Goal: Task Accomplishment & Management: Use online tool/utility

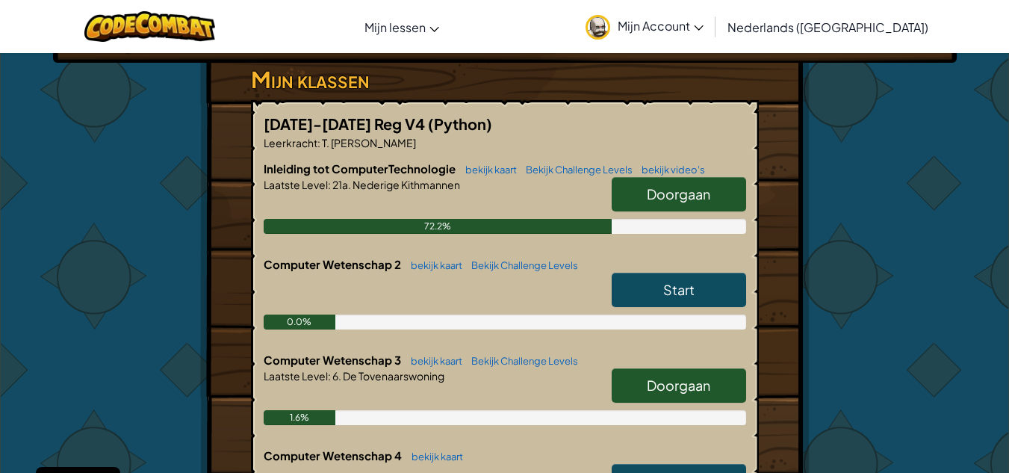
scroll to position [244, 0]
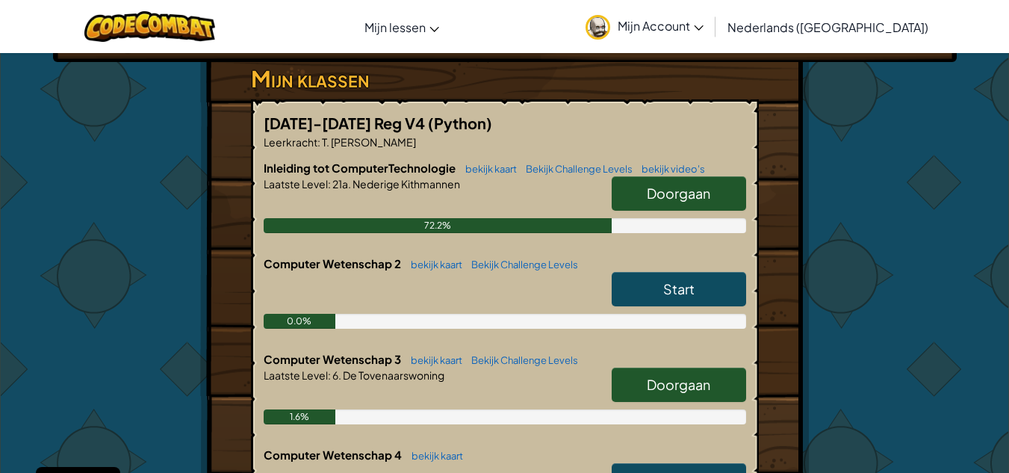
click at [697, 283] on link "Start" at bounding box center [678, 289] width 134 height 34
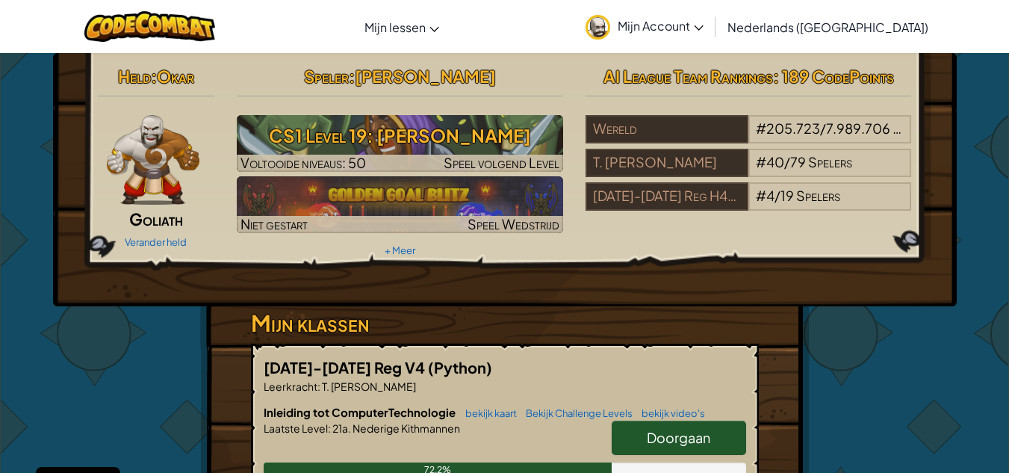
select select "nl-[GEOGRAPHIC_DATA]"
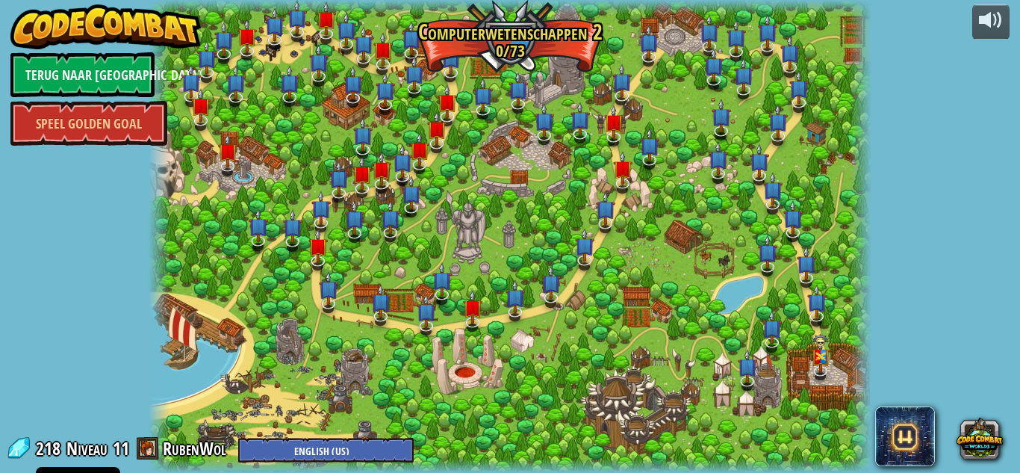
select select "nl-[GEOGRAPHIC_DATA]"
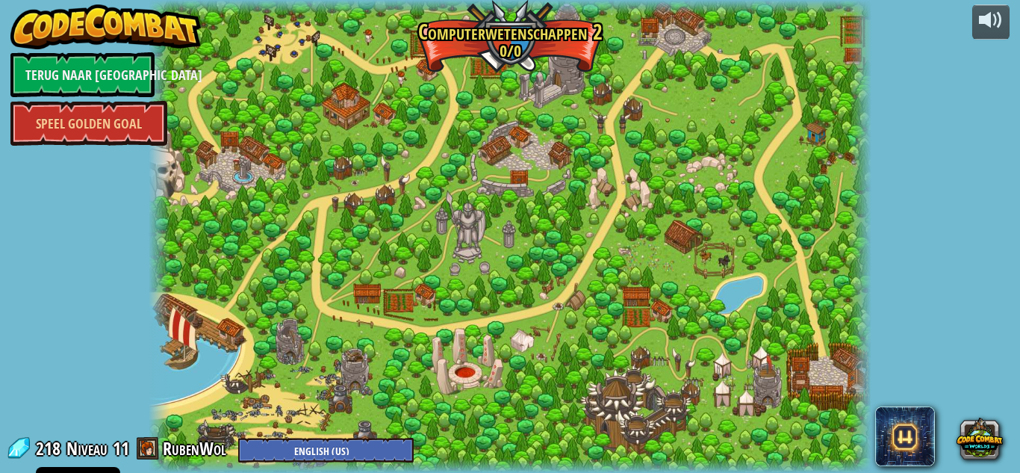
select select "nl-[GEOGRAPHIC_DATA]"
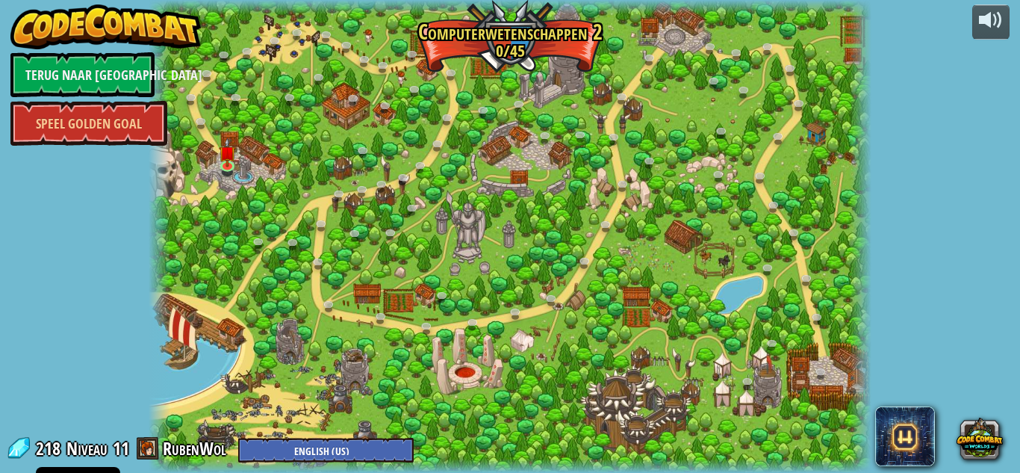
select select "nl-[GEOGRAPHIC_DATA]"
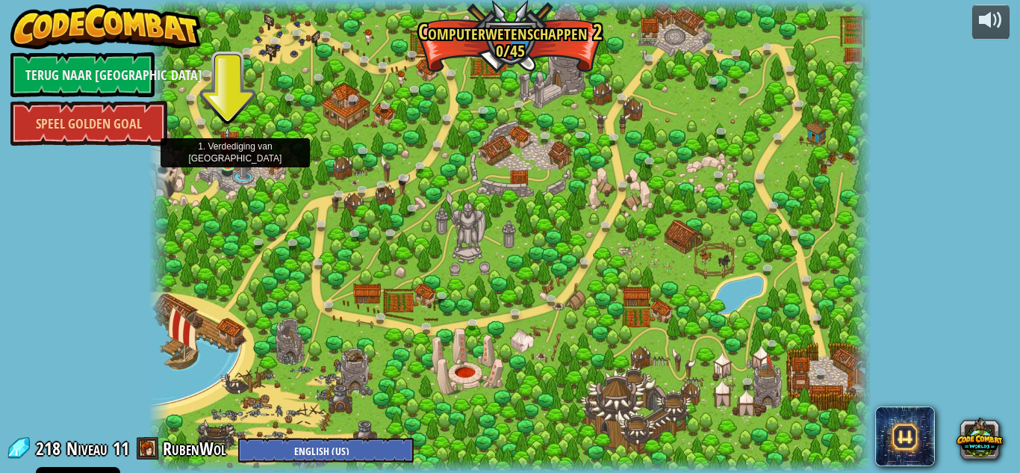
click at [232, 158] on img at bounding box center [228, 145] width 17 height 39
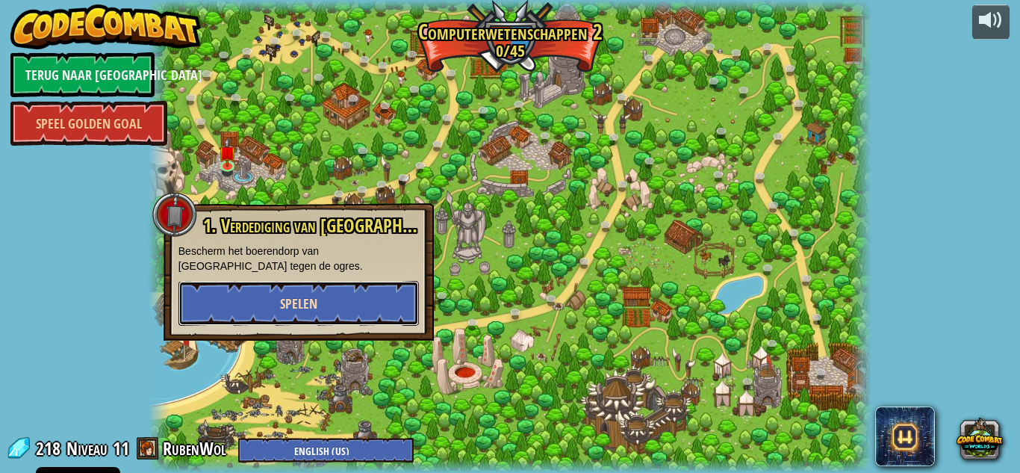
click at [314, 310] on span "Spelen" at bounding box center [298, 303] width 37 height 19
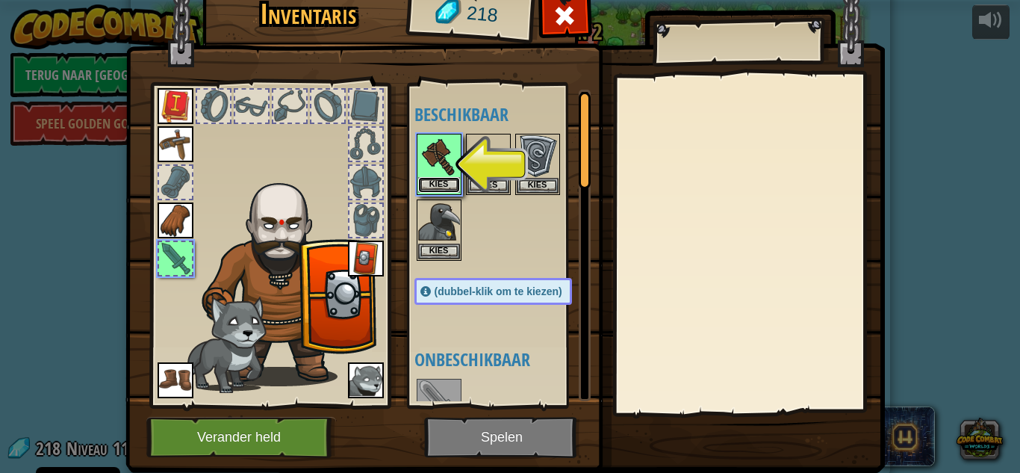
click at [423, 188] on button "Kies" at bounding box center [439, 185] width 42 height 16
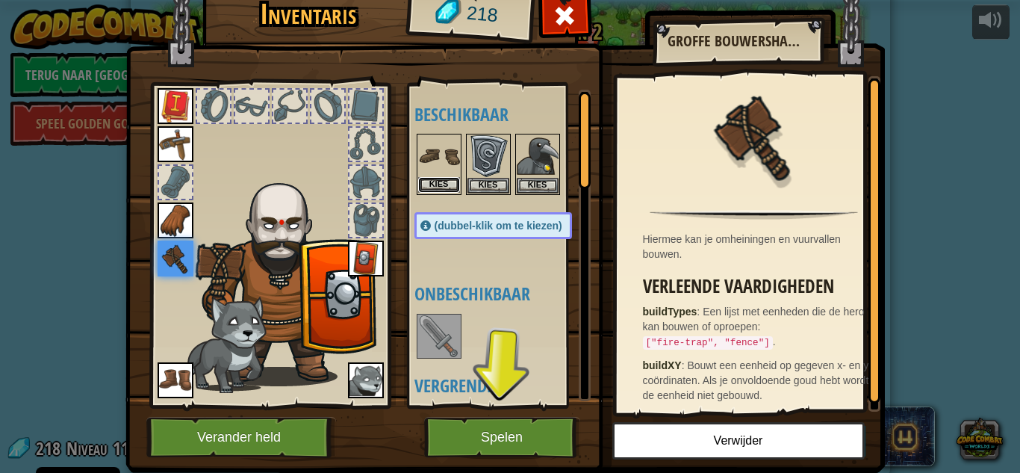
click at [450, 186] on button "Kies" at bounding box center [439, 185] width 42 height 16
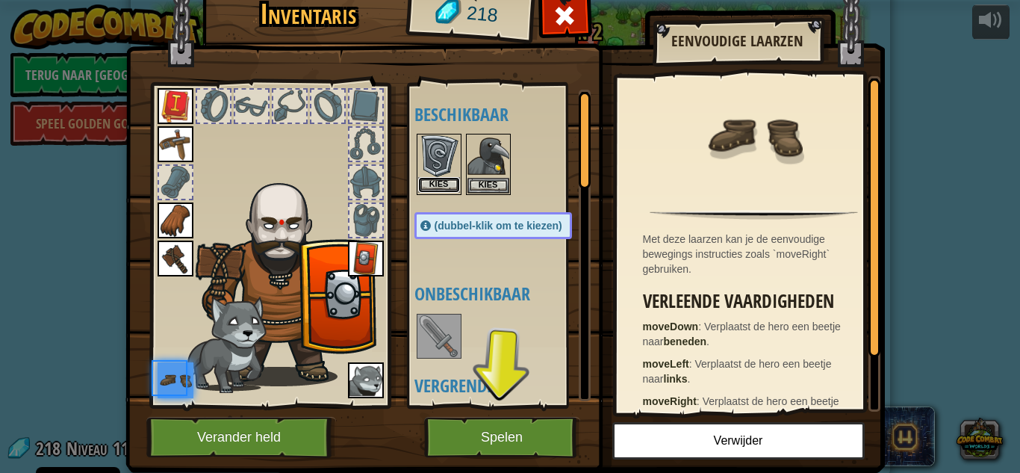
click at [447, 188] on button "Kies" at bounding box center [439, 185] width 42 height 16
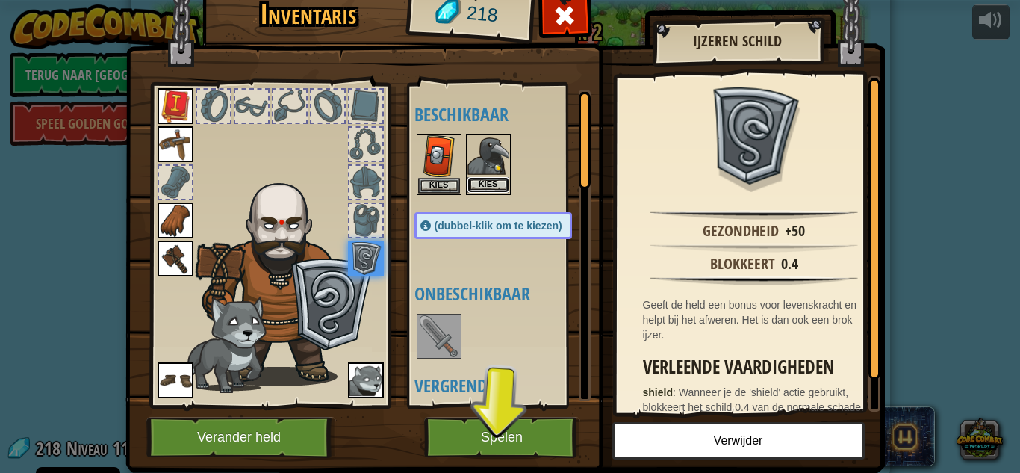
click at [478, 186] on button "Kies" at bounding box center [488, 185] width 42 height 16
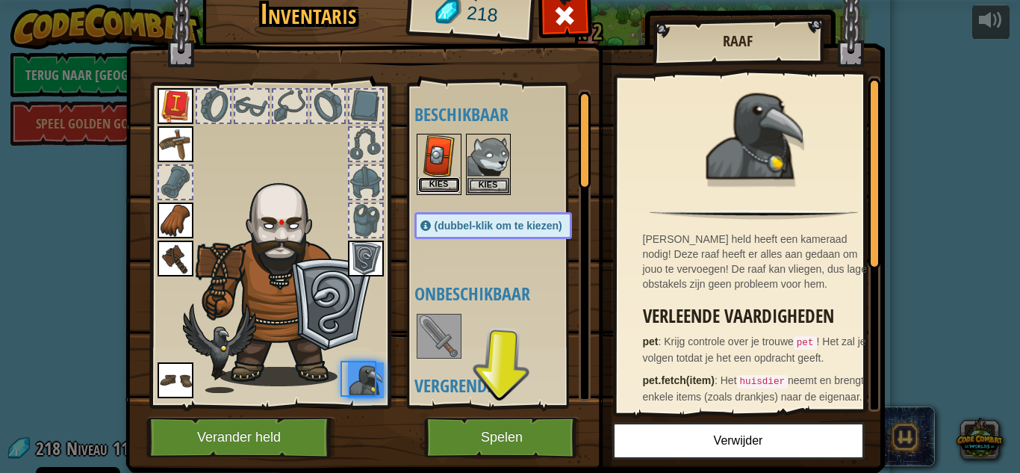
click at [444, 180] on button "Kies" at bounding box center [439, 185] width 42 height 16
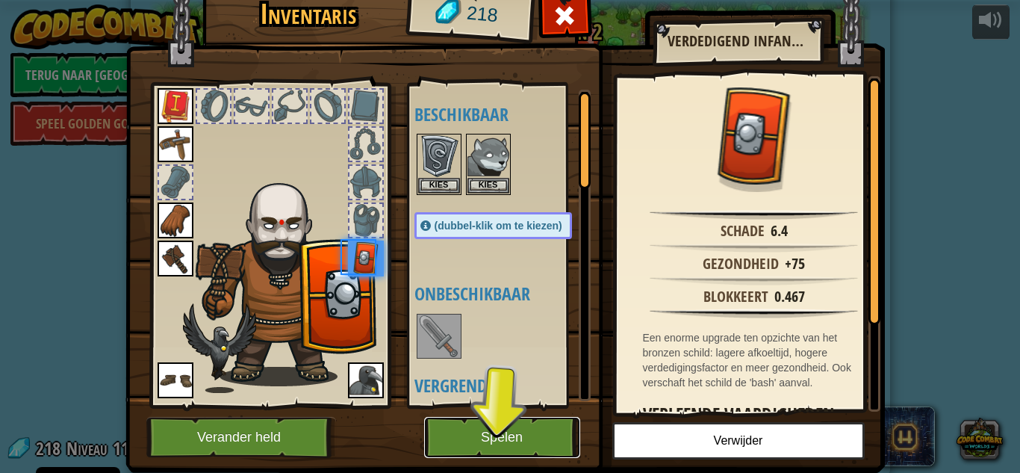
click at [492, 435] on button "Spelen" at bounding box center [502, 437] width 156 height 41
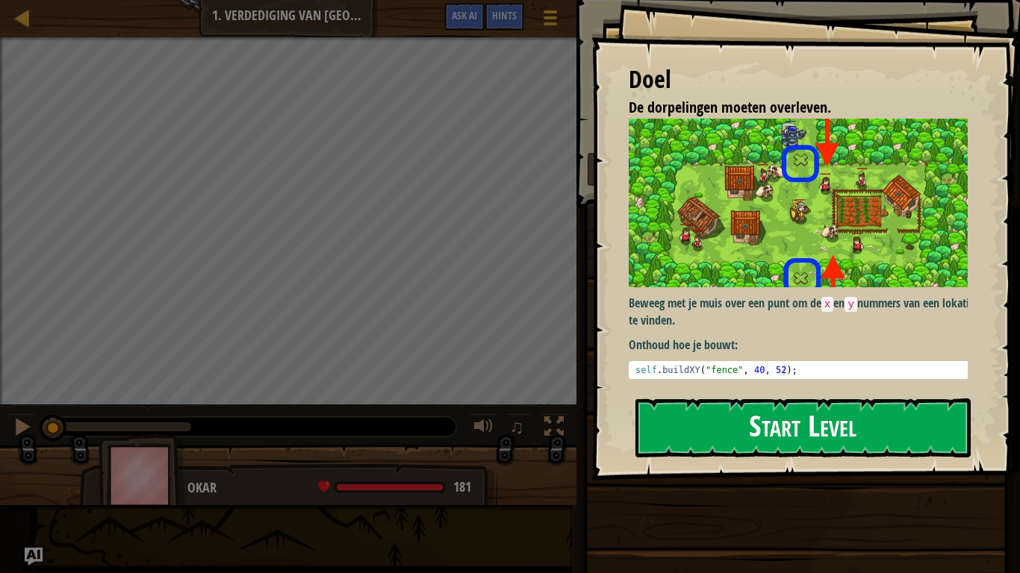
click at [766, 432] on button "Start Level" at bounding box center [802, 428] width 335 height 59
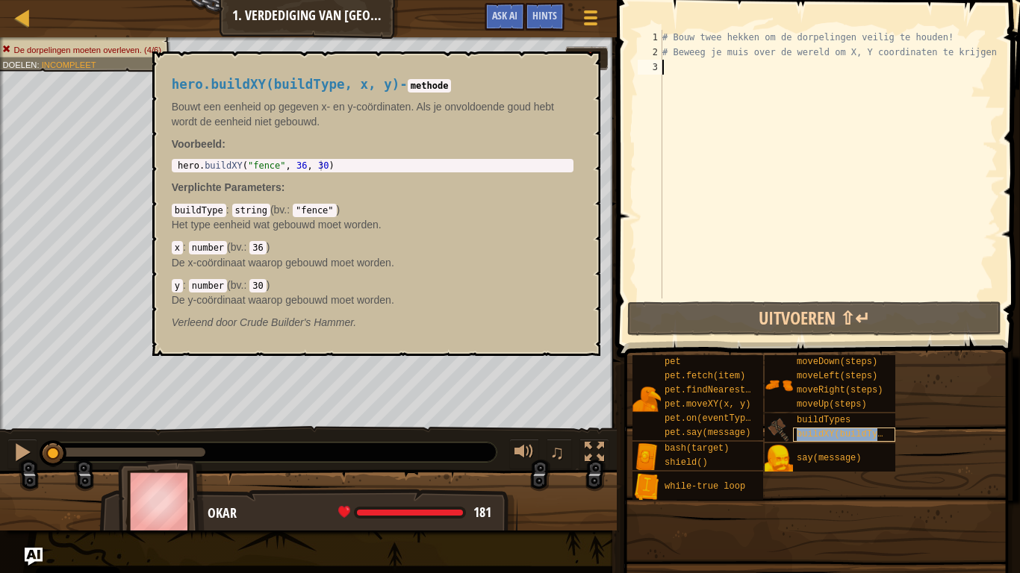
click at [866, 439] on span "buildXY(buildType, x, y)" at bounding box center [861, 434] width 129 height 10
click at [862, 440] on div "buildXY(buildType, x, y)" at bounding box center [844, 435] width 102 height 14
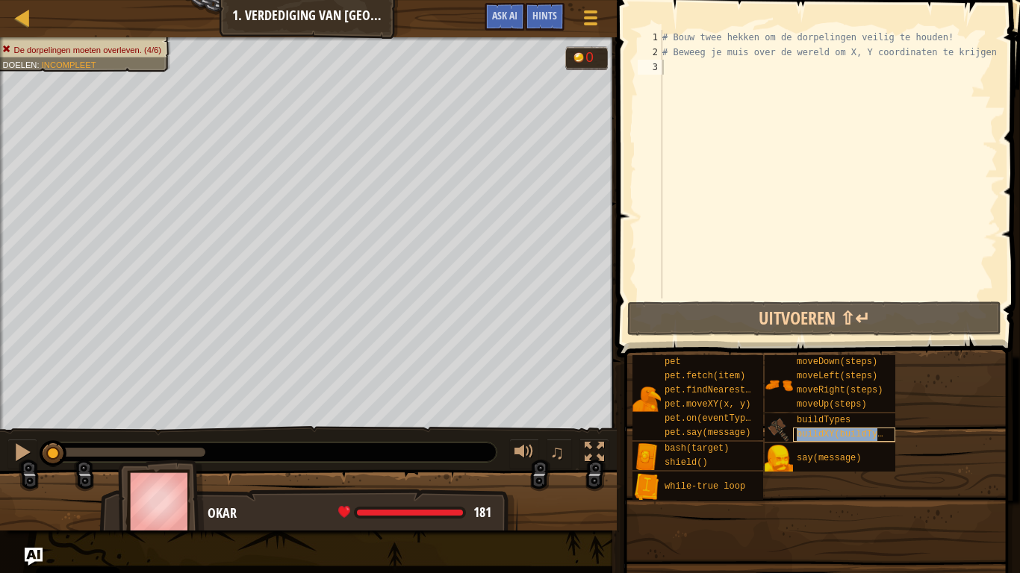
click at [862, 440] on div "buildXY(buildType, x, y)" at bounding box center [844, 435] width 102 height 14
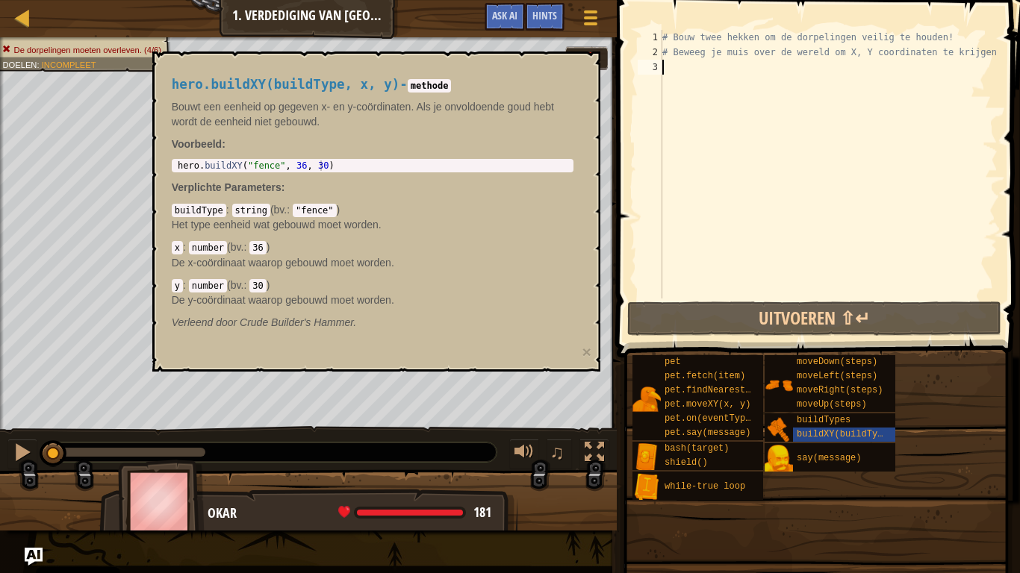
type textarea "H"
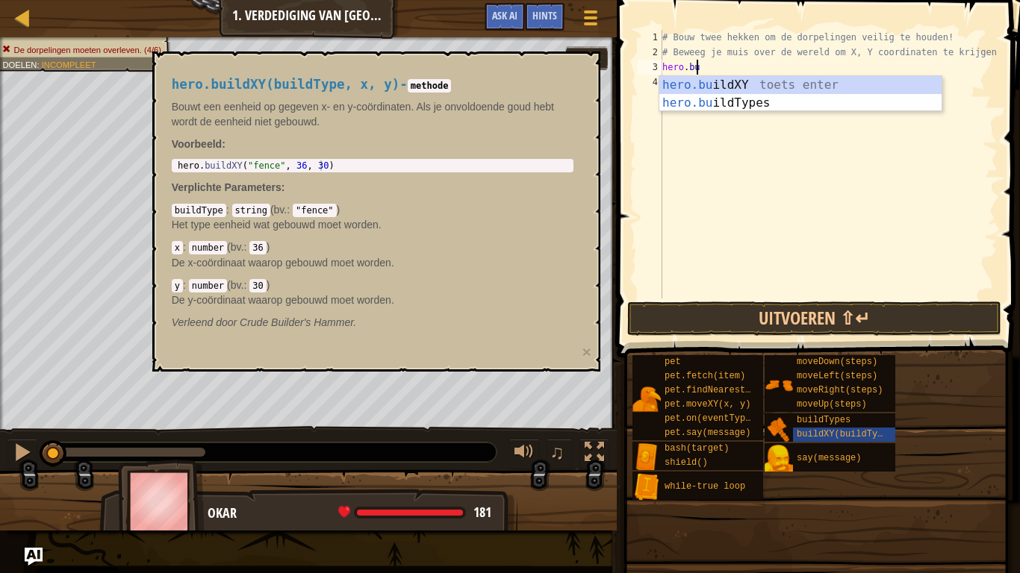
scroll to position [7, 2]
click at [813, 86] on div "hero.buil dXY toets enter hero.buil dTypes toets enter" at bounding box center [800, 112] width 282 height 72
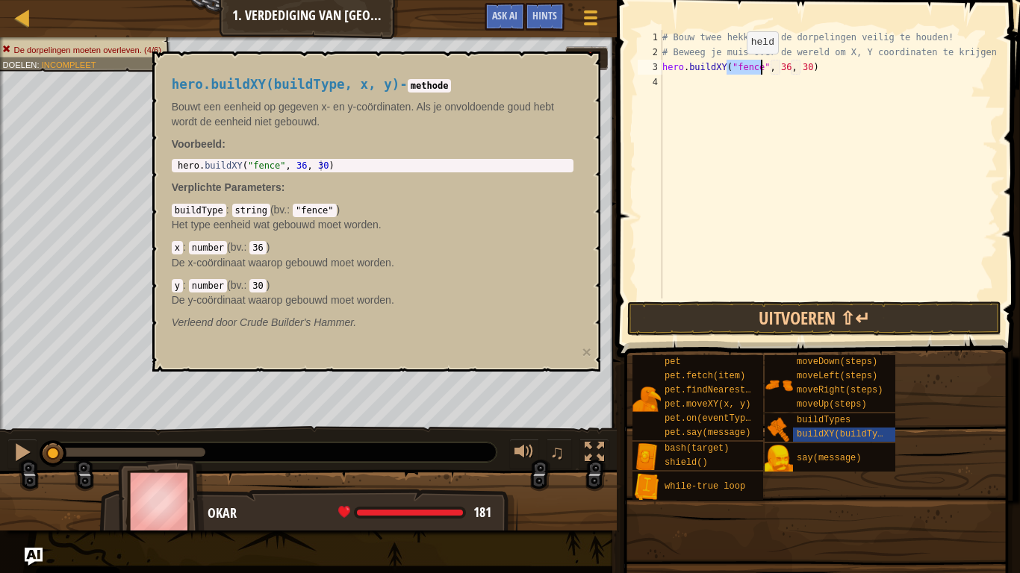
click at [734, 69] on div "# Bouw twee hekken om de dorpelingen veilig te houden! # Beweeg je muis over de…" at bounding box center [828, 164] width 338 height 269
click at [758, 71] on div "# Bouw twee hekken om de dorpelingen veilig te houden! # Beweeg je muis over de…" at bounding box center [828, 179] width 338 height 299
click at [844, 429] on span "buildXY(buildType, x, y)" at bounding box center [861, 434] width 129 height 10
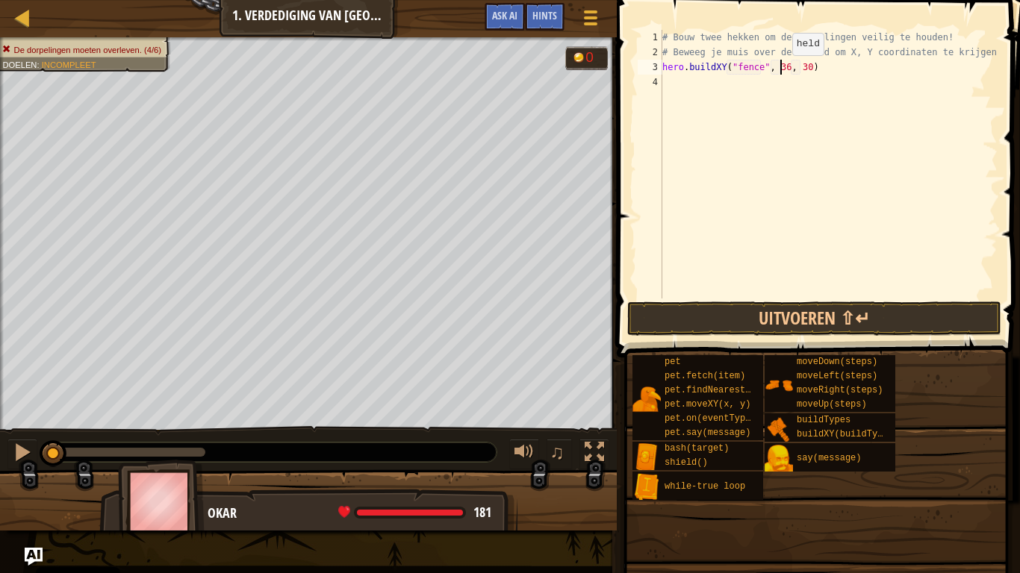
click at [779, 70] on div "# Bouw twee hekken om de dorpelingen veilig te houden! # Beweeg je muis over de…" at bounding box center [828, 179] width 338 height 299
click at [803, 69] on div "# Bouw twee hekken om de dorpelingen veilig te houden! # Beweeg je muis over de…" at bounding box center [828, 179] width 338 height 299
click at [798, 66] on div "# Bouw twee hekken om de dorpelingen veilig te houden! # Beweeg je muis over de…" at bounding box center [828, 179] width 338 height 299
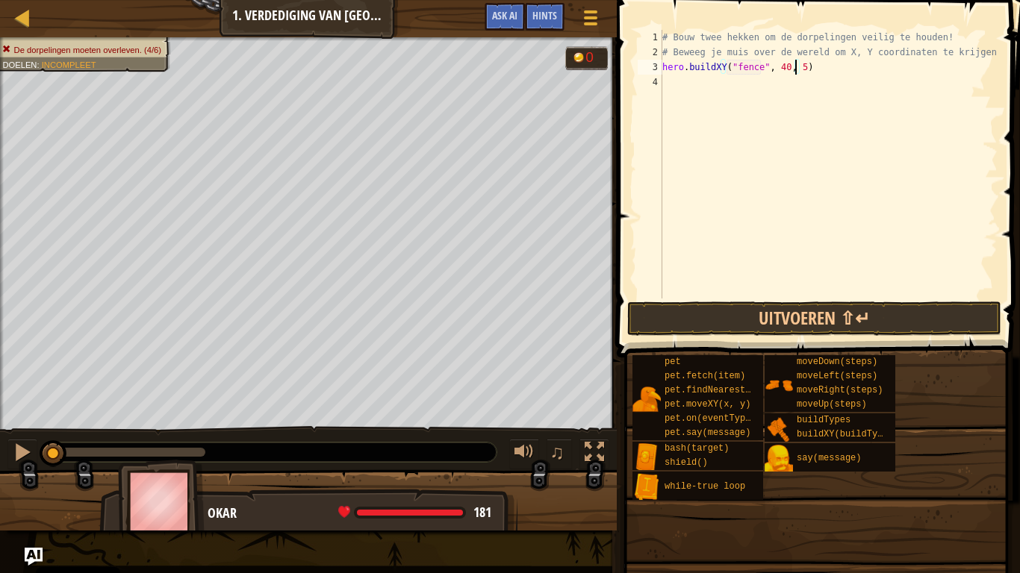
type textarea "hero.buildXY("fence", 40, 52)"
click at [836, 77] on div "# Bouw twee hekken om de dorpelingen veilig te houden! # Beweeg je muis over de…" at bounding box center [828, 179] width 338 height 299
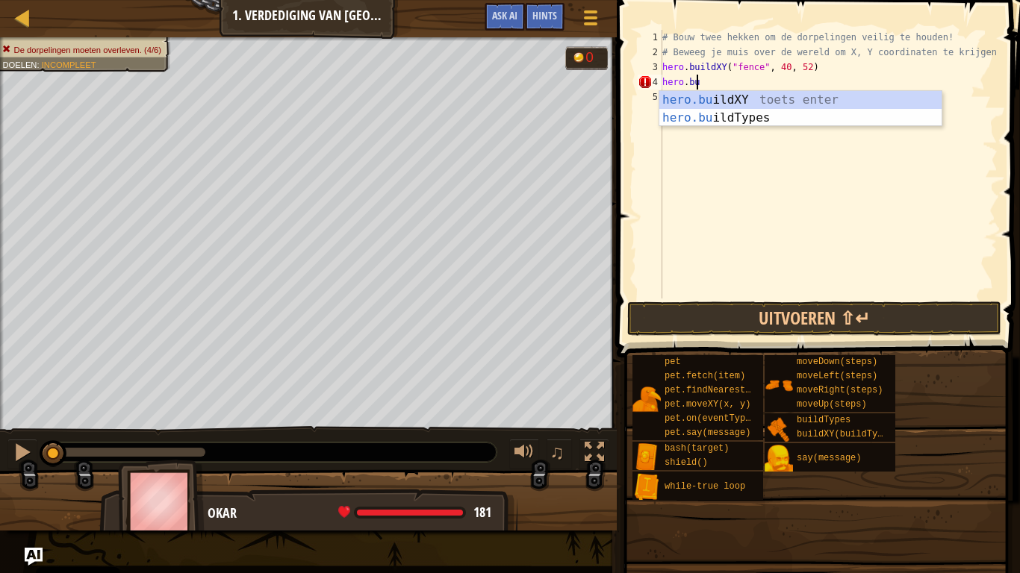
scroll to position [7, 2]
click at [840, 95] on div "hero.buil dXY toets enter hero.buil dTypes toets enter" at bounding box center [800, 127] width 282 height 72
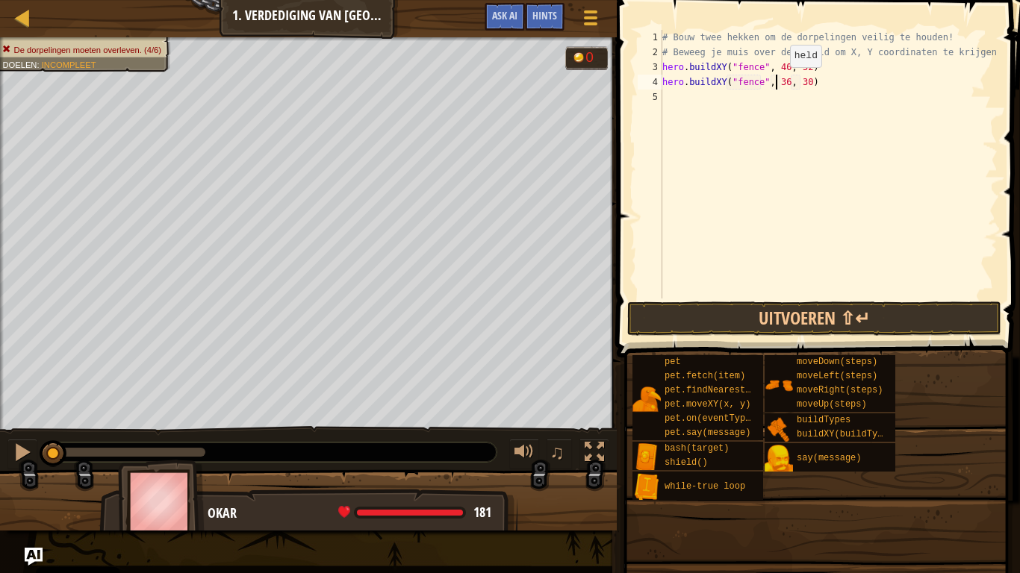
click at [777, 82] on div "# Bouw twee hekken om de dorpelingen veilig te houden! # Beweeg je muis over de…" at bounding box center [828, 179] width 338 height 299
click at [784, 83] on div "# Bouw twee hekken om de dorpelingen veilig te houden! # Beweeg je muis over de…" at bounding box center [828, 179] width 338 height 299
click at [780, 80] on div "# Bouw twee hekken om de dorpelingen veilig te houden! # Beweeg je muis over de…" at bounding box center [828, 179] width 338 height 299
click at [795, 81] on div "# Bouw twee hekken om de dorpelingen veilig te houden! # Beweeg je muis over de…" at bounding box center [828, 179] width 338 height 299
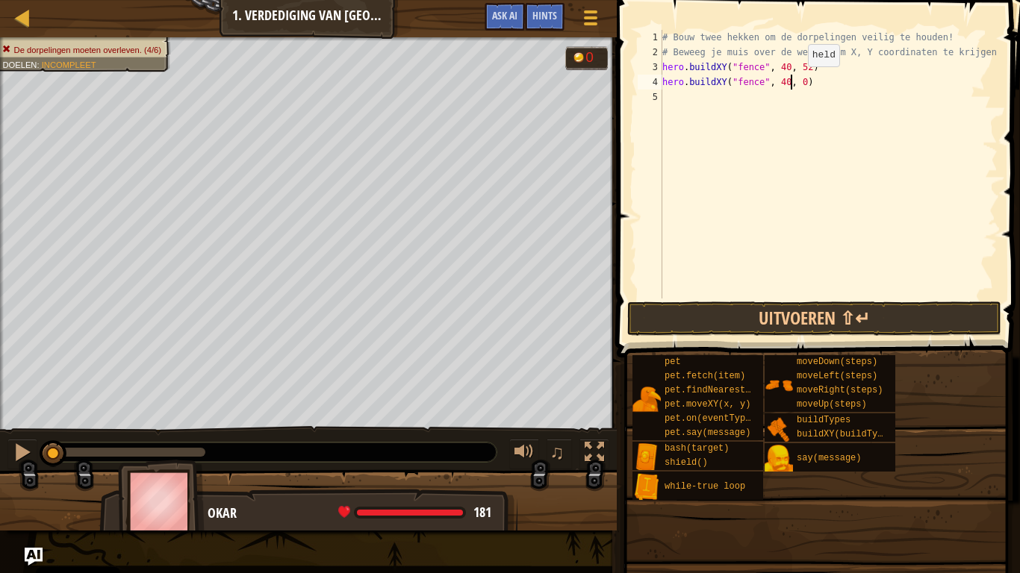
scroll to position [7, 10]
type textarea "hero.buildXY("fence", 40, 20)"
click at [822, 316] on button "Uitvoeren ⇧↵" at bounding box center [814, 319] width 374 height 34
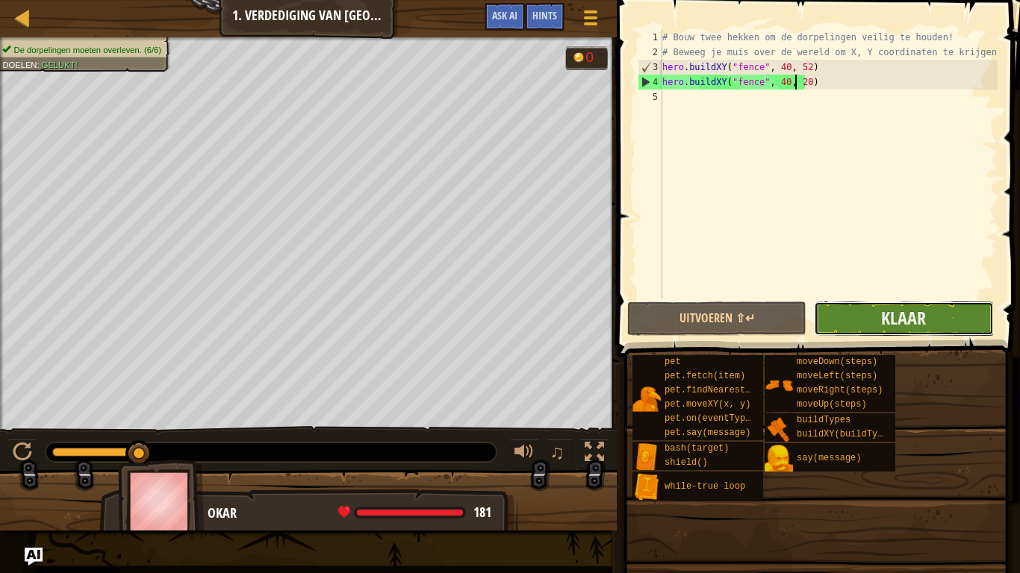
click at [929, 319] on button "Klaar" at bounding box center [903, 319] width 179 height 34
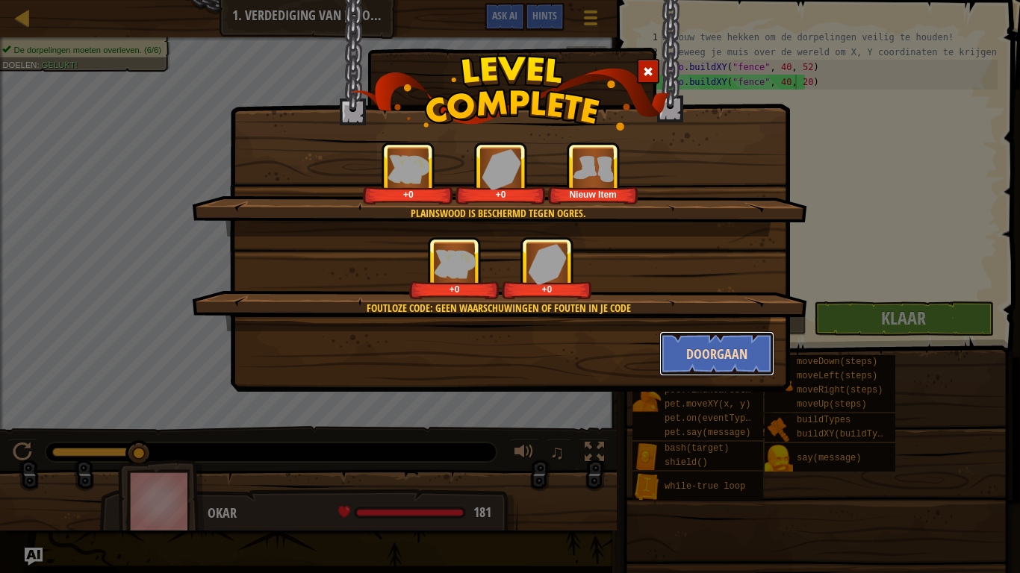
click at [748, 352] on button "Doorgaan" at bounding box center [717, 354] width 116 height 45
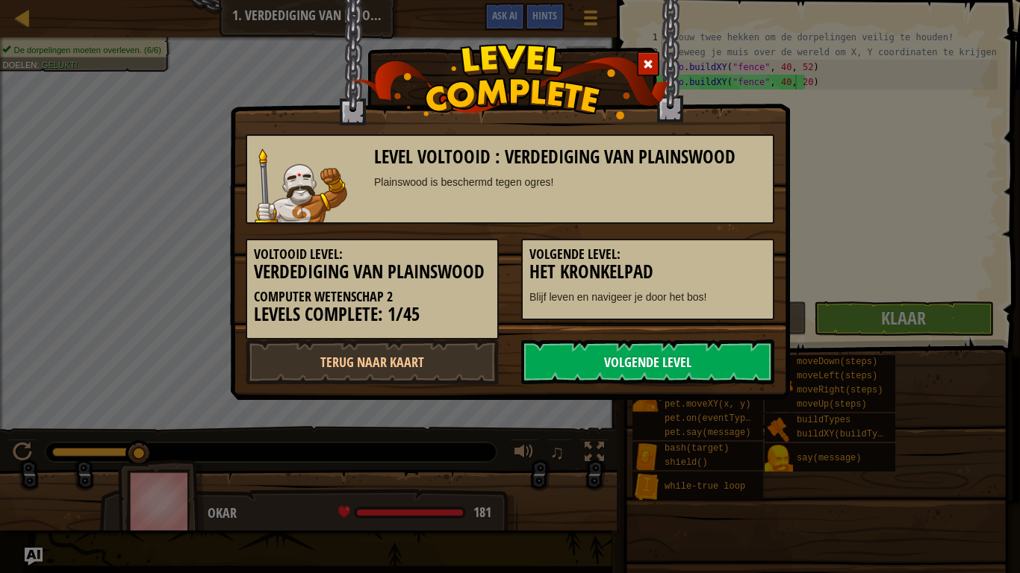
click at [716, 363] on link "Volgende Level" at bounding box center [647, 362] width 253 height 45
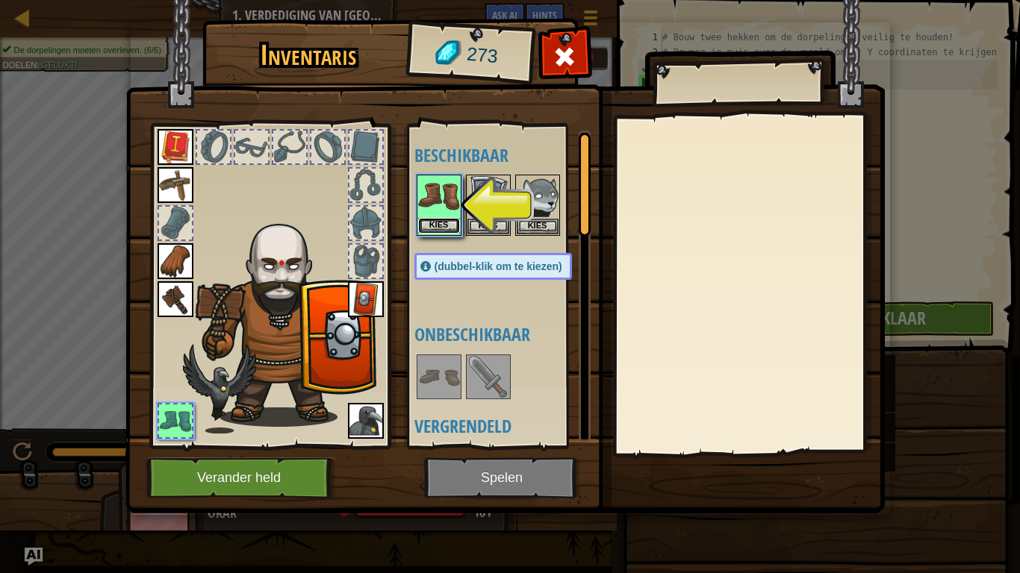
click at [439, 229] on button "Kies" at bounding box center [439, 226] width 42 height 16
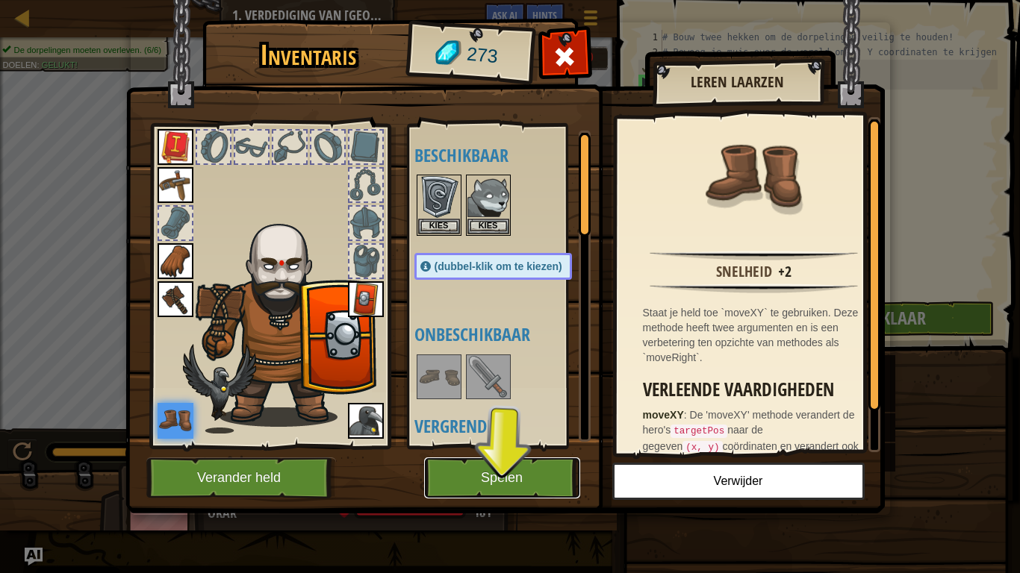
click at [548, 470] on button "Spelen" at bounding box center [502, 478] width 156 height 41
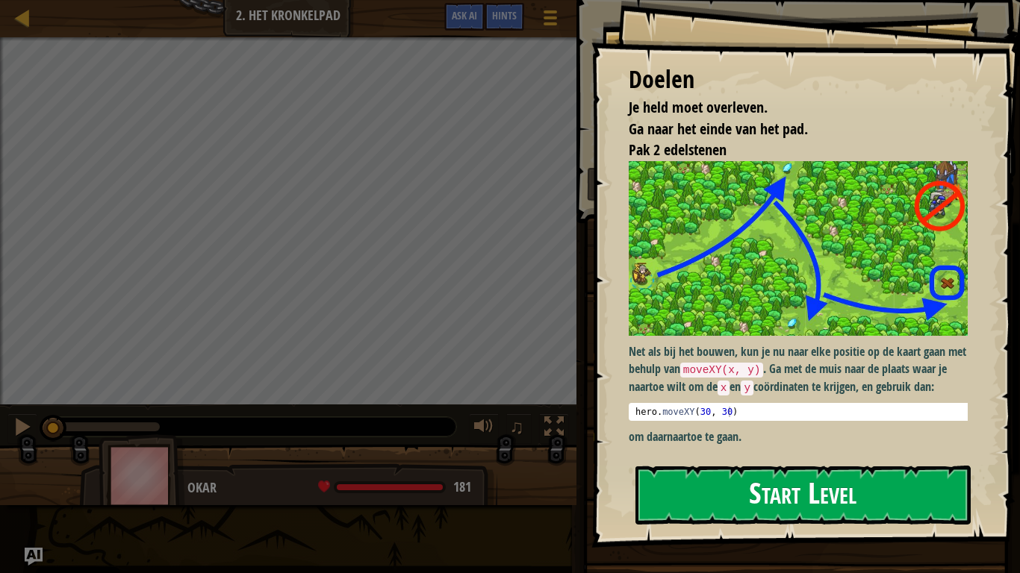
click at [892, 472] on button "Start Level" at bounding box center [802, 495] width 335 height 59
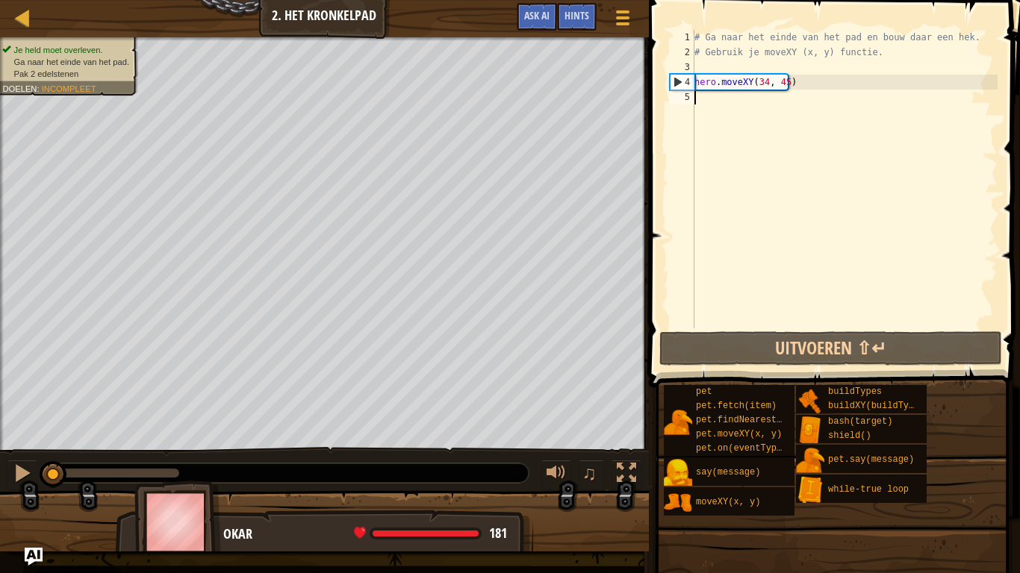
scroll to position [7, 0]
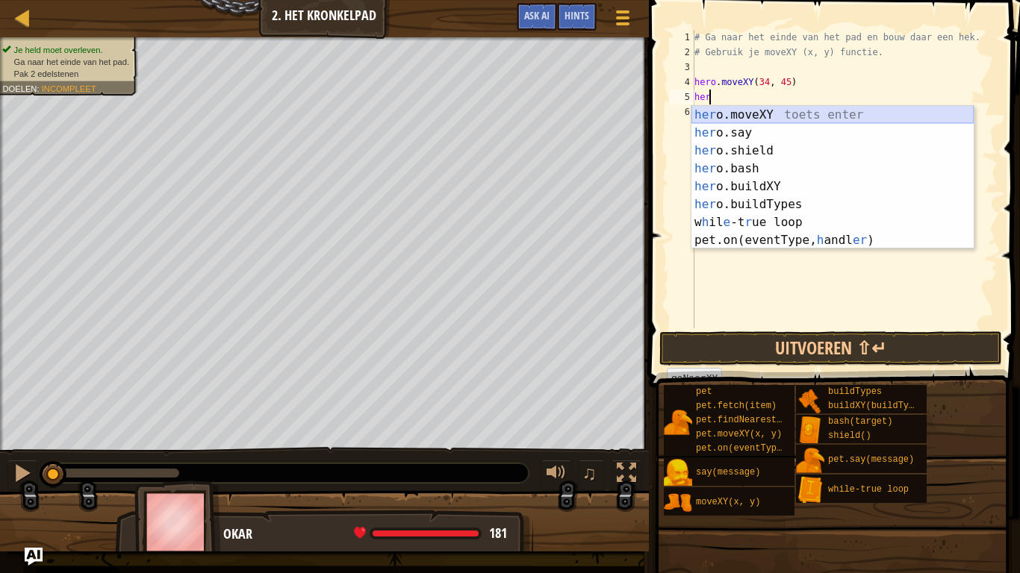
click at [762, 116] on div "her o.moveXY toets enter her o.say toets enter her o.shield toets enter her o.b…" at bounding box center [832, 195] width 282 height 179
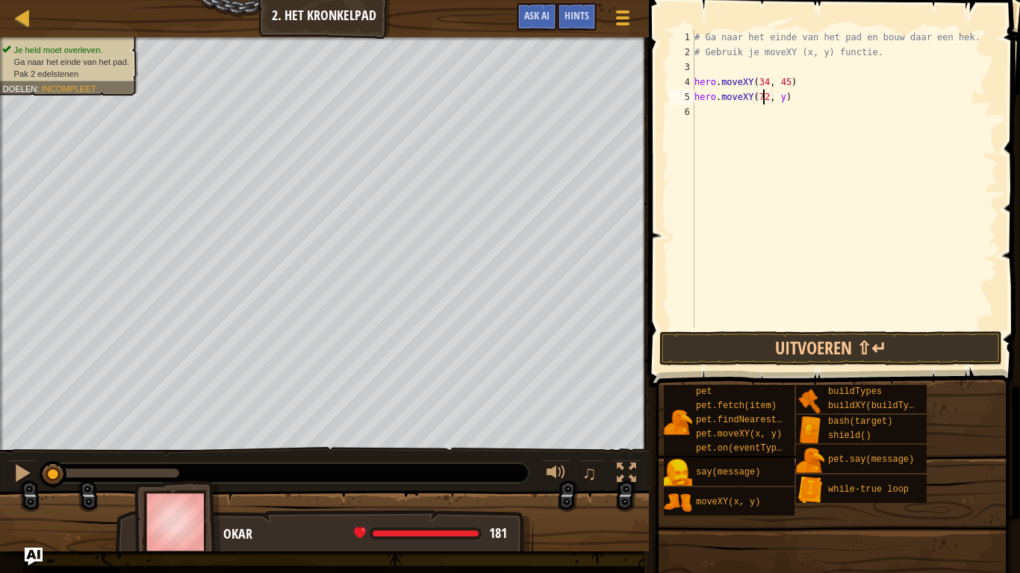
scroll to position [7, 1]
click at [783, 96] on div "# Ga naar het einde van het pad en bouw daar een hek. # Gebruik je moveXY (x, y…" at bounding box center [844, 194] width 306 height 329
click at [775, 95] on div "# Ga naar het einde van het pad en bouw daar een hek. # Gebruik je moveXY (x, y…" at bounding box center [844, 194] width 306 height 329
type textarea "hero.moveXY(72, 25y)"
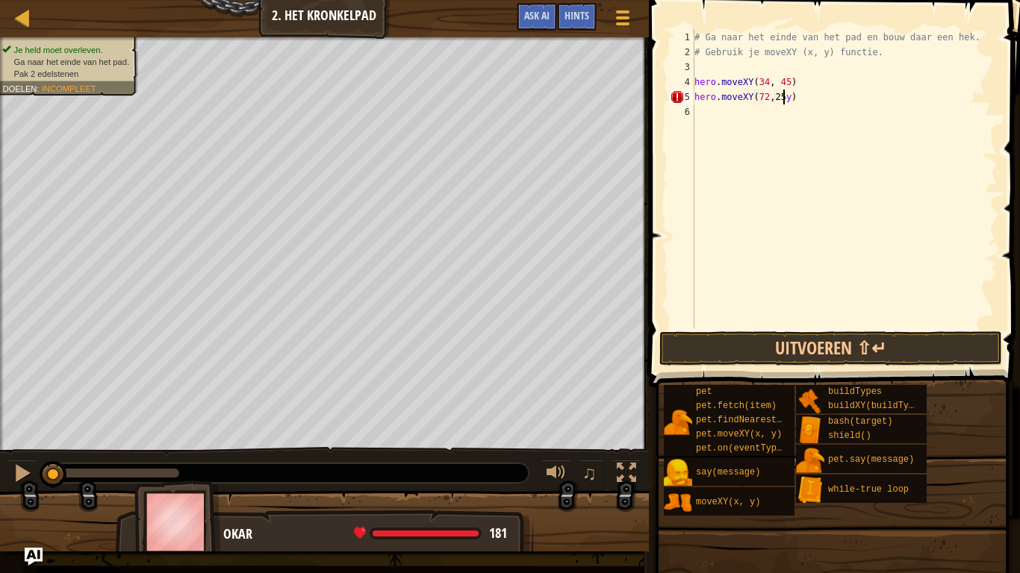
click at [776, 116] on div "# Ga naar het einde van het pad en bouw daar een hek. # Gebruik je moveXY (x, y…" at bounding box center [844, 194] width 306 height 329
click at [780, 355] on button "Uitvoeren ⇧↵" at bounding box center [830, 349] width 343 height 34
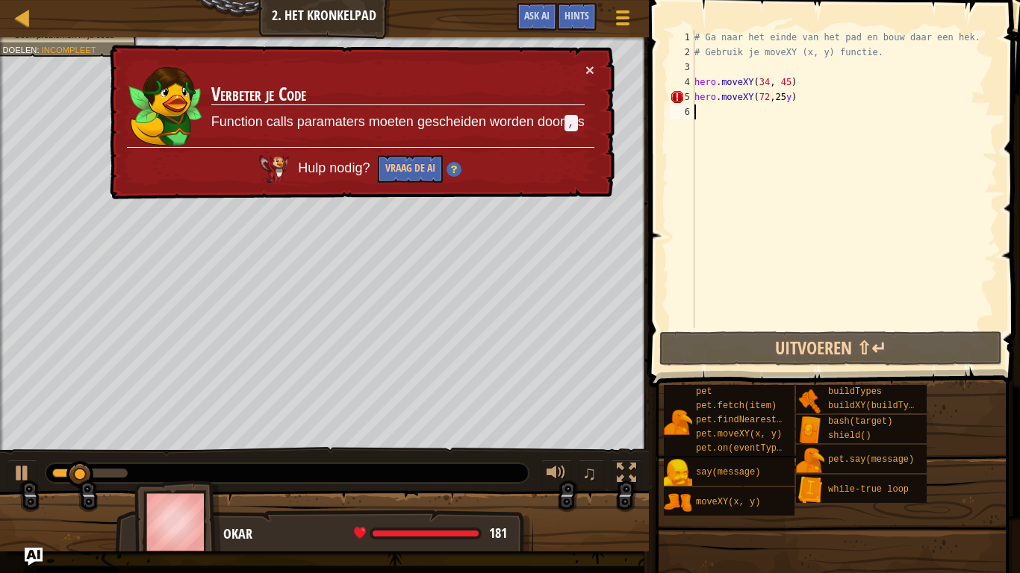
click at [741, 145] on div "# Ga naar het einde van het pad en bouw daar een hek. # Gebruik je moveXY (x, y…" at bounding box center [844, 194] width 306 height 329
click at [788, 101] on div "# Ga naar het einde van het pad en bouw daar een hek. # Gebruik je moveXY (x, y…" at bounding box center [844, 194] width 306 height 329
type textarea "hero.moveXY(72, 25)"
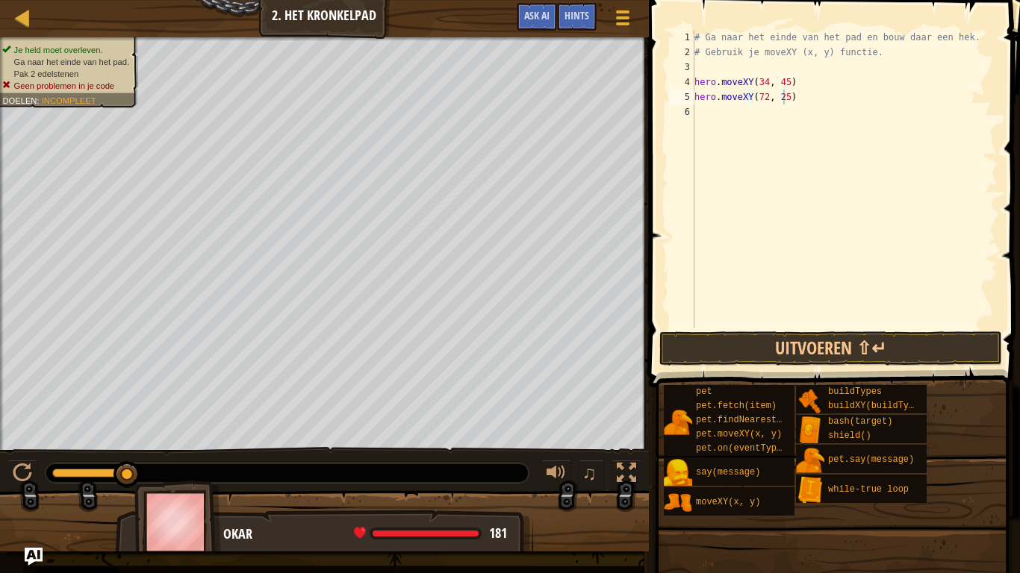
click at [802, 329] on span at bounding box center [835, 173] width 383 height 432
click at [805, 346] on button "Uitvoeren ⇧↵" at bounding box center [830, 349] width 343 height 34
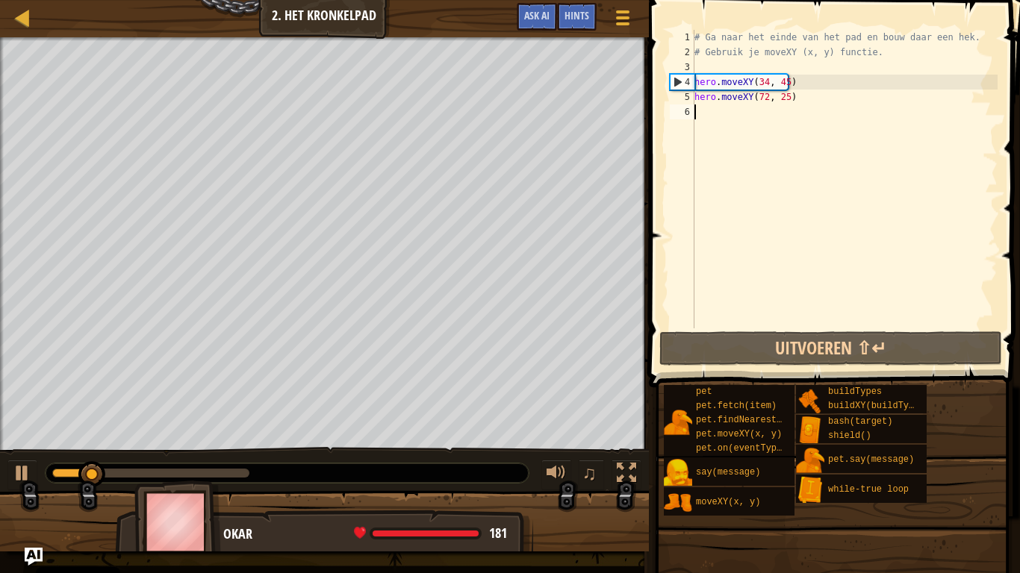
click at [888, 113] on div "# Ga naar het einde van het pad en bouw daar een hek. # Gebruik je moveXY (x, y…" at bounding box center [844, 194] width 306 height 329
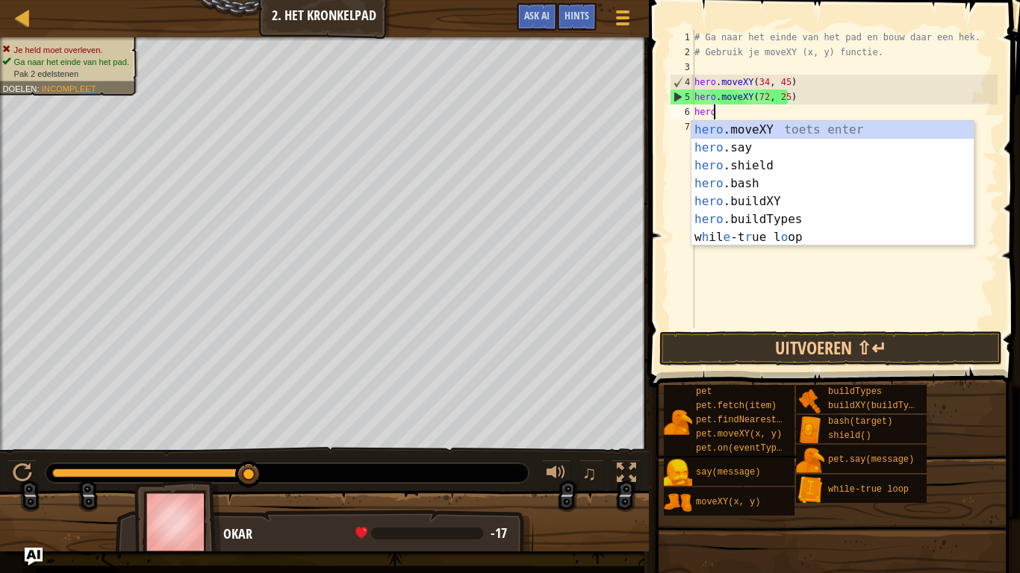
scroll to position [7, 1]
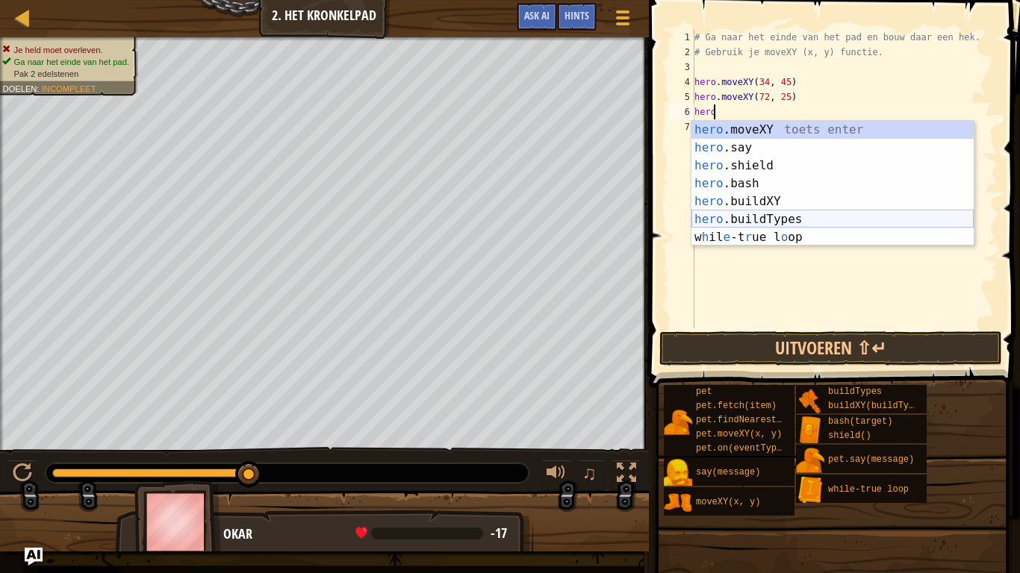
click at [799, 220] on div "hero .moveXY toets enter hero .say toets enter hero .shield toets enter hero .b…" at bounding box center [832, 201] width 282 height 161
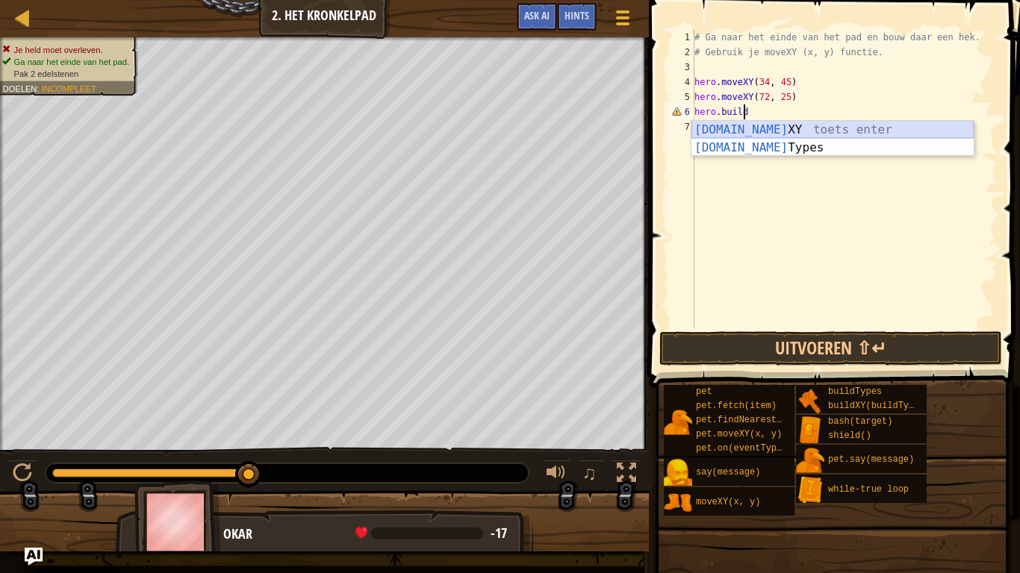
click at [811, 125] on div "[DOMAIN_NAME] XY toets enter [DOMAIN_NAME] Types toets enter" at bounding box center [832, 157] width 282 height 72
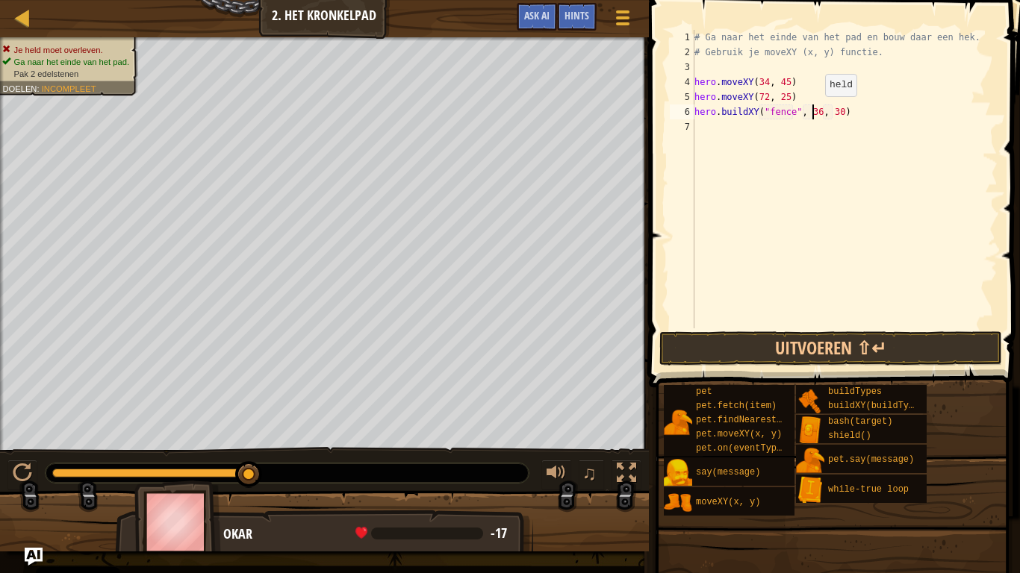
click at [812, 111] on div "# Ga naar het einde van het pad en bouw daar een hek. # Gebruik je moveXY (x, y…" at bounding box center [844, 194] width 306 height 329
click at [832, 115] on div "# Ga naar het einde van het pad en bouw daar een hek. # Gebruik je moveXY (x, y…" at bounding box center [844, 194] width 306 height 329
click at [862, 119] on div "# Ga naar het einde van het pad en bouw daar een hek. # Gebruik je moveXY (x, y…" at bounding box center [844, 194] width 306 height 329
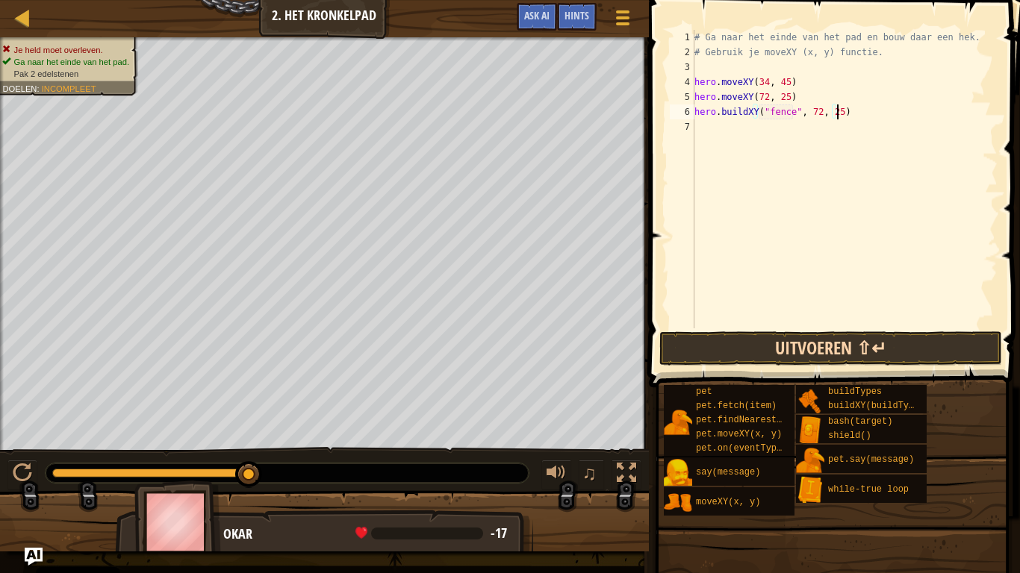
type textarea "hero.buildXY("fence", 72, 25)"
click at [852, 334] on button "Uitvoeren ⇧↵" at bounding box center [830, 349] width 343 height 34
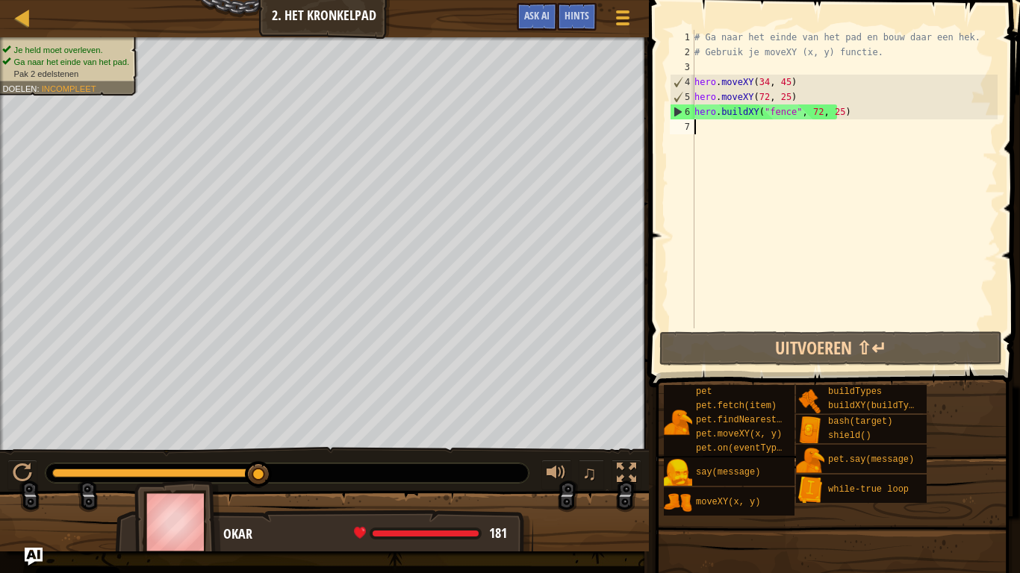
click at [832, 151] on div "# Ga naar het einde van het pad en bouw daar een hek. # Gebruik je moveXY (x, y…" at bounding box center [844, 194] width 306 height 329
drag, startPoint x: 847, startPoint y: 108, endPoint x: 734, endPoint y: 119, distance: 114.0
click at [734, 119] on div "# Ga naar het einde van het pad en bouw daar een hek. # Gebruik je moveXY (x, y…" at bounding box center [844, 194] width 306 height 329
type textarea "hero.buildXY("fence", 72, 25)"
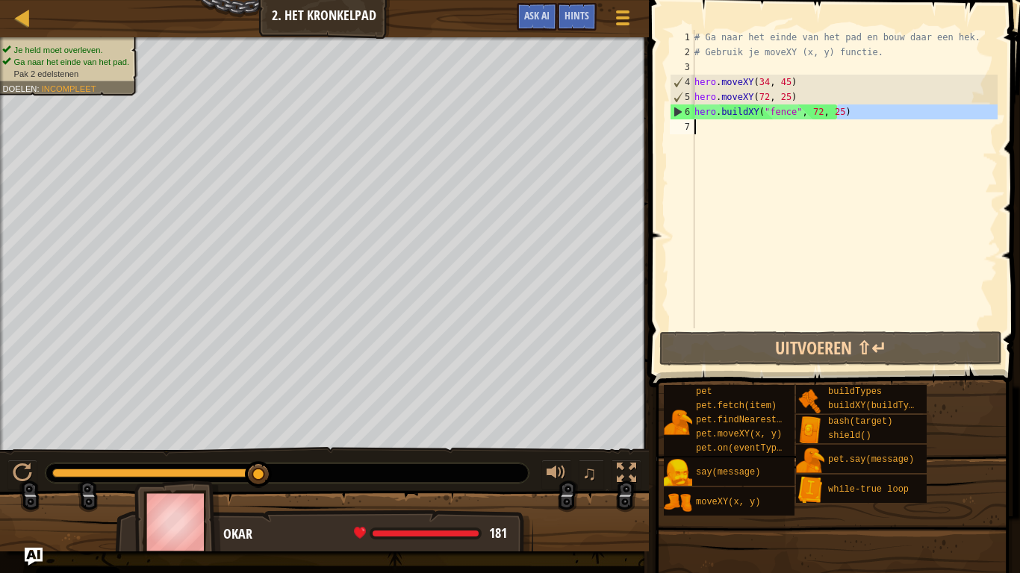
click at [734, 121] on div "# Ga naar het einde van het pad en bouw daar een hek. # Gebruik je moveXY (x, y…" at bounding box center [844, 179] width 306 height 299
click at [695, 102] on div "# Ga naar het einde van het pad en bouw daar een hek. # Gebruik je moveXY (x, y…" at bounding box center [844, 194] width 306 height 329
type textarea "hero.moveXY(72, 25)"
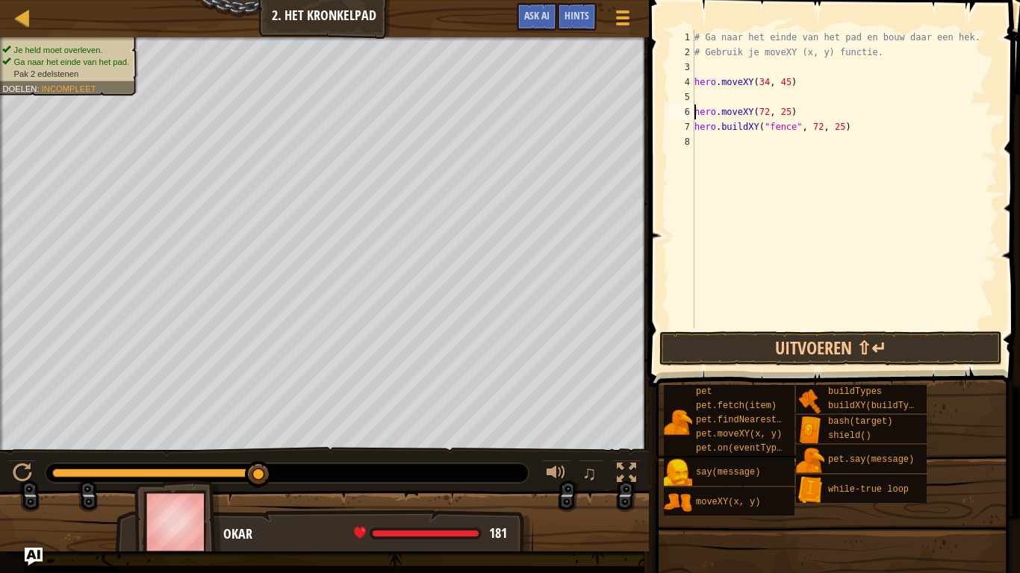
click at [700, 96] on div "# Ga naar het einde van het pad en bouw daar een hek. # Gebruik je moveXY (x, y…" at bounding box center [844, 194] width 306 height 329
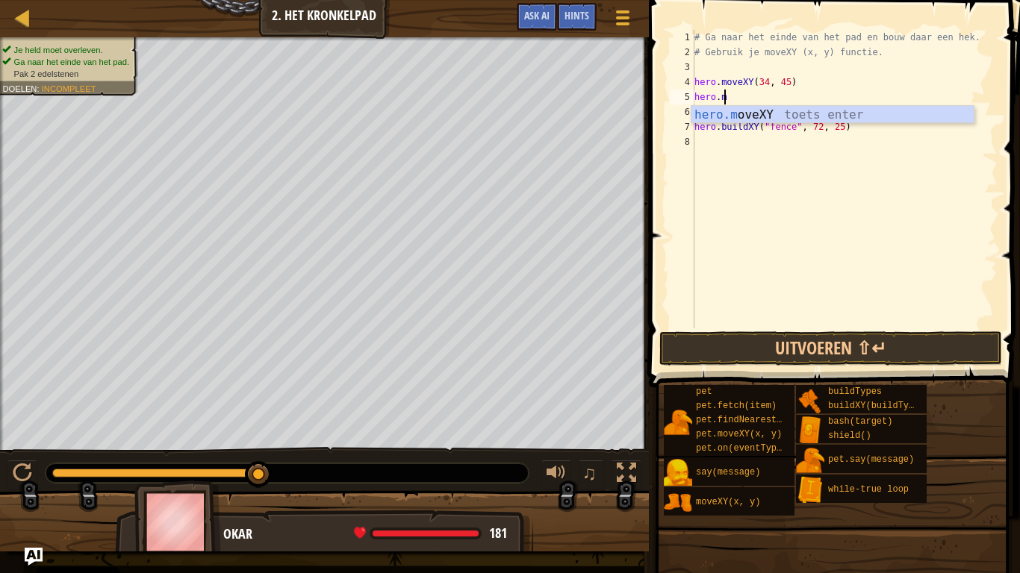
scroll to position [7, 2]
click at [706, 112] on div "hero.move XY toets enter" at bounding box center [832, 133] width 282 height 54
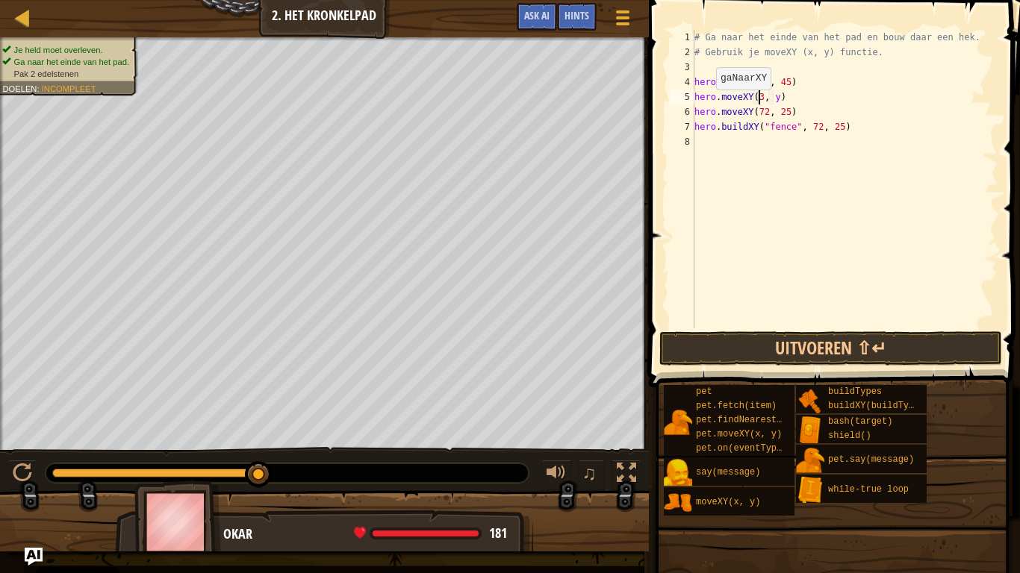
scroll to position [7, 5]
click at [775, 108] on div "# Ga naar het einde van het pad en bouw daar een hek. # Gebruik je moveXY (x, y…" at bounding box center [844, 194] width 306 height 329
click at [777, 97] on div "# Ga naar het einde van het pad en bouw daar een hek. # Gebruik je moveXY (x, y…" at bounding box center [844, 194] width 306 height 329
click at [775, 96] on div "# Ga naar het einde van het pad en bouw daar een hek. # Gebruik je moveXY (x, y…" at bounding box center [844, 194] width 306 height 329
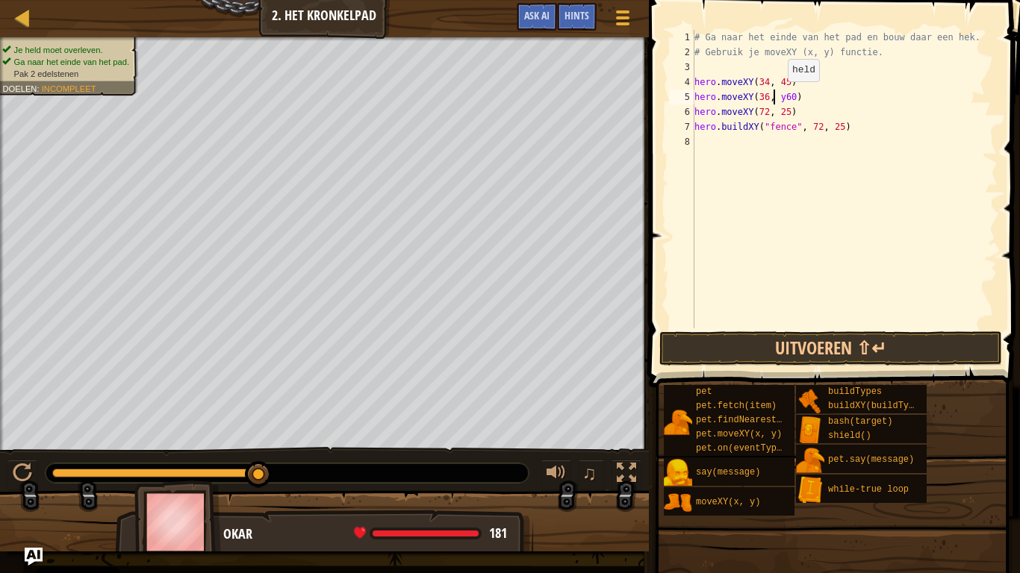
click at [775, 96] on div "# Ga naar het einde van het pad en bouw daar een hek. # Gebruik je moveXY (x, y…" at bounding box center [844, 194] width 306 height 329
click at [776, 99] on div "# Ga naar het einde van het pad en bouw daar een hek. # Gebruik je moveXY (x, y…" at bounding box center [844, 194] width 306 height 329
click at [877, 129] on div "# Ga naar het einde van het pad en bouw daar een hek. # Gebruik je moveXY (x, y…" at bounding box center [844, 194] width 306 height 329
click at [697, 112] on div "# Ga naar het einde van het pad en bouw daar een hek. # Gebruik je moveXY (x, y…" at bounding box center [844, 194] width 306 height 329
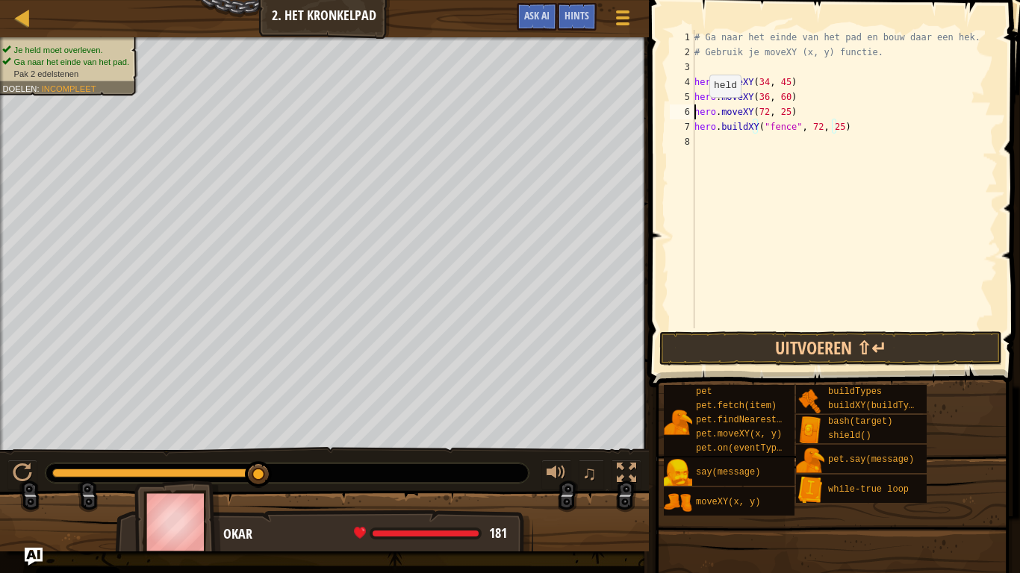
type textarea "hero.moveXY(72, 25)"
click at [698, 111] on div "# Ga naar het einde van het pad en bouw daar een hek. # Gebruik je moveXY (x, y…" at bounding box center [844, 194] width 306 height 329
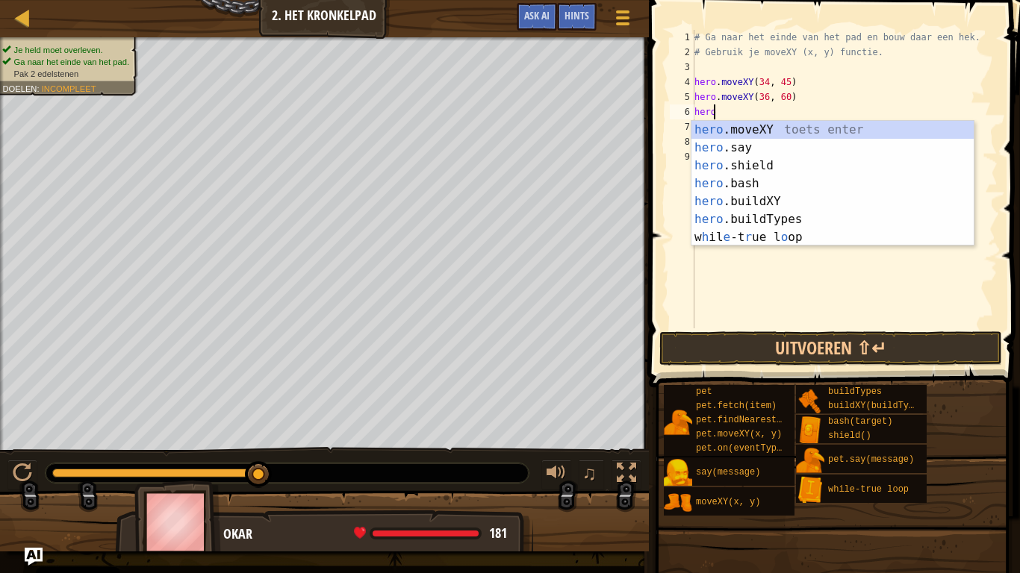
scroll to position [7, 1]
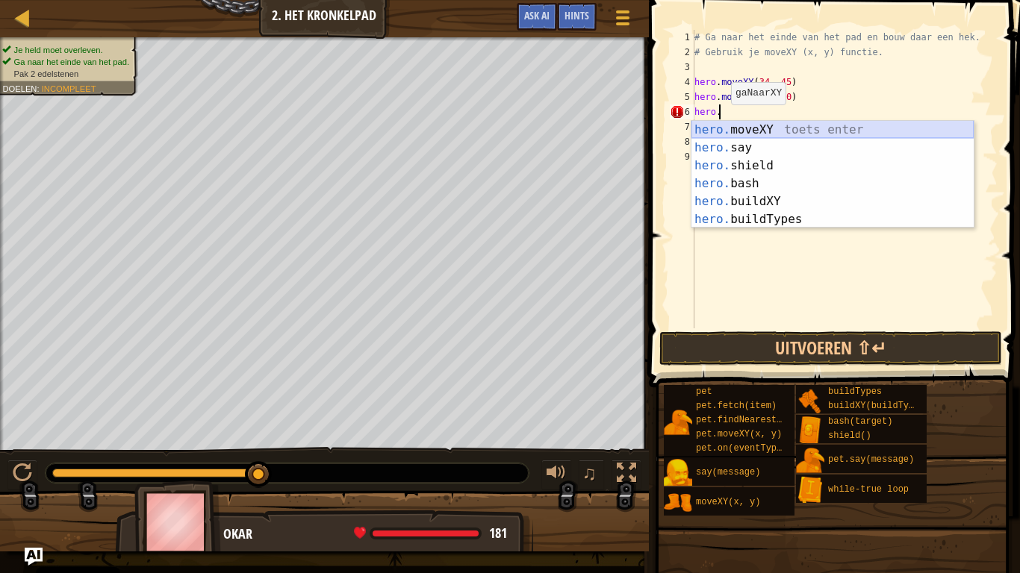
click at [730, 125] on div "hero. moveXY toets enter hero. say toets enter hero. shield toets enter hero. b…" at bounding box center [832, 192] width 282 height 143
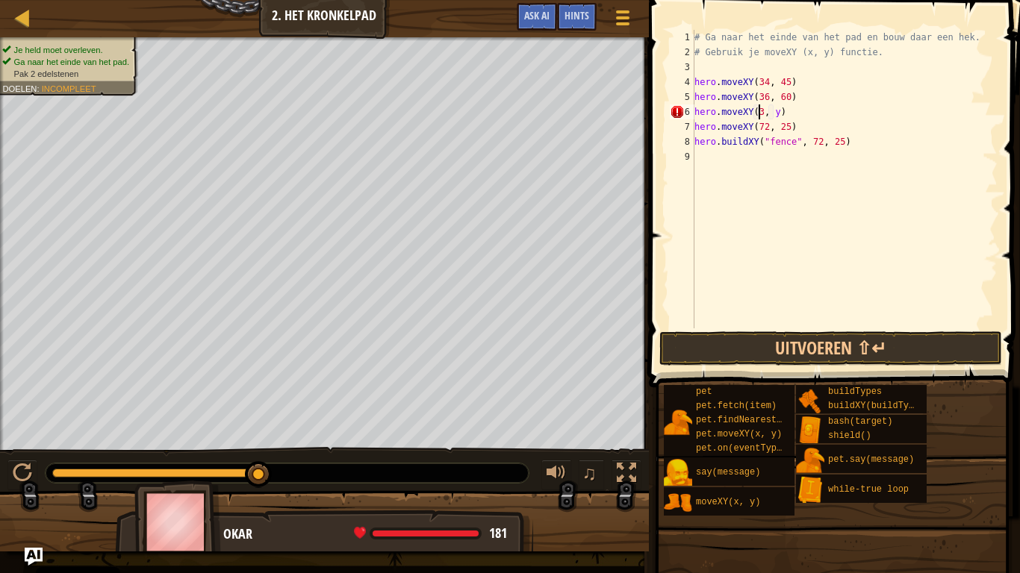
scroll to position [7, 5]
click at [776, 113] on div "# Ga naar het einde van het pad en bouw daar een hek. # Gebruik je moveXY (x, y…" at bounding box center [844, 194] width 306 height 329
click at [818, 354] on button "Uitvoeren ⇧↵" at bounding box center [830, 349] width 343 height 34
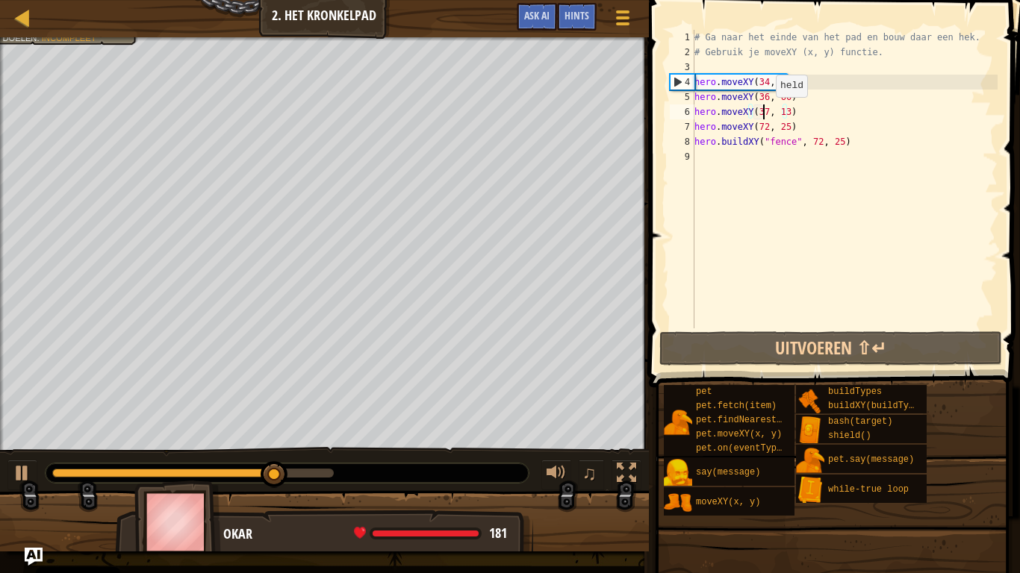
click at [763, 112] on div "# Ga naar het einde van het pad en bouw daar een hek. # Gebruik je moveXY (x, y…" at bounding box center [844, 194] width 306 height 329
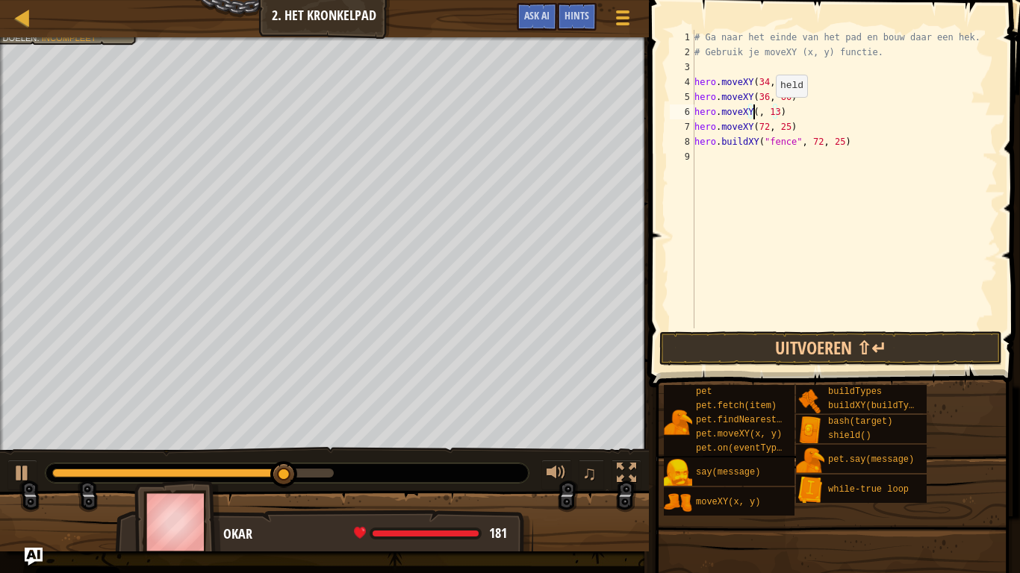
scroll to position [7, 5]
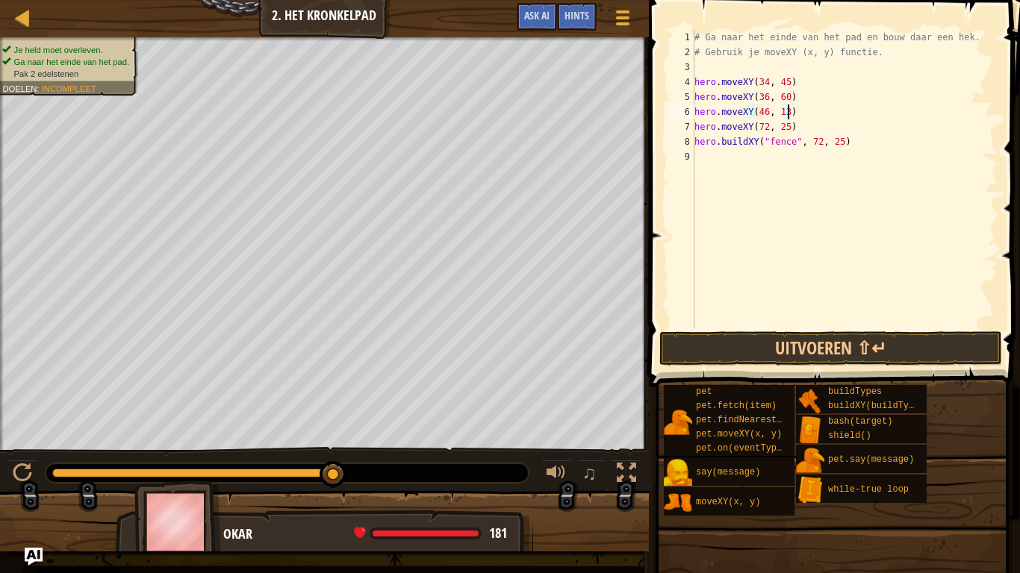
click at [785, 116] on div "# Ga naar het einde van het pad en bouw daar een hek. # Gebruik je moveXY (x, y…" at bounding box center [844, 194] width 306 height 329
click at [782, 113] on div "# Ga naar het einde van het pad en bouw daar een hek. # Gebruik je moveXY (x, y…" at bounding box center [844, 194] width 306 height 329
type textarea "hero.moveXY(46, 28)"
click at [799, 113] on div "# Ga naar het einde van het pad en bouw daar een hek. # Gebruik je moveXY (x, y…" at bounding box center [844, 194] width 306 height 329
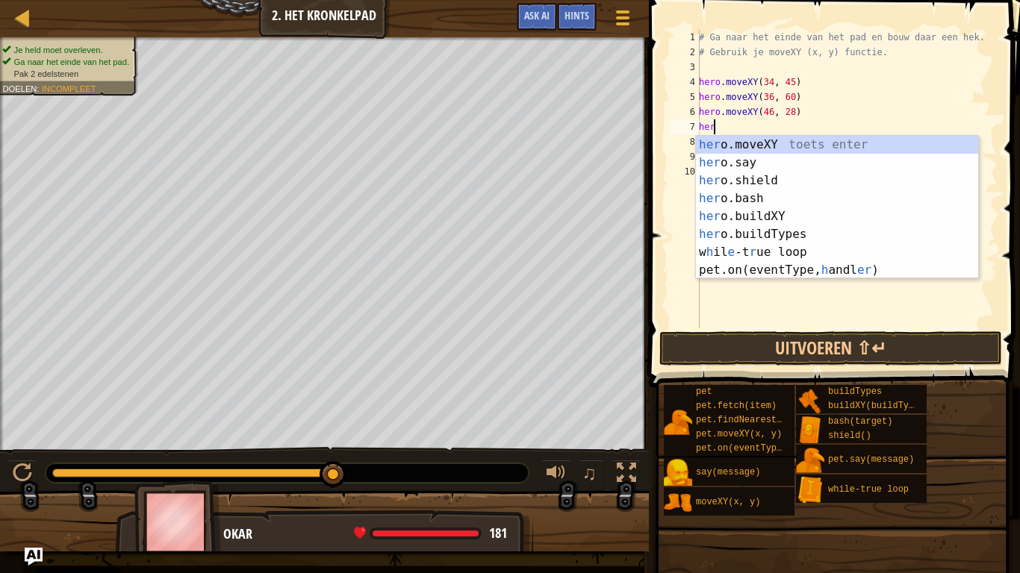
scroll to position [7, 1]
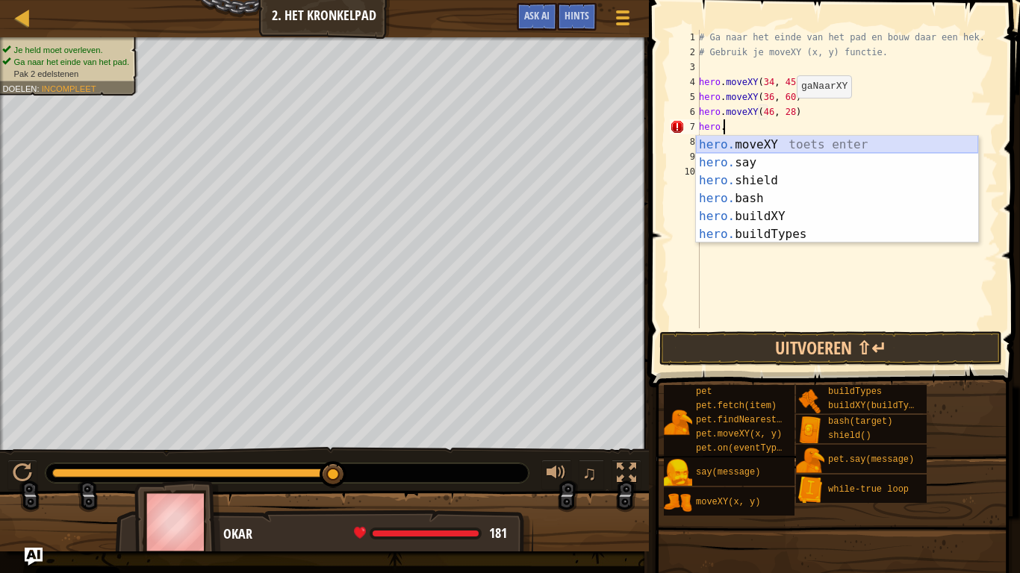
click at [806, 145] on div "hero. moveXY toets enter hero. say toets enter hero. shield toets enter hero. b…" at bounding box center [837, 207] width 282 height 143
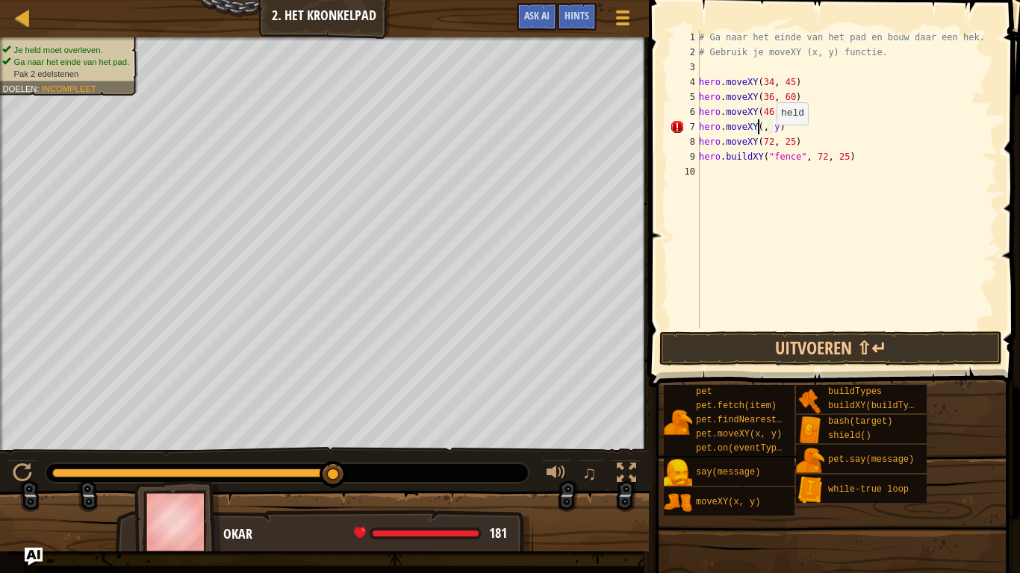
scroll to position [7, 5]
click at [784, 131] on div "# Ga naar het einde van het pad en bouw daar een hek. # Gebruik je moveXY (x, y…" at bounding box center [847, 194] width 302 height 329
type textarea "hero.moveXY(37, 13)"
click at [825, 340] on button "Uitvoeren ⇧↵" at bounding box center [830, 349] width 343 height 34
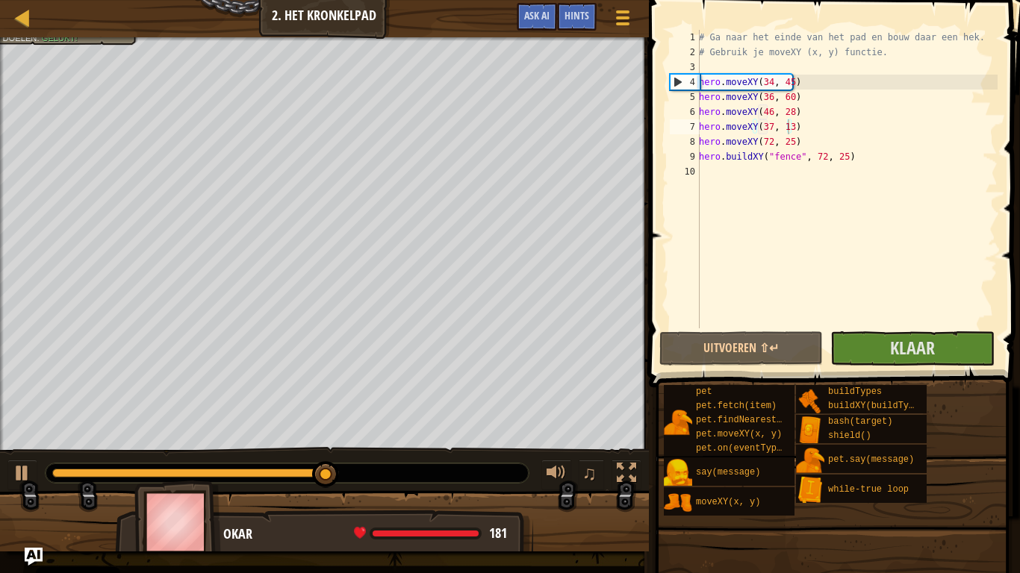
click at [927, 366] on span at bounding box center [835, 173] width 383 height 432
click at [928, 362] on button "Klaar" at bounding box center [912, 349] width 164 height 34
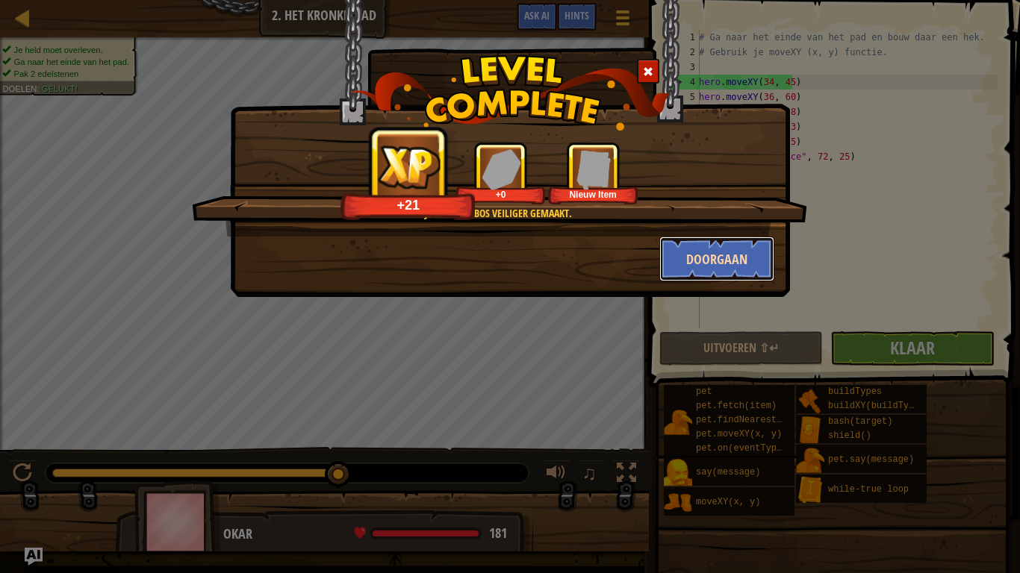
click at [742, 262] on button "Doorgaan" at bounding box center [717, 259] width 116 height 45
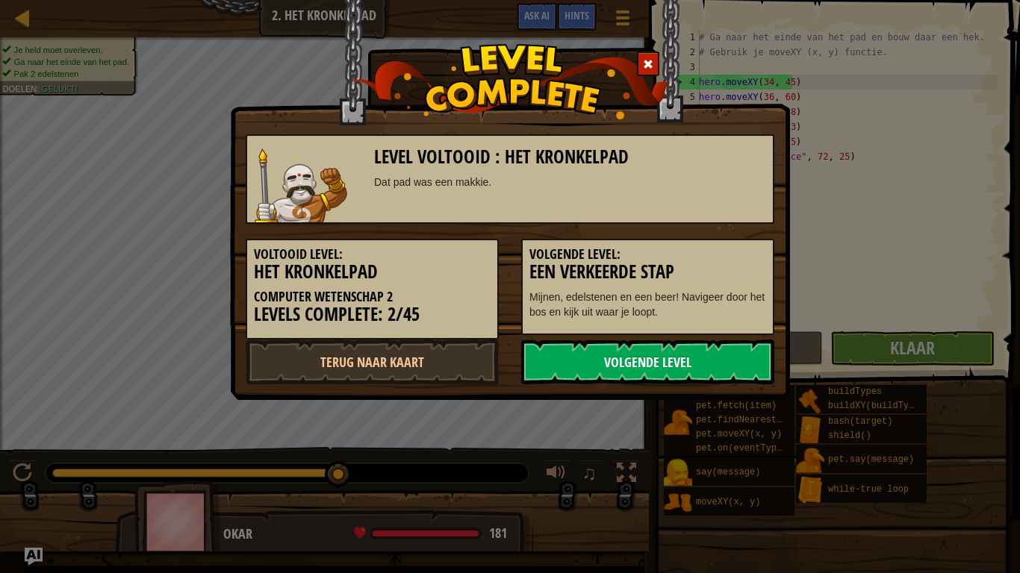
click at [604, 356] on link "Volgende Level" at bounding box center [647, 362] width 253 height 45
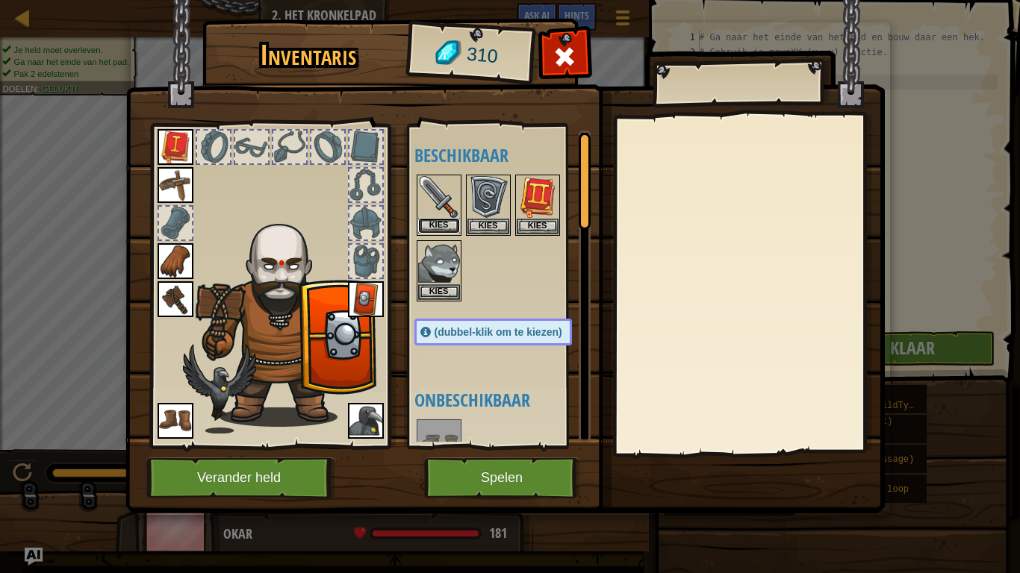
click at [449, 220] on button "Kies" at bounding box center [439, 226] width 42 height 16
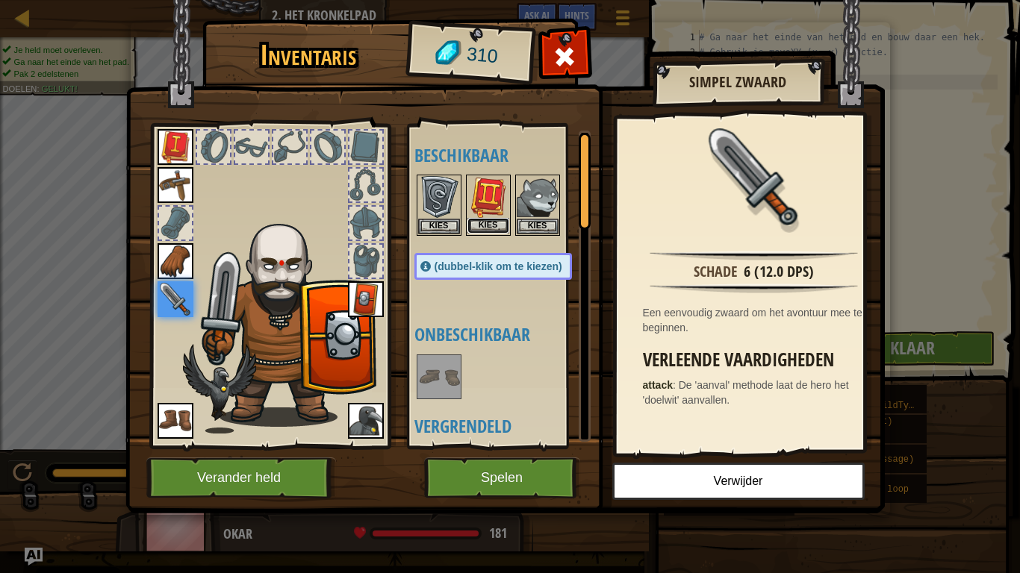
click at [488, 225] on button "Kies" at bounding box center [488, 226] width 42 height 16
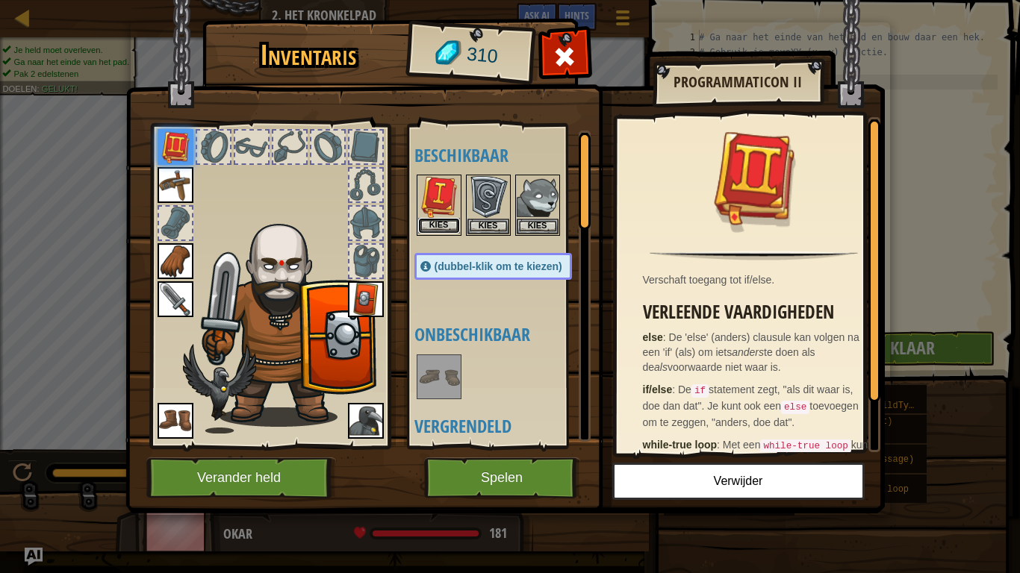
click at [425, 226] on button "Kies" at bounding box center [439, 226] width 42 height 16
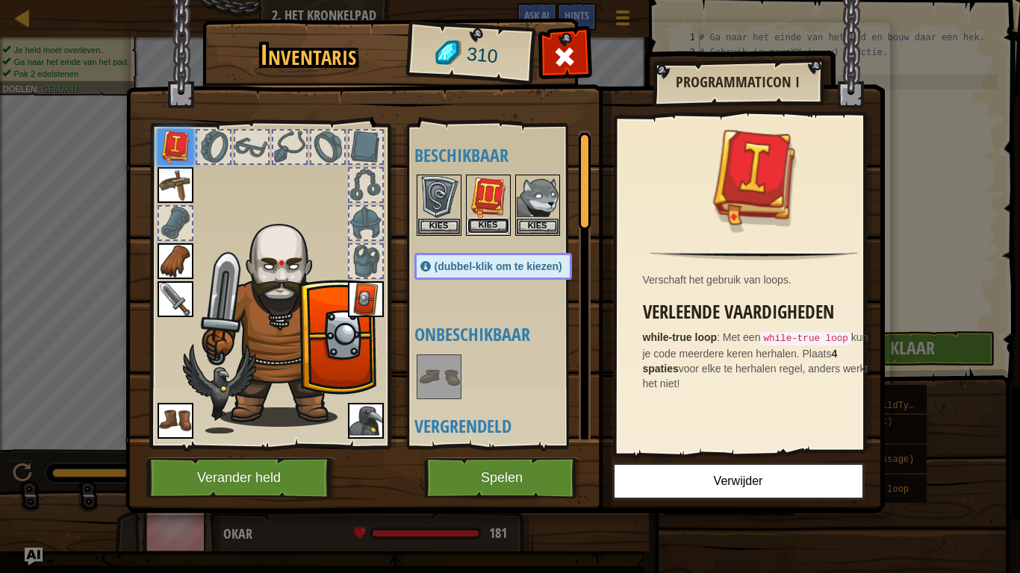
click at [487, 228] on button "Kies" at bounding box center [488, 226] width 42 height 16
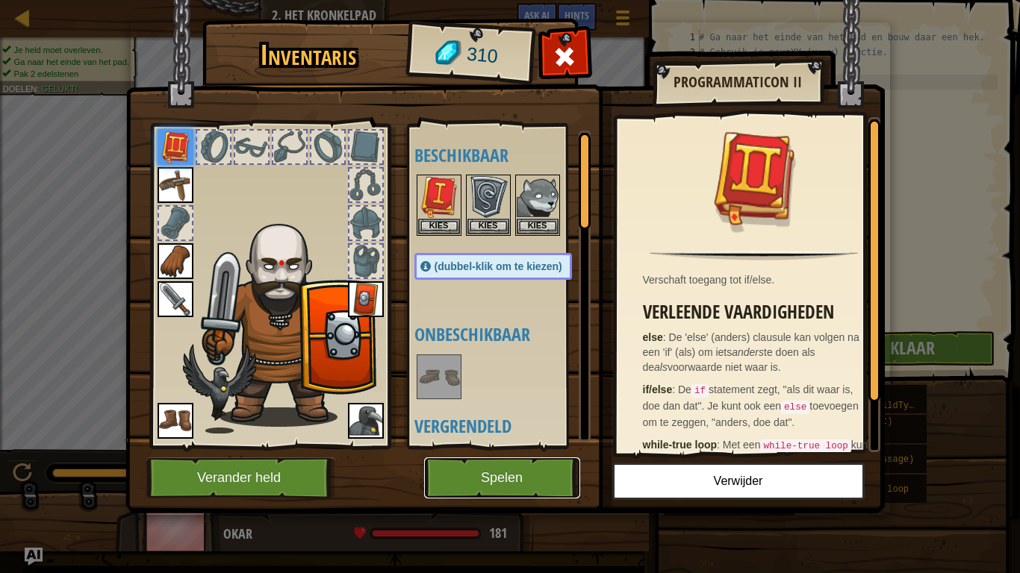
click at [533, 472] on button "Spelen" at bounding box center [502, 478] width 156 height 41
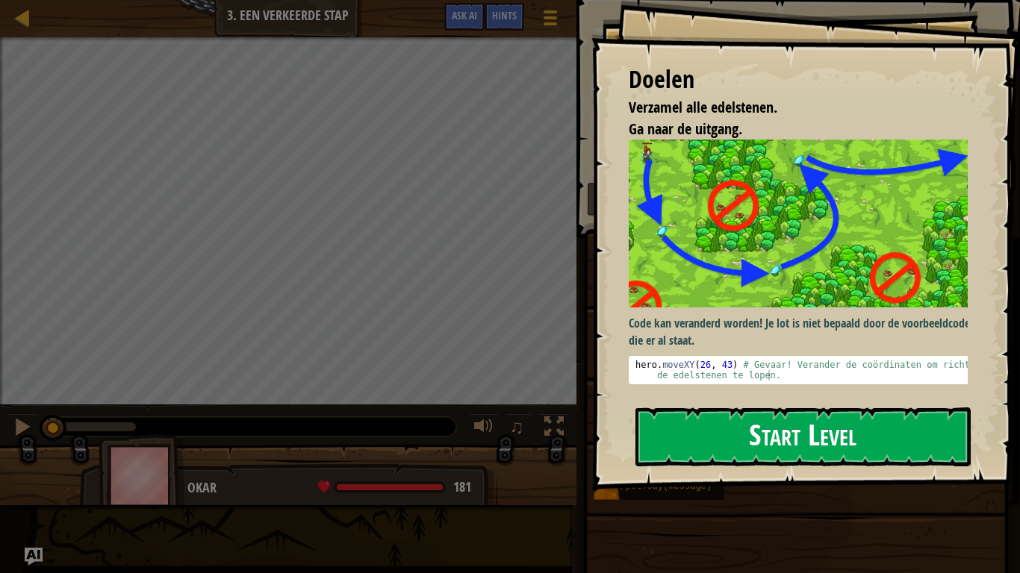
click at [767, 448] on button "Start Level" at bounding box center [802, 437] width 335 height 59
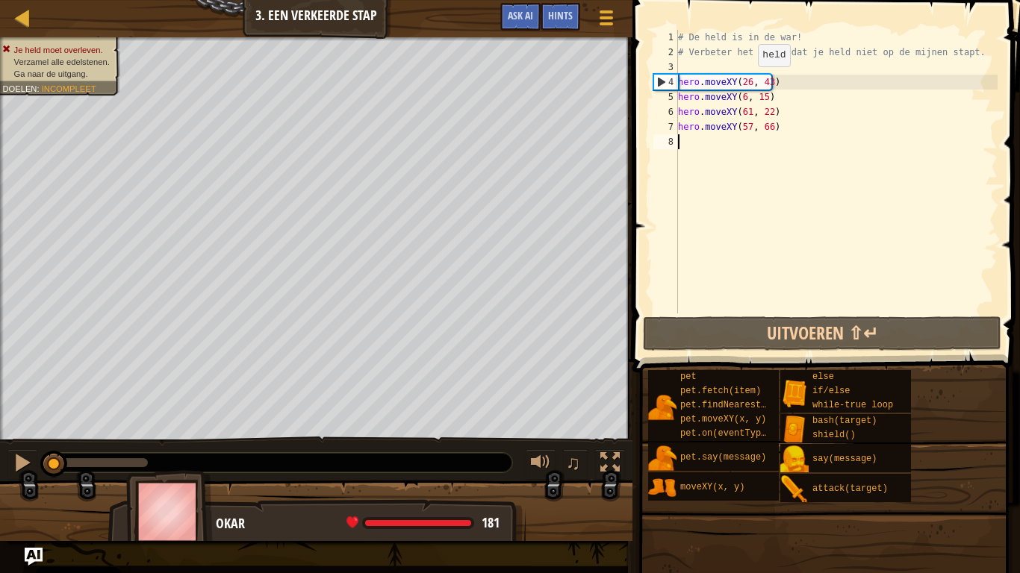
click at [744, 81] on div "# De held is in de war! # Verbeter het pad zodat je held niet op de mijnen stap…" at bounding box center [836, 187] width 323 height 314
click at [745, 84] on div "# De held is in de war! # Verbeter het pad zodat je held niet op de mijnen stap…" at bounding box center [836, 187] width 323 height 314
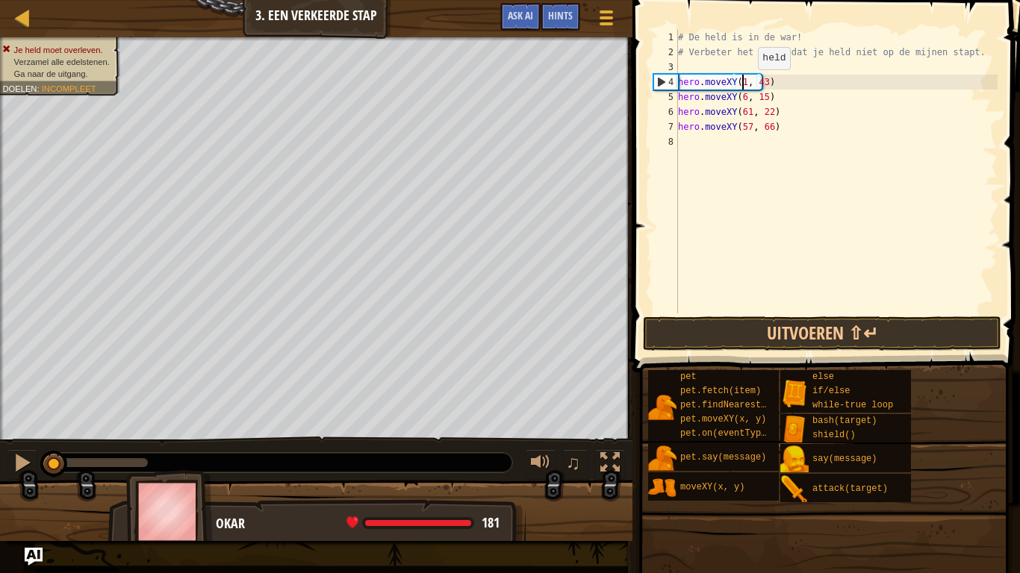
scroll to position [7, 6]
click at [765, 79] on div "# De held is in de war! # Verbeter het pad zodat je held niet op de mijnen stap…" at bounding box center [836, 187] width 323 height 314
click at [737, 95] on div "# De held is in de war! # Verbeter het pad zodat je held niet op de mijnen stap…" at bounding box center [836, 187] width 323 height 314
click at [741, 98] on div "# De held is in de war! # Verbeter het pad zodat je held niet op de mijnen stap…" at bounding box center [836, 187] width 323 height 314
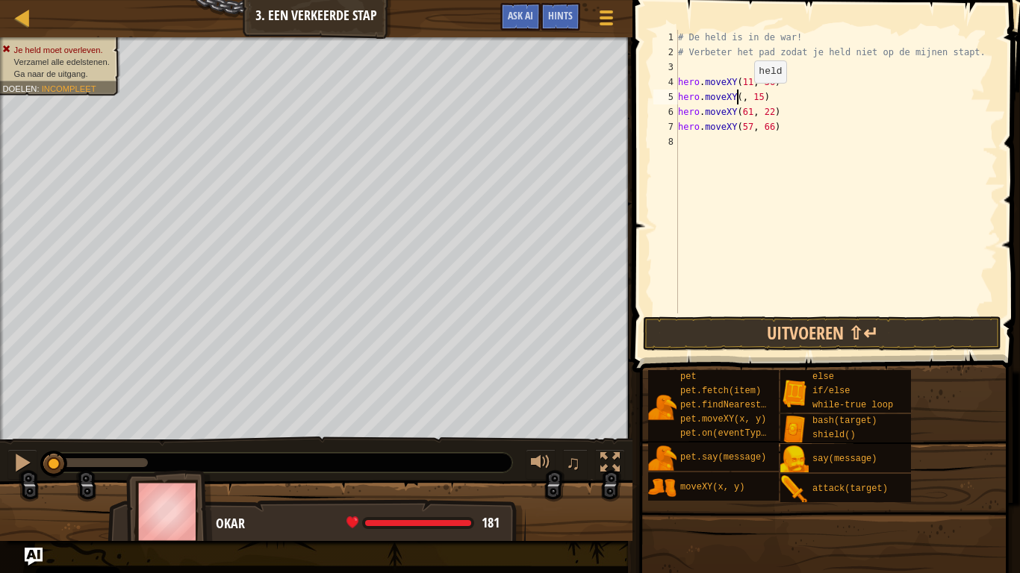
scroll to position [7, 6]
click at [770, 100] on div "# De held is in de war! # Verbeter het pad zodat je held niet op de mijnen stap…" at bounding box center [836, 187] width 323 height 314
click at [765, 97] on div "# De held is in de war! # Verbeter het pad zodat je held niet op de mijnen stap…" at bounding box center [836, 187] width 323 height 314
click at [744, 116] on div "# De held is in de war! # Verbeter het pad zodat je held niet op de mijnen stap…" at bounding box center [836, 187] width 323 height 314
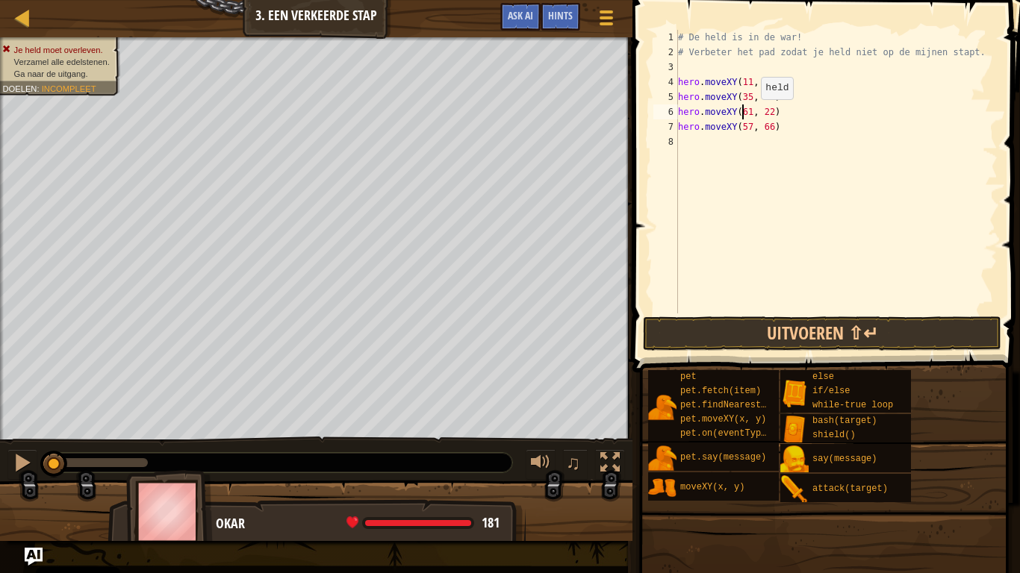
click at [747, 114] on div "# De held is in de war! # Verbeter het pad zodat je held niet op de mijnen stap…" at bounding box center [836, 187] width 323 height 314
click at [765, 114] on div "# De held is in de war! # Verbeter het pad zodat je held niet op de mijnen stap…" at bounding box center [836, 187] width 323 height 314
click at [745, 129] on div "# De held is in de war! # Verbeter het pad zodat je held niet op de mijnen stap…" at bounding box center [836, 187] width 323 height 314
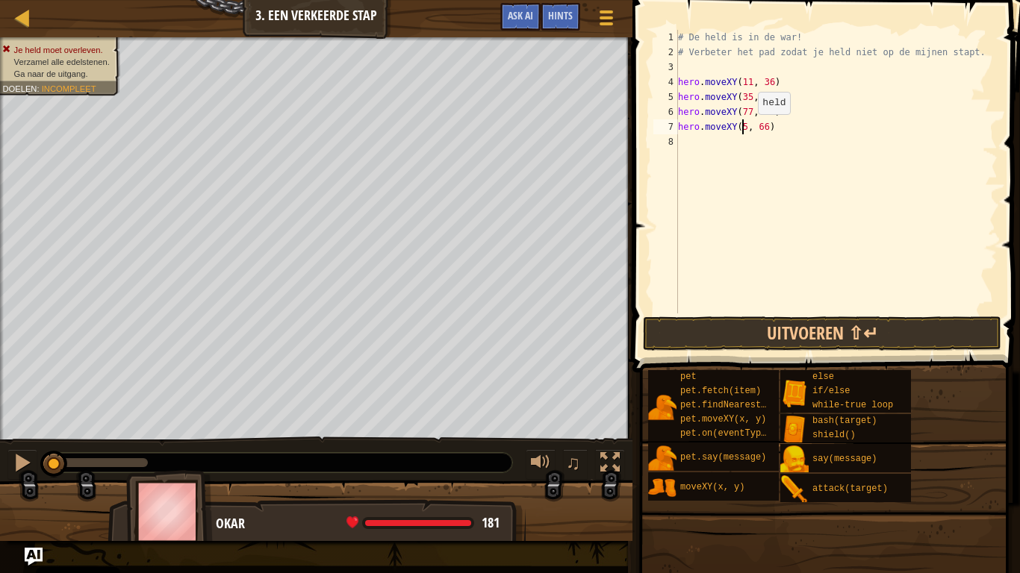
scroll to position [7, 6]
click at [762, 128] on div "# De held is in de war! # Verbeter het pad zodat je held niet op de mijnen stap…" at bounding box center [836, 187] width 323 height 314
click at [794, 335] on button "Uitvoeren ⇧↵" at bounding box center [822, 334] width 358 height 34
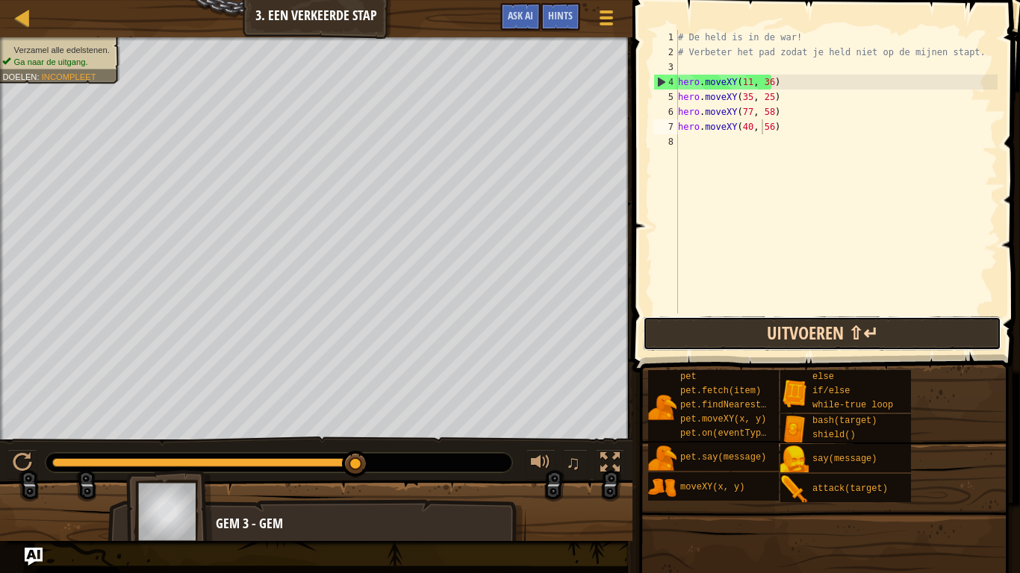
click at [811, 330] on button "Uitvoeren ⇧↵" at bounding box center [822, 334] width 358 height 34
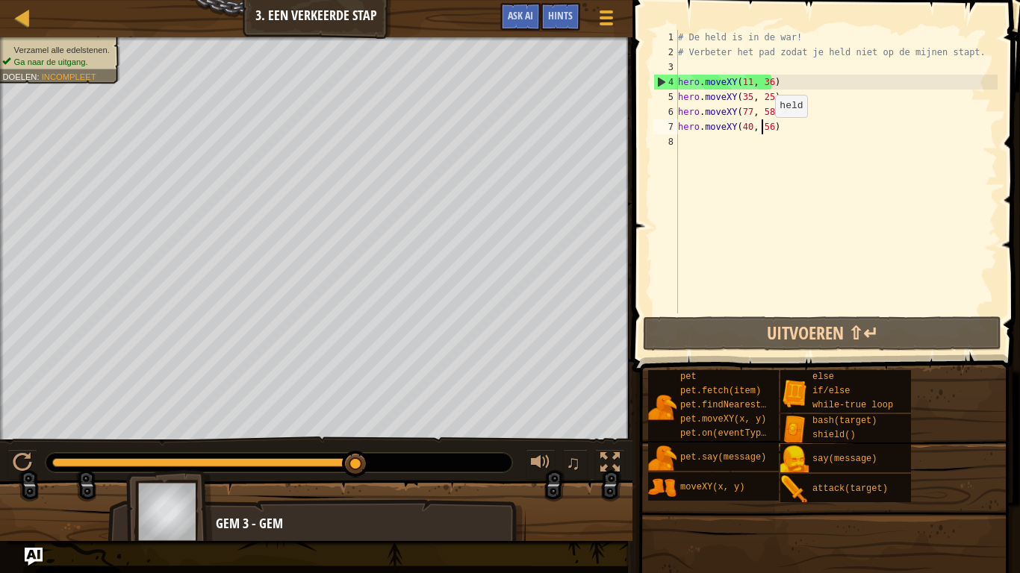
click at [762, 132] on div "# De held is in de war! # Verbeter het pad zodat je held niet op de mijnen stap…" at bounding box center [836, 187] width 323 height 314
click at [765, 131] on div "# De held is in de war! # Verbeter het pad zodat je held niet op de mijnen stap…" at bounding box center [836, 187] width 323 height 314
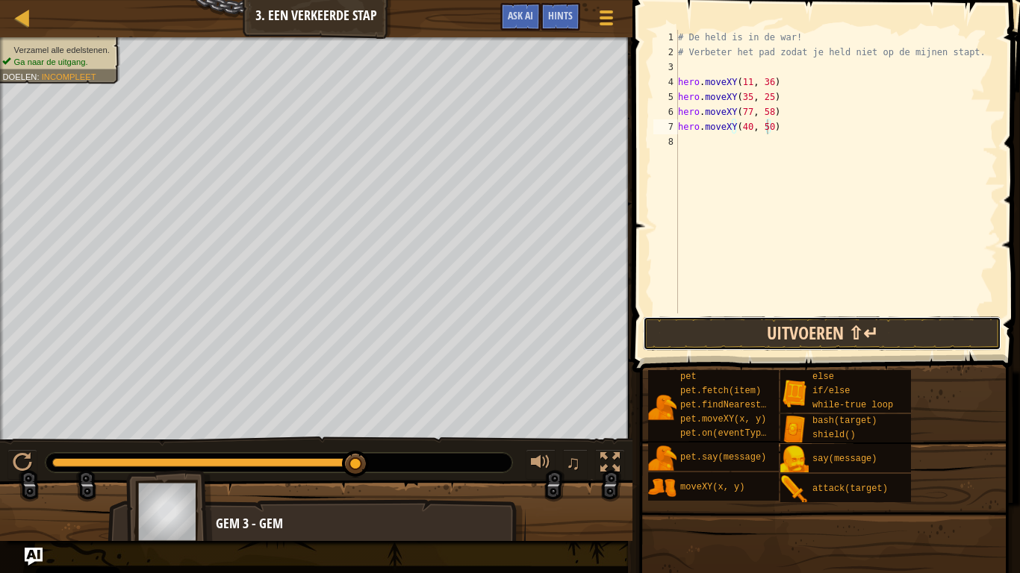
click at [792, 329] on button "Uitvoeren ⇧↵" at bounding box center [822, 334] width 358 height 34
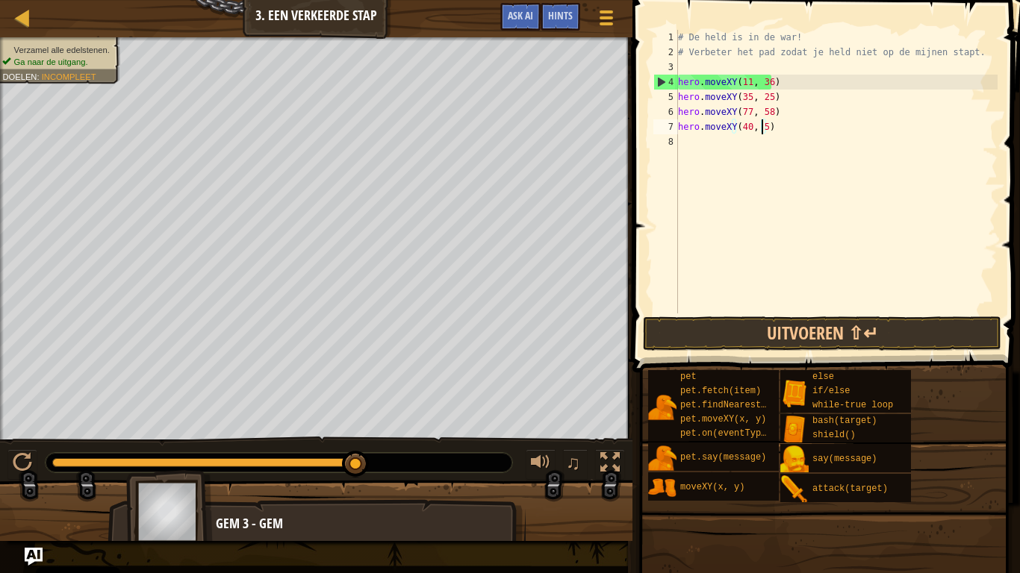
type textarea "hero.moveXY(40, 56)"
click at [788, 127] on div "# De held is in de war! # Verbeter het pad zodat je held niet op de mijnen stap…" at bounding box center [836, 187] width 323 height 314
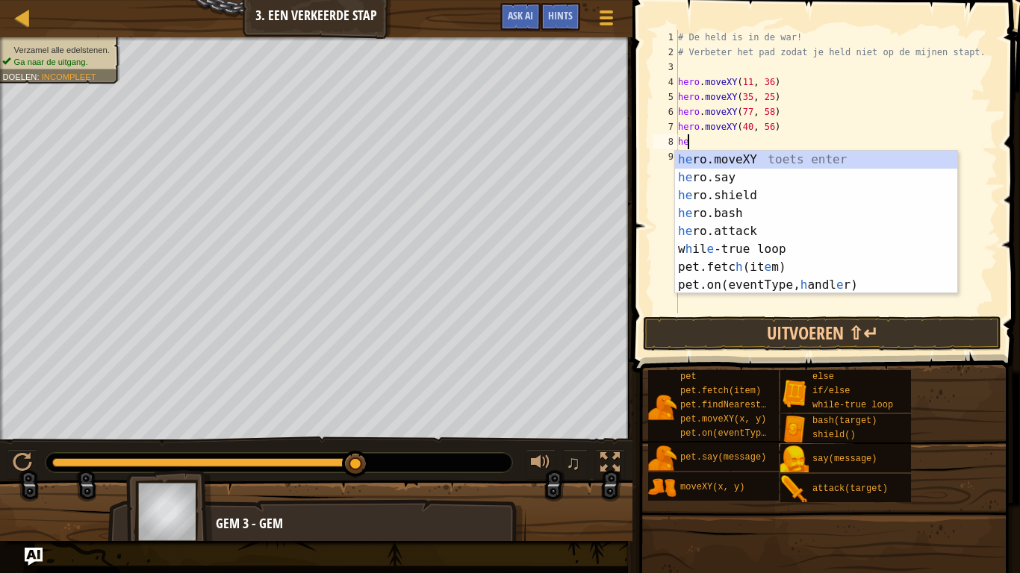
scroll to position [7, 1]
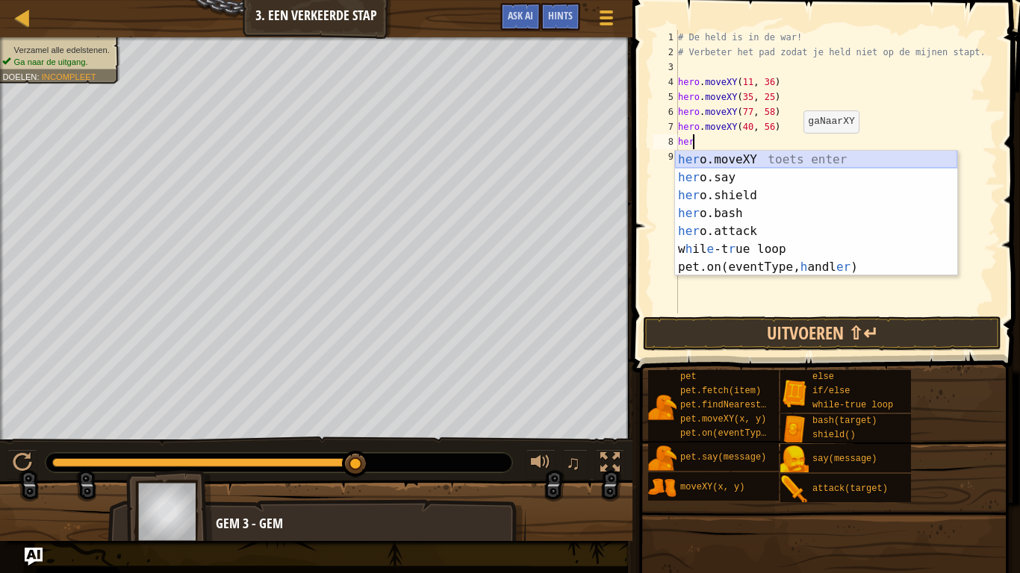
click at [791, 155] on div "her o.moveXY toets enter her o.say toets enter her o.shield toets enter her o.b…" at bounding box center [816, 231] width 282 height 161
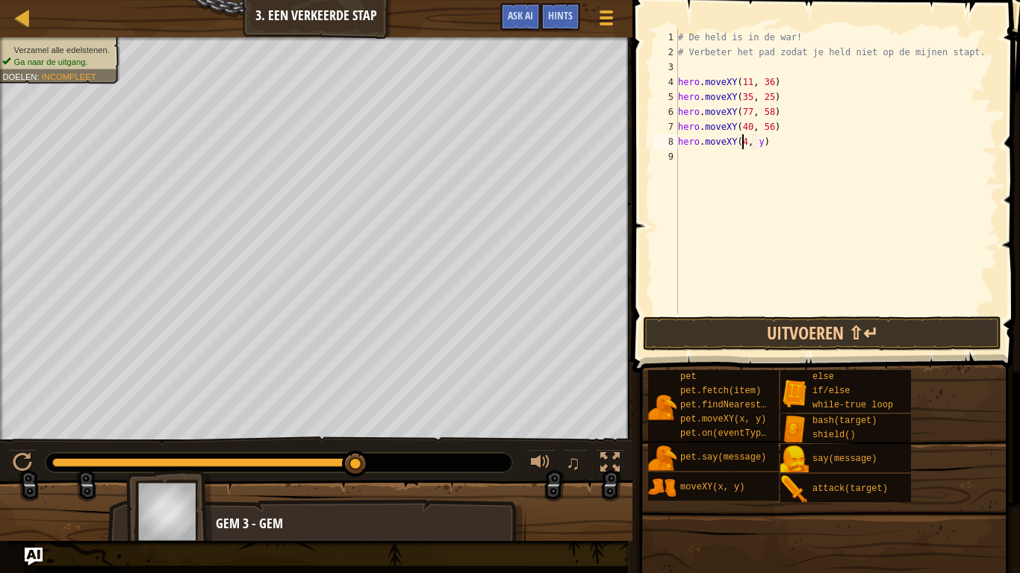
scroll to position [7, 6]
click at [758, 141] on div "# De held is in de war! # Verbeter het pad zodat je held niet op de mijnen stap…" at bounding box center [836, 187] width 323 height 314
click at [768, 145] on div "# De held is in de war! # Verbeter het pad zodat je held niet op de mijnen stap…" at bounding box center [836, 187] width 323 height 314
click at [771, 145] on div "# De held is in de war! # Verbeter het pad zodat je held niet op de mijnen stap…" at bounding box center [836, 187] width 323 height 314
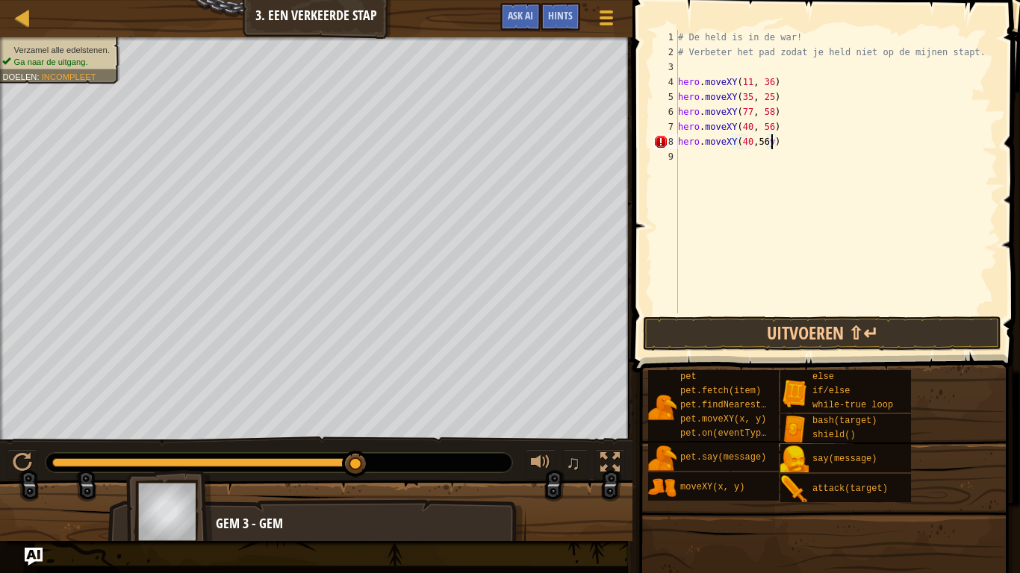
scroll to position [7, 7]
type textarea "hero.moveXY(40, 56)"
click at [818, 329] on button "Uitvoeren ⇧↵" at bounding box center [822, 334] width 358 height 34
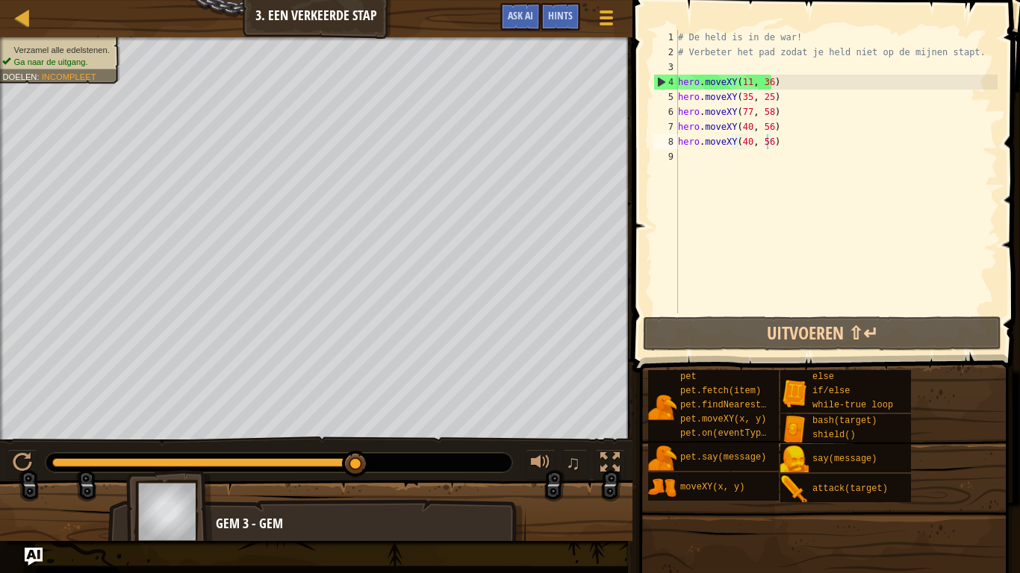
click at [735, 356] on span at bounding box center [823, 576] width 377 height 442
click at [721, 314] on span at bounding box center [827, 165] width 399 height 417
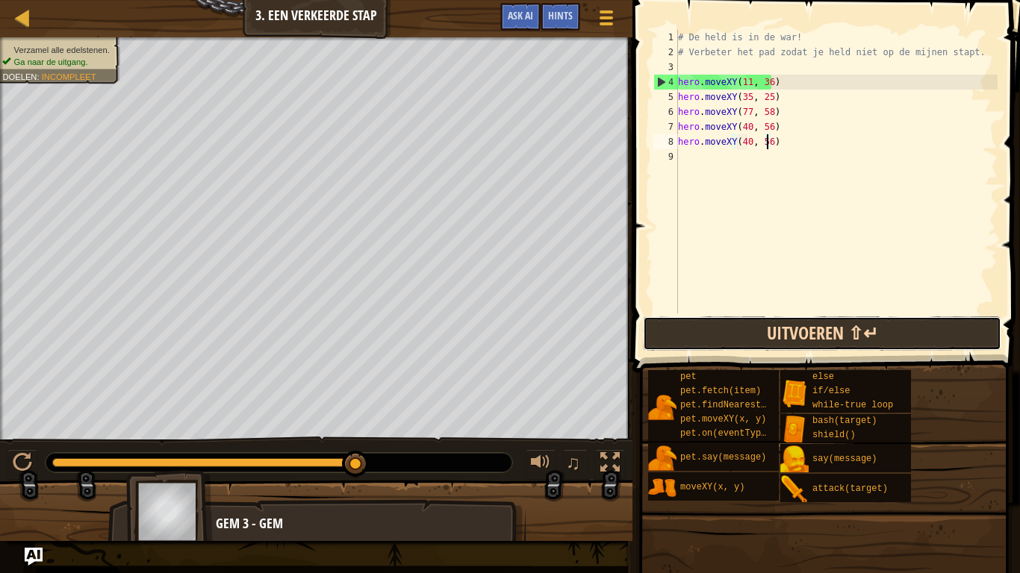
click at [718, 328] on button "Uitvoeren ⇧↵" at bounding box center [822, 334] width 358 height 34
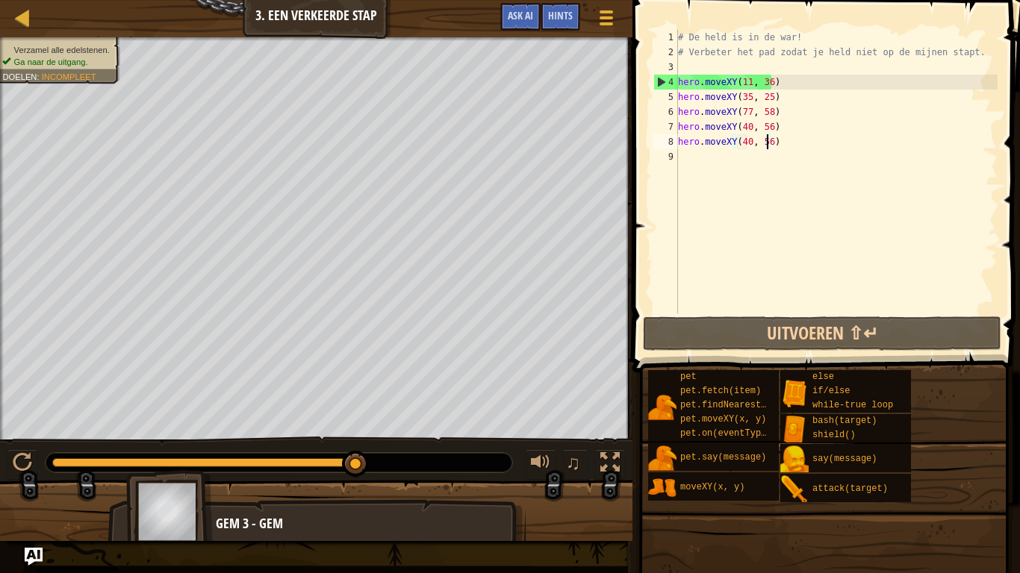
click at [779, 134] on div "# De held is in de war! # Verbeter het pad zodat je held niet op de mijnen stap…" at bounding box center [836, 187] width 323 height 314
drag, startPoint x: 782, startPoint y: 139, endPoint x: 679, endPoint y: 145, distance: 103.2
click at [679, 145] on div "# De held is in de war! # Verbeter het pad zodat je held niet op de mijnen stap…" at bounding box center [836, 187] width 323 height 314
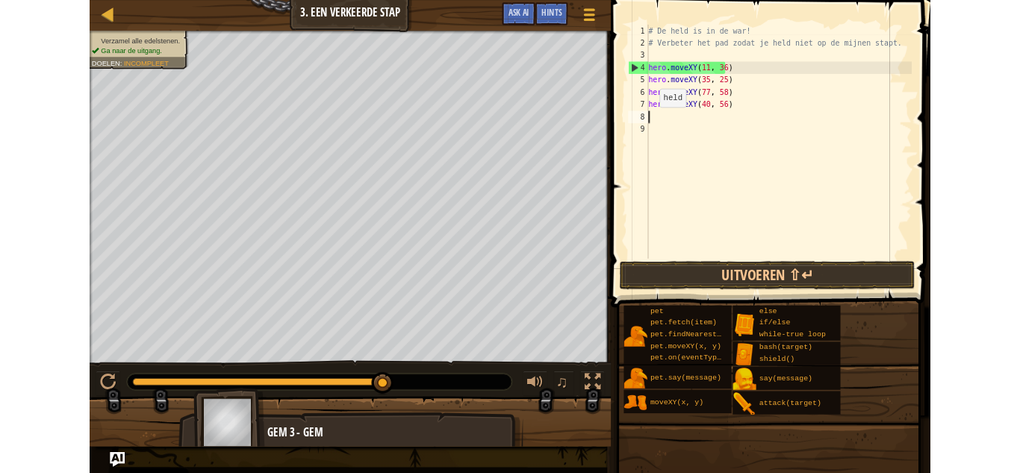
scroll to position [7, 0]
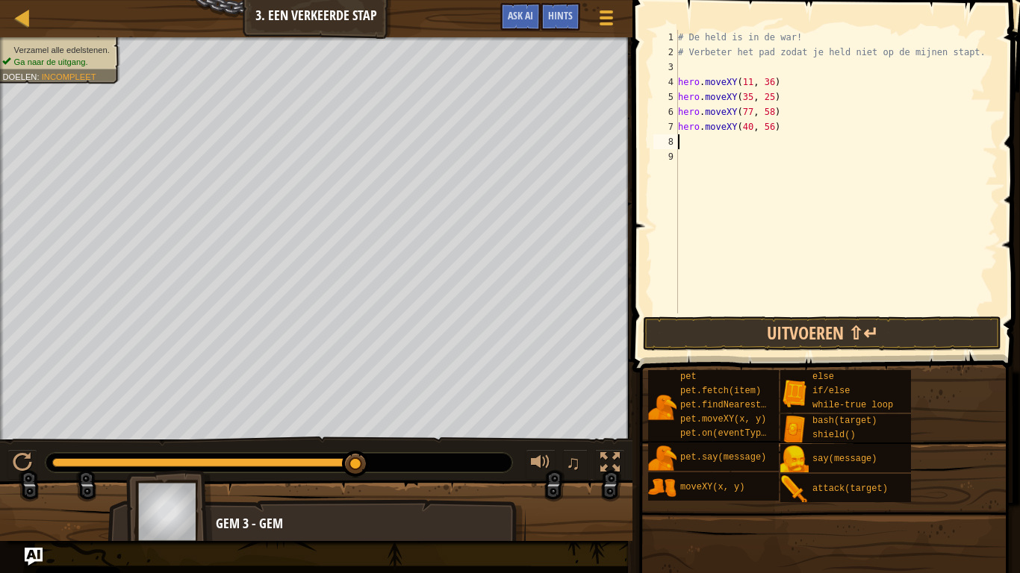
type textarea "hero.moveXY(40, 56)"
click at [760, 321] on button "Uitvoeren ⇧↵" at bounding box center [822, 334] width 358 height 34
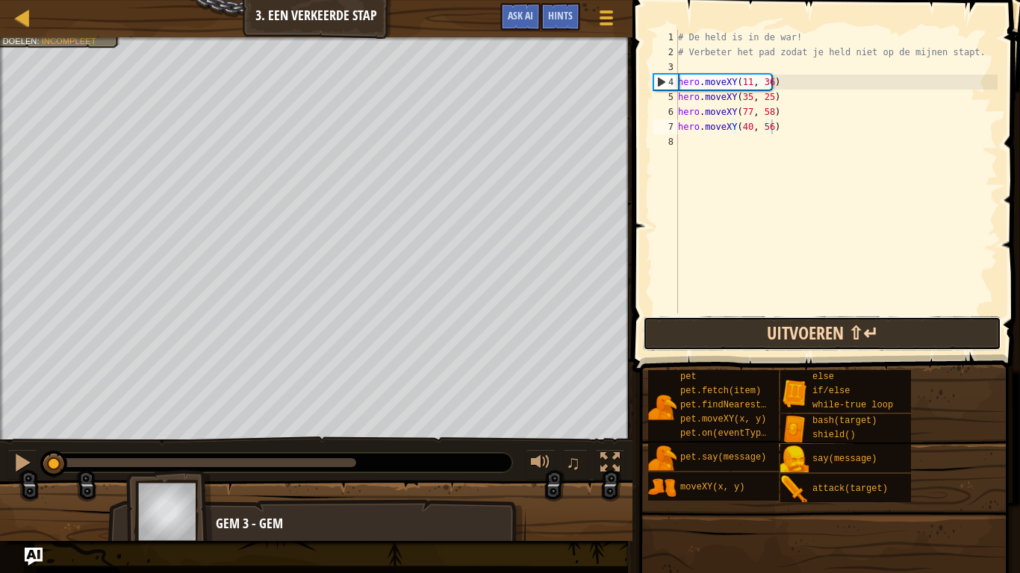
click at [656, 332] on button "Uitvoeren ⇧↵" at bounding box center [822, 334] width 358 height 34
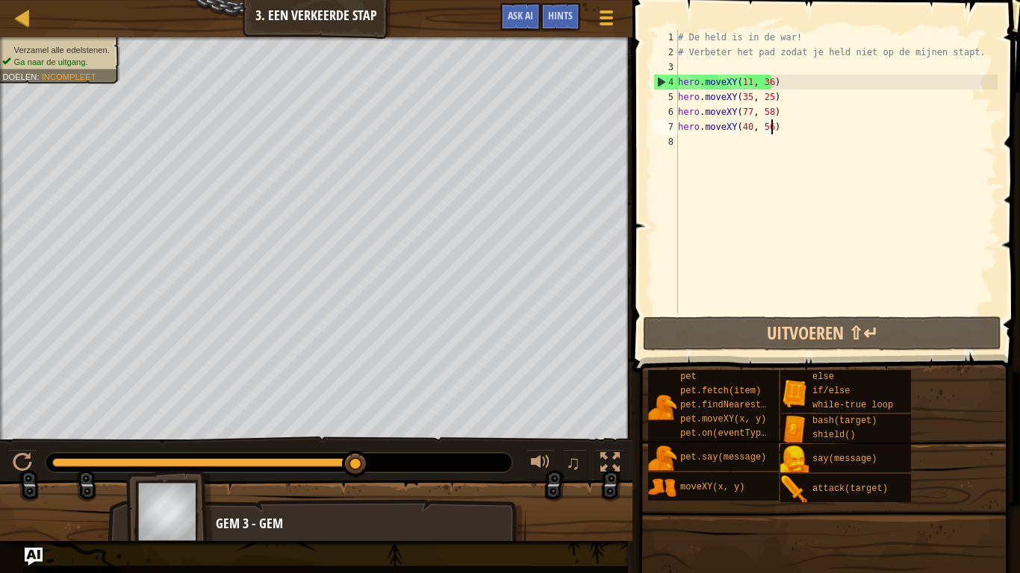
click at [384, 433] on div "Verzamel alle edelstenen. Ga naar de uitgang. Doelen : Incompleet ♫ Gem 3 - gem…" at bounding box center [510, 289] width 1020 height 504
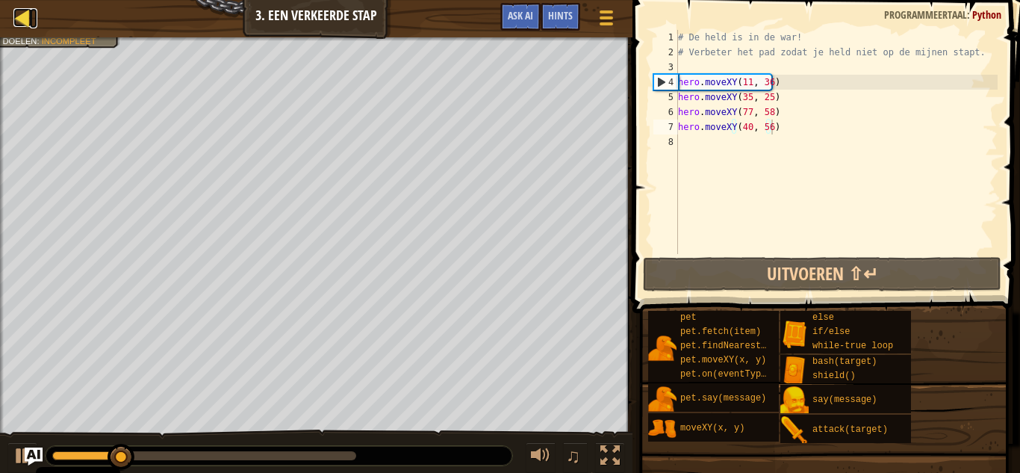
click at [13, 13] on div at bounding box center [22, 17] width 19 height 19
select select "nl-[GEOGRAPHIC_DATA]"
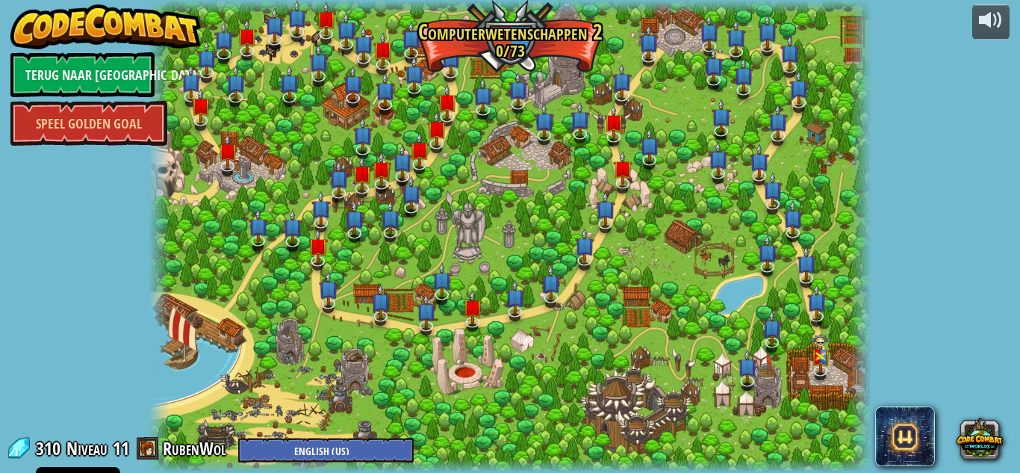
select select "nl-[GEOGRAPHIC_DATA]"
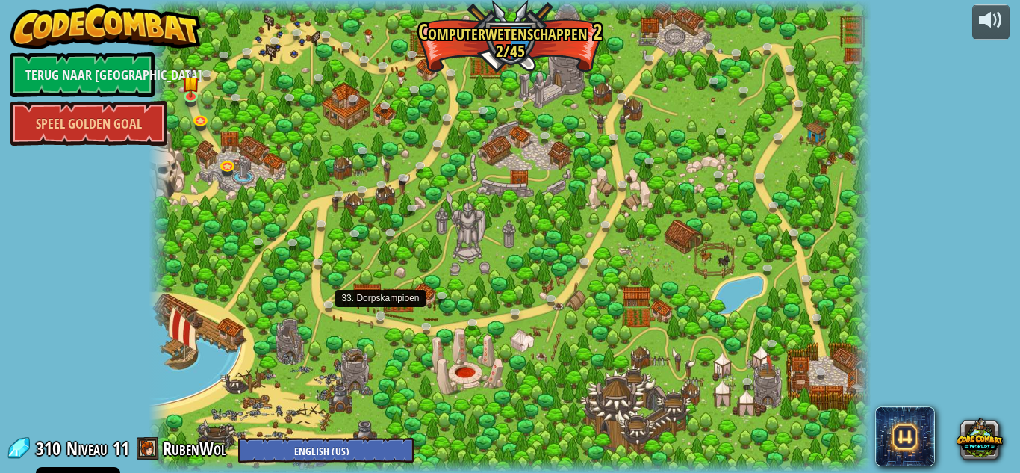
select select "nl-[GEOGRAPHIC_DATA]"
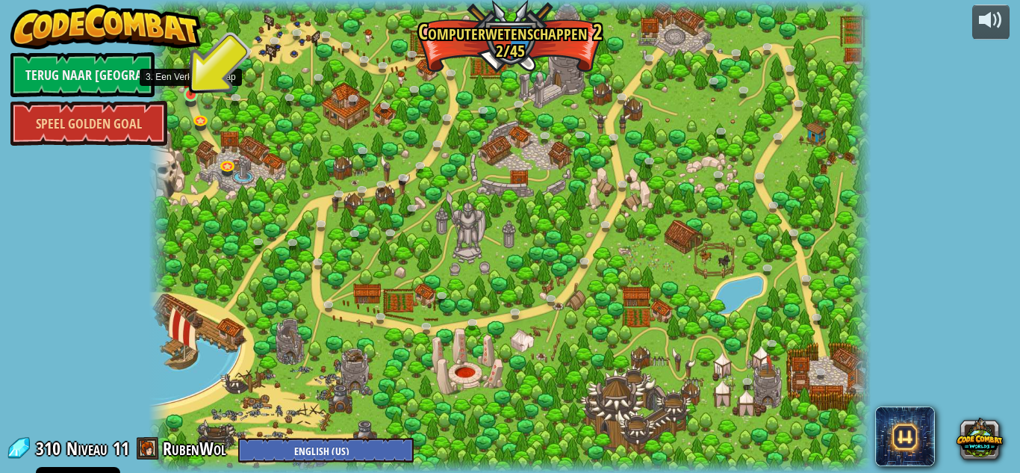
click at [191, 90] on img at bounding box center [190, 76] width 17 height 39
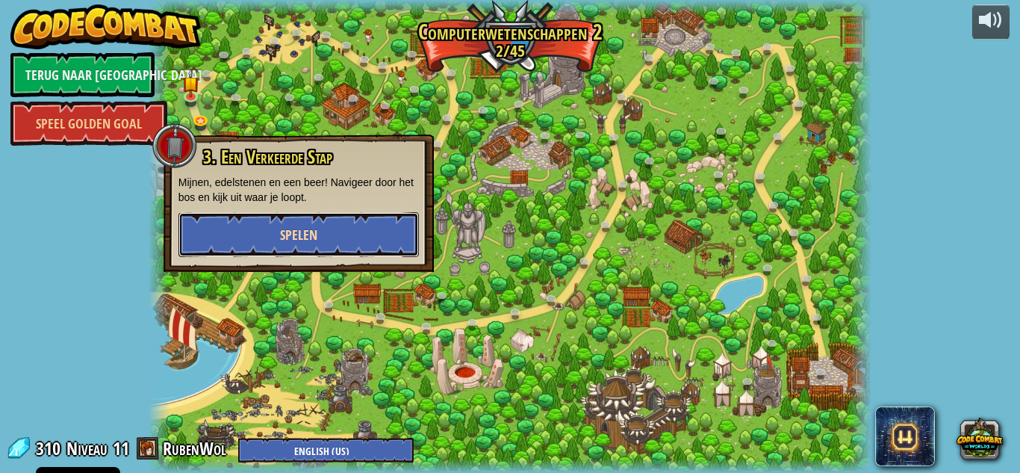
click at [306, 243] on span "Spelen" at bounding box center [298, 234] width 37 height 19
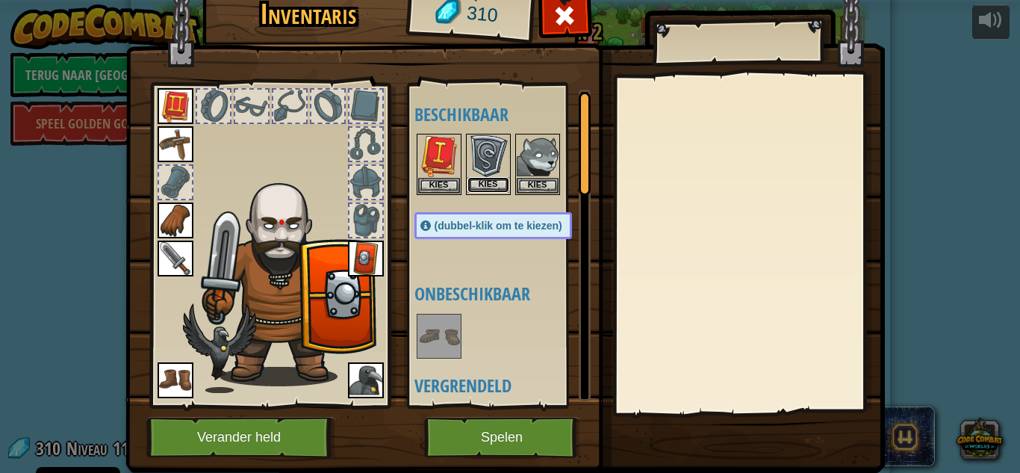
click at [490, 184] on button "Kies" at bounding box center [488, 185] width 42 height 16
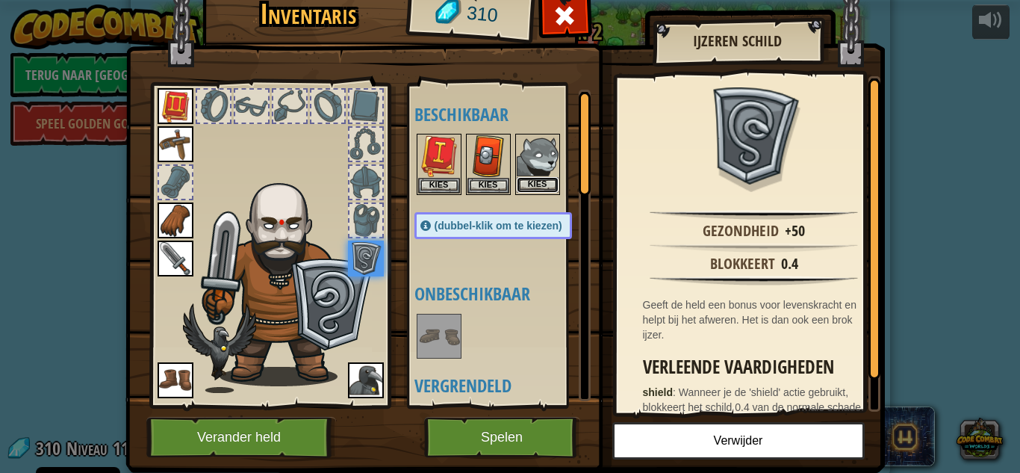
click at [531, 186] on button "Kies" at bounding box center [538, 185] width 42 height 16
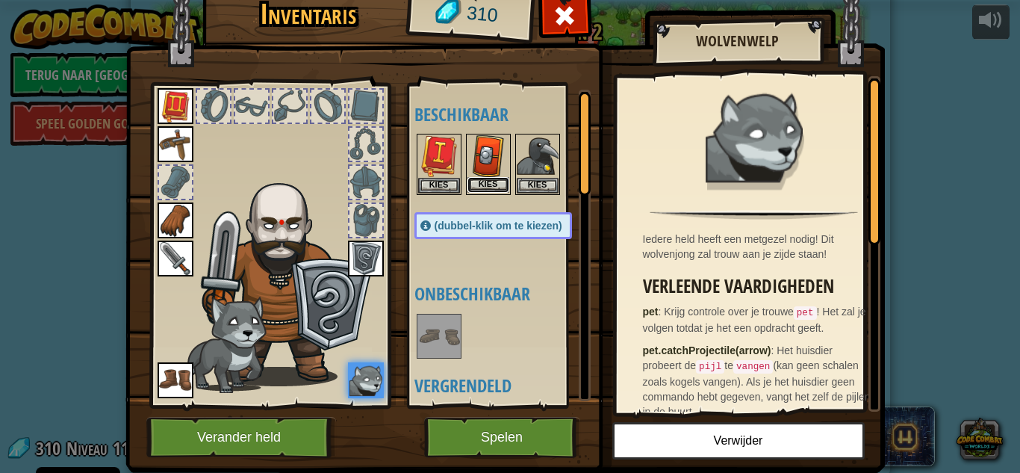
click at [480, 187] on button "Kies" at bounding box center [488, 185] width 42 height 16
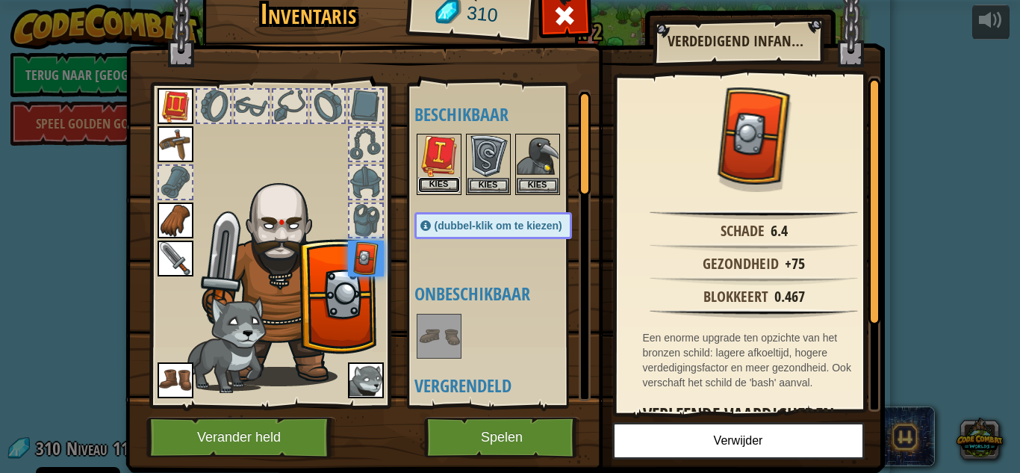
click at [444, 187] on button "Kies" at bounding box center [439, 185] width 42 height 16
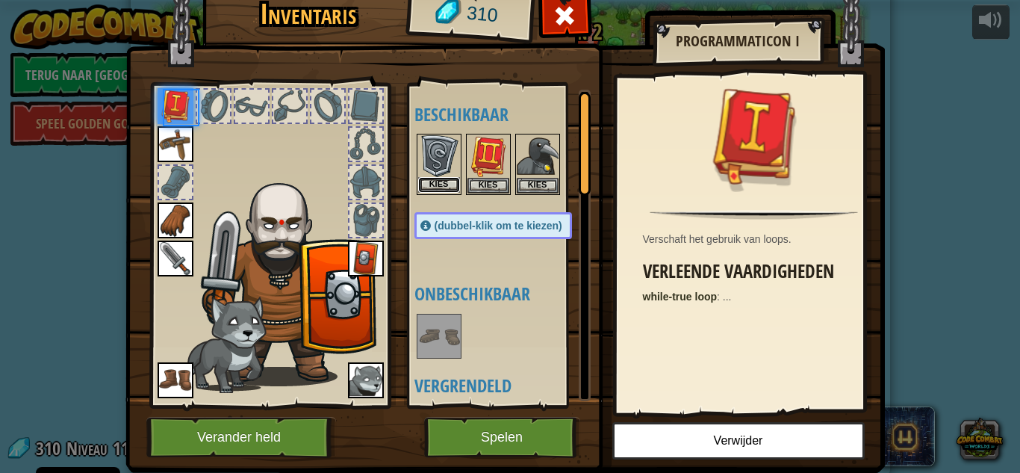
click at [444, 187] on button "Kies" at bounding box center [439, 185] width 42 height 16
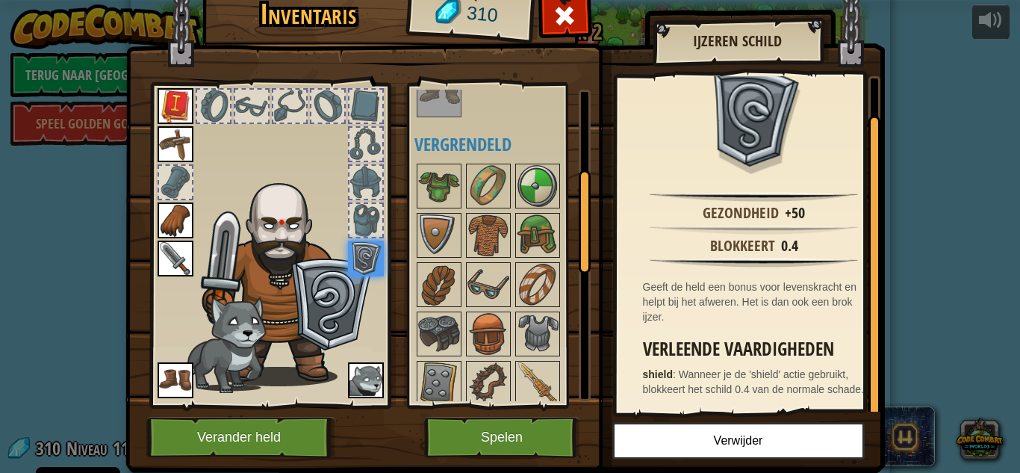
scroll to position [242, 0]
click at [491, 286] on img at bounding box center [488, 284] width 42 height 42
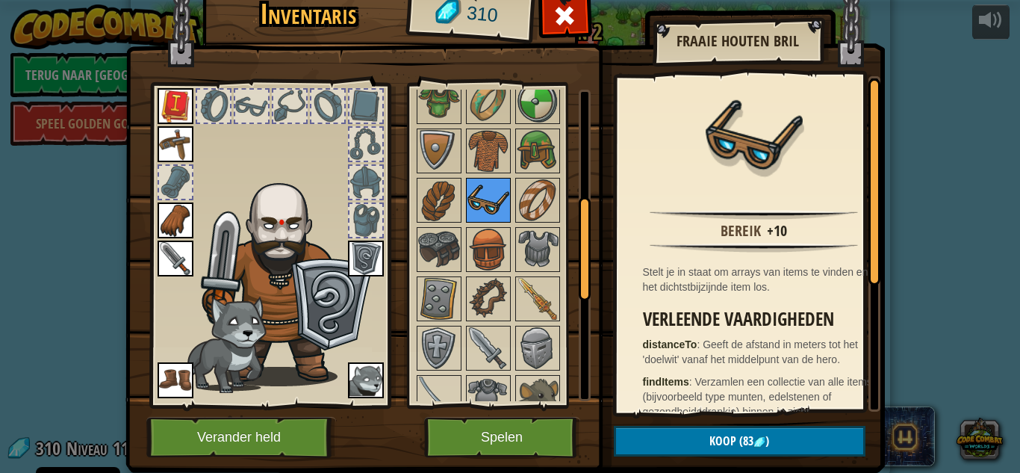
scroll to position [325, 0]
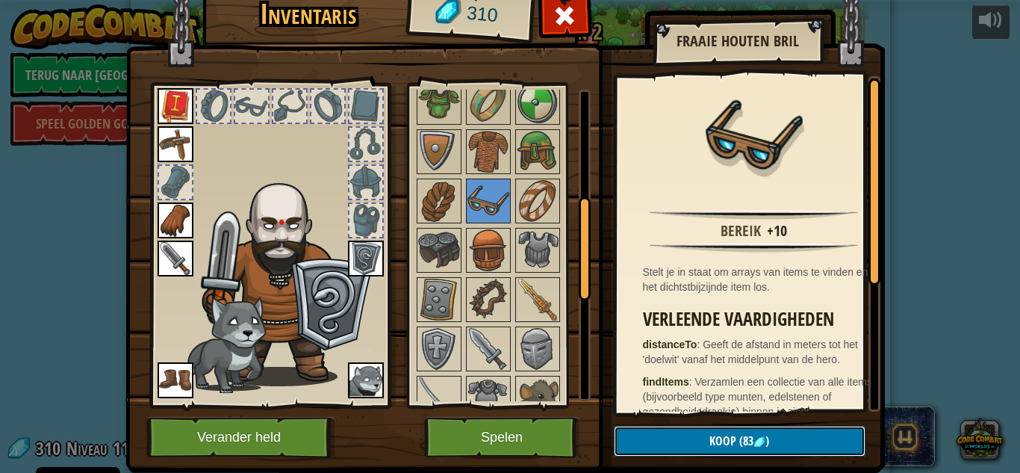
click at [679, 431] on button "Koop (83 )" at bounding box center [740, 441] width 252 height 31
click at [682, 435] on button "Bevestigen" at bounding box center [740, 441] width 252 height 31
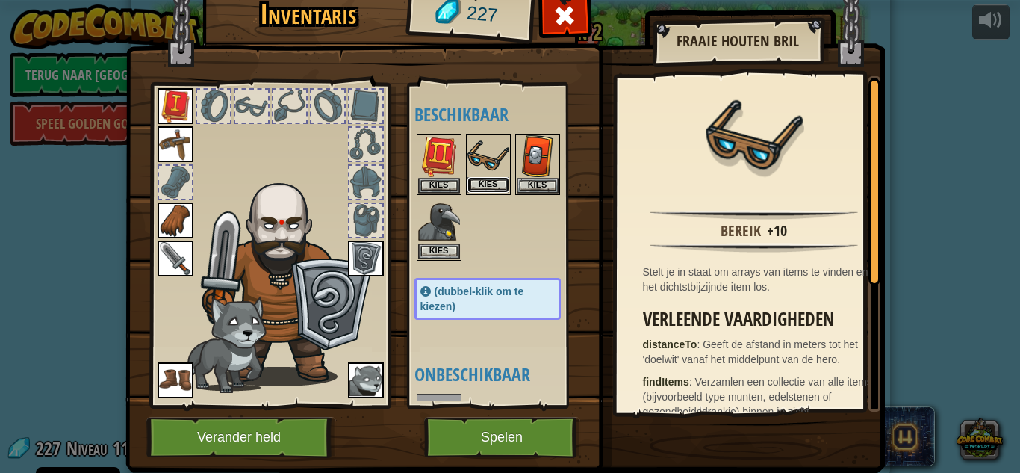
click at [479, 182] on button "Kies" at bounding box center [488, 185] width 42 height 16
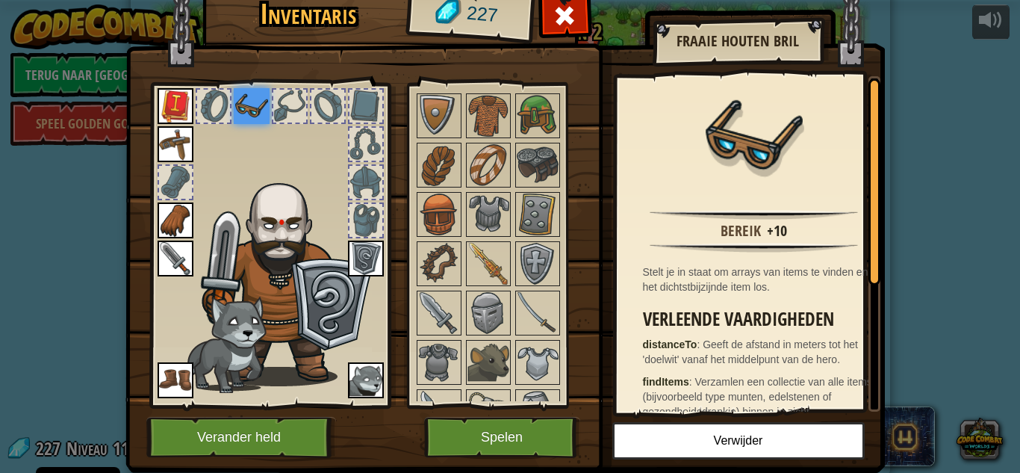
scroll to position [386, 0]
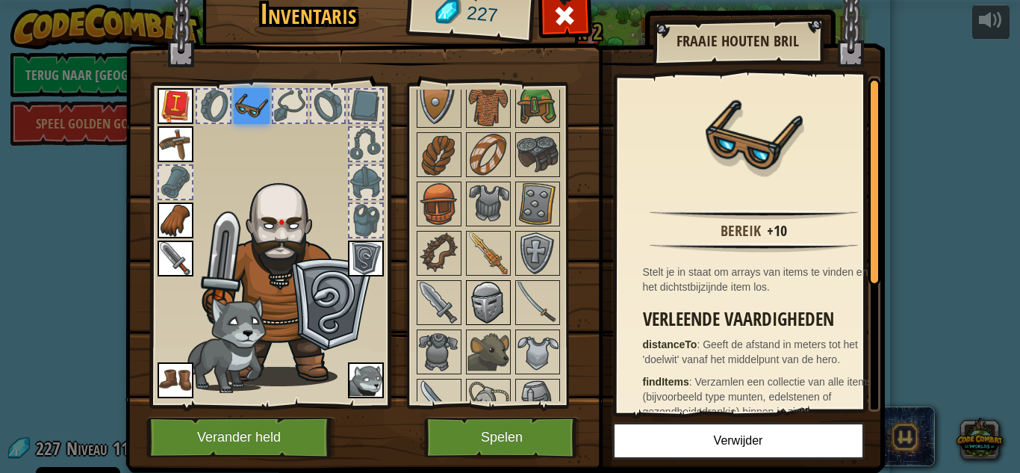
click at [482, 298] on img at bounding box center [488, 302] width 42 height 42
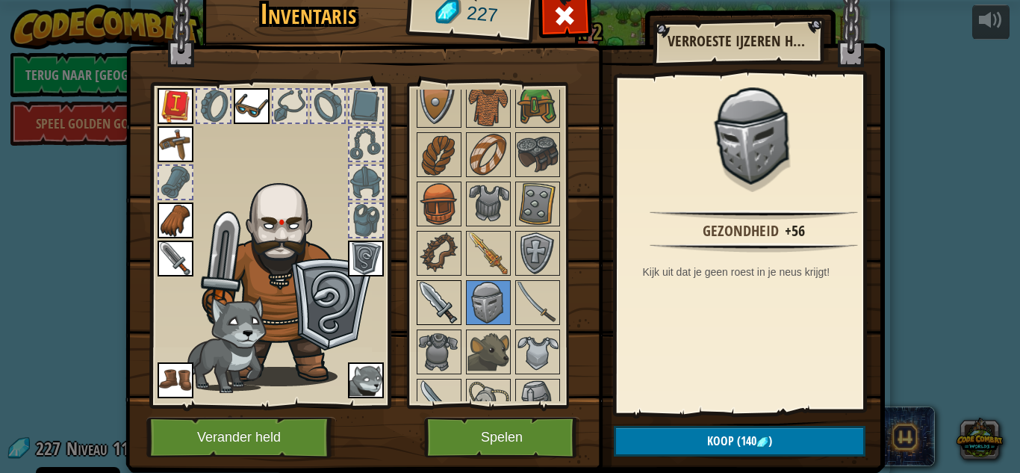
click at [426, 309] on img at bounding box center [439, 302] width 42 height 42
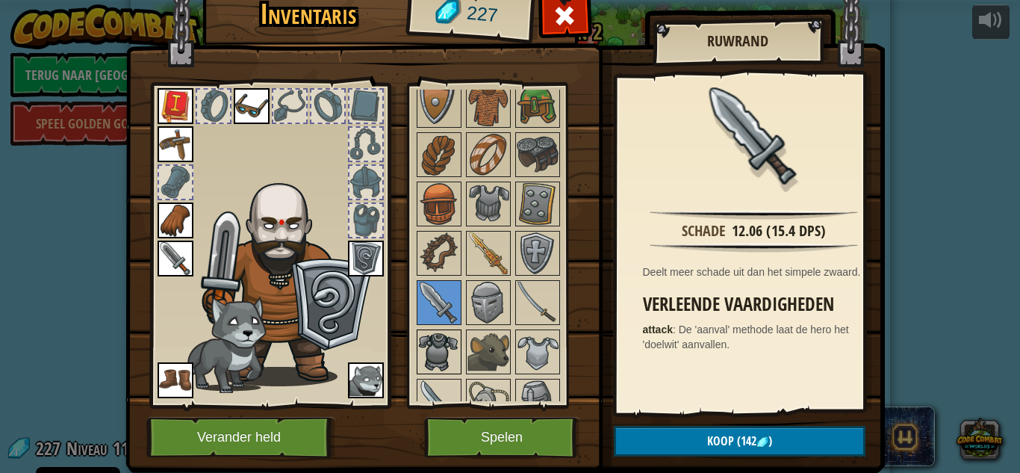
click at [429, 344] on img at bounding box center [439, 352] width 42 height 42
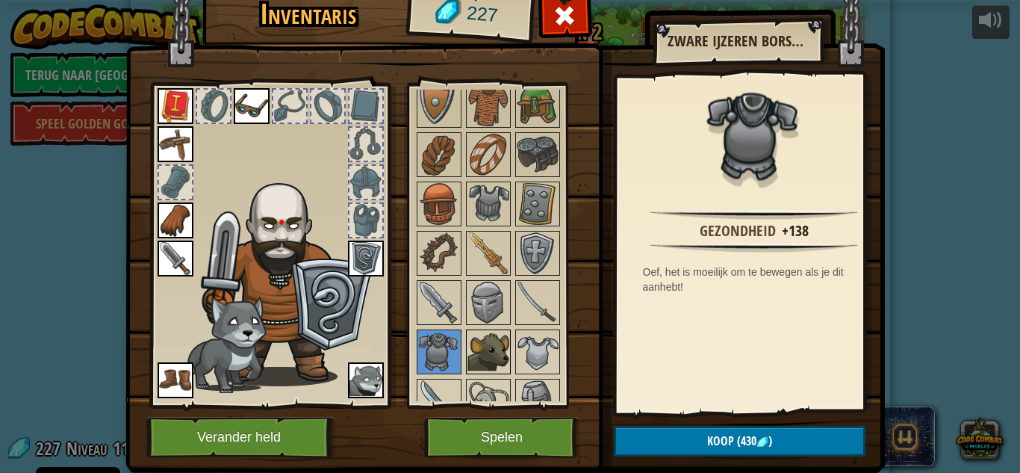
click at [494, 355] on img at bounding box center [488, 352] width 42 height 42
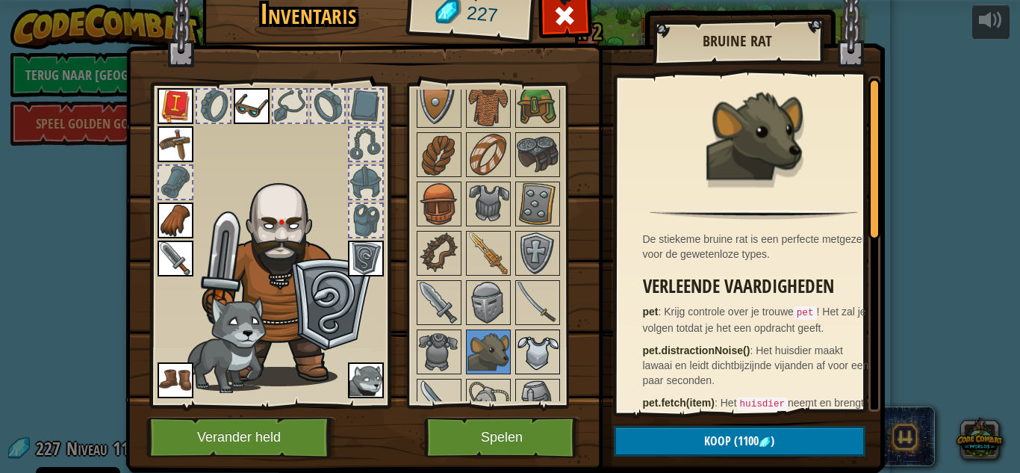
click at [532, 356] on img at bounding box center [538, 352] width 42 height 42
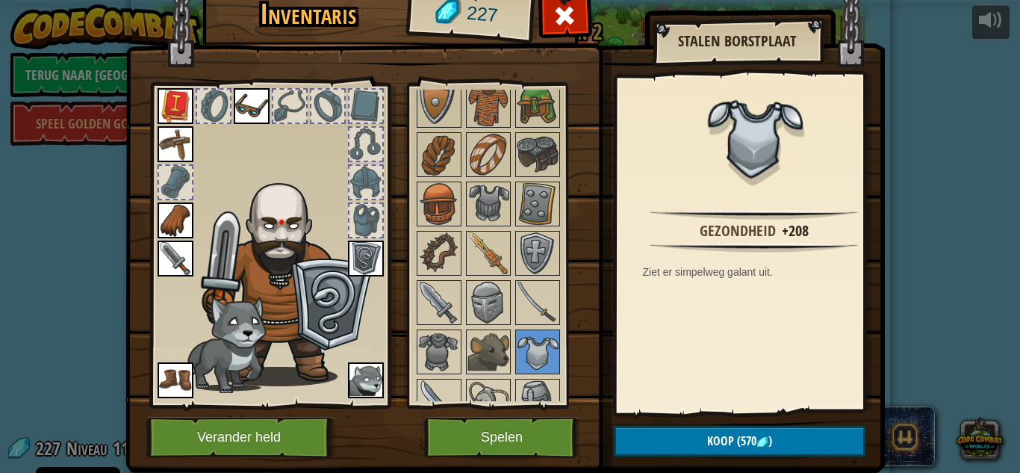
click at [408, 303] on div "Beschikbaar Kies Kies Kies Kies Kies Kies Kies Kies Kies Kies Kies (dubbel-klik…" at bounding box center [499, 245] width 183 height 325
click at [421, 305] on img at bounding box center [439, 302] width 42 height 42
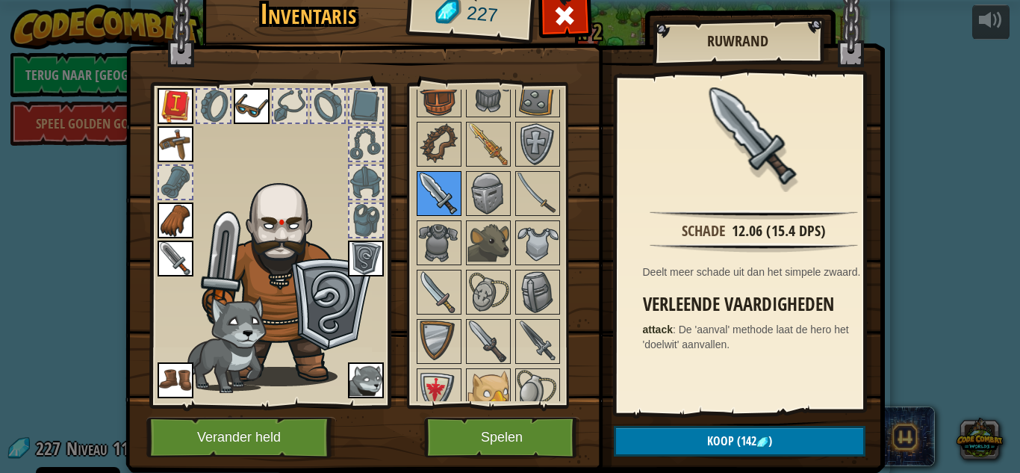
scroll to position [494, 0]
click at [427, 331] on img at bounding box center [439, 342] width 42 height 42
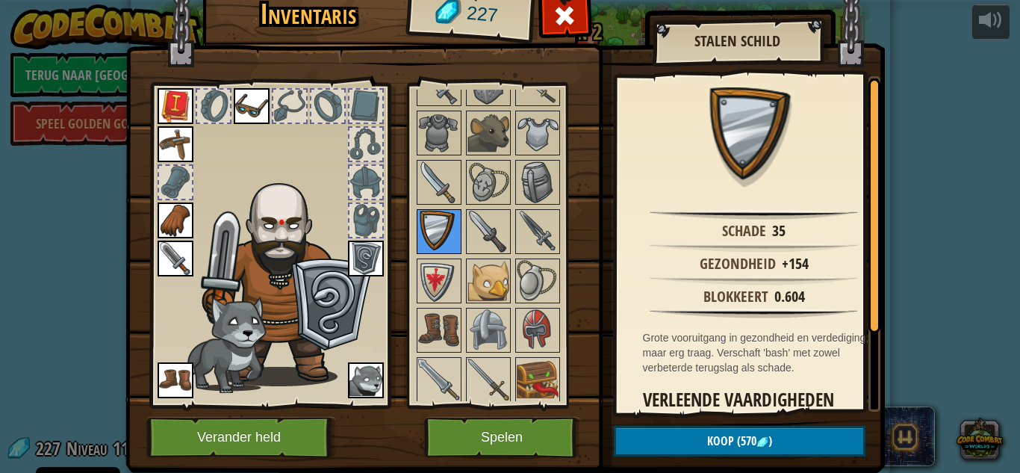
scroll to position [604, 0]
click at [485, 284] on img at bounding box center [488, 282] width 42 height 42
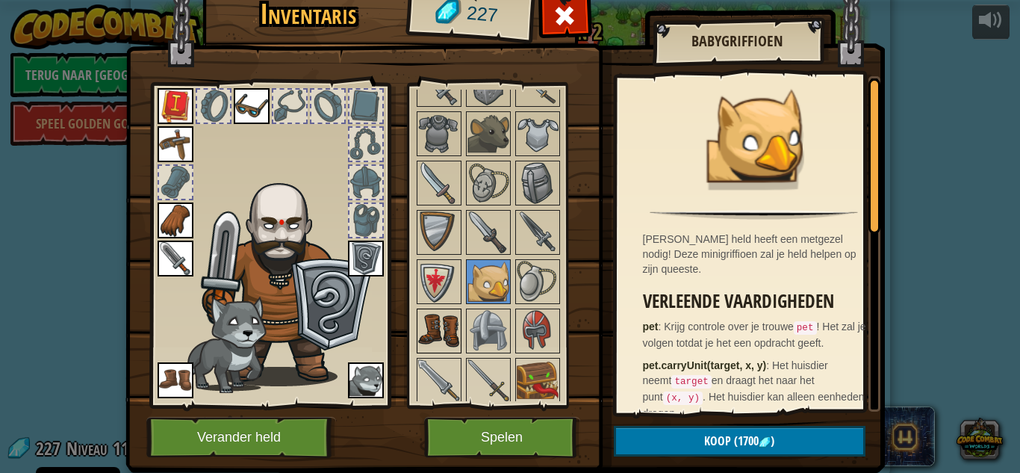
click at [439, 311] on img at bounding box center [439, 331] width 42 height 42
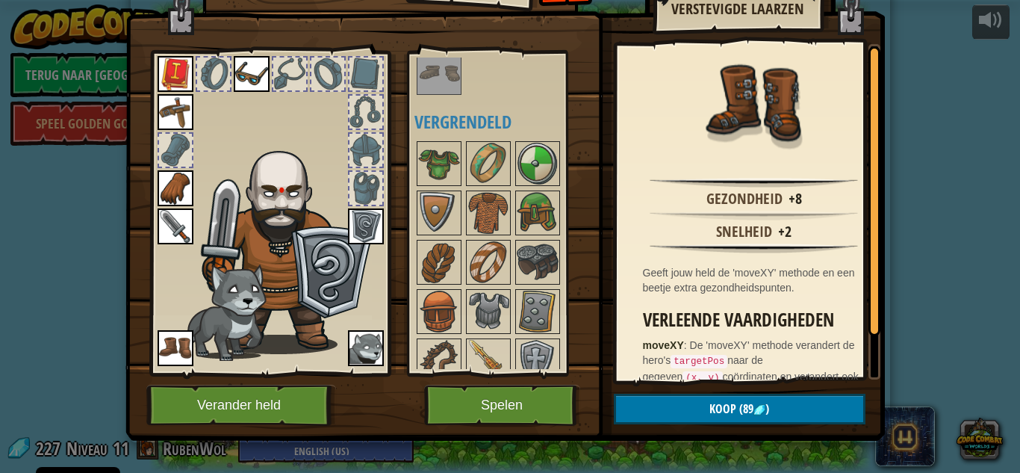
scroll to position [228, 0]
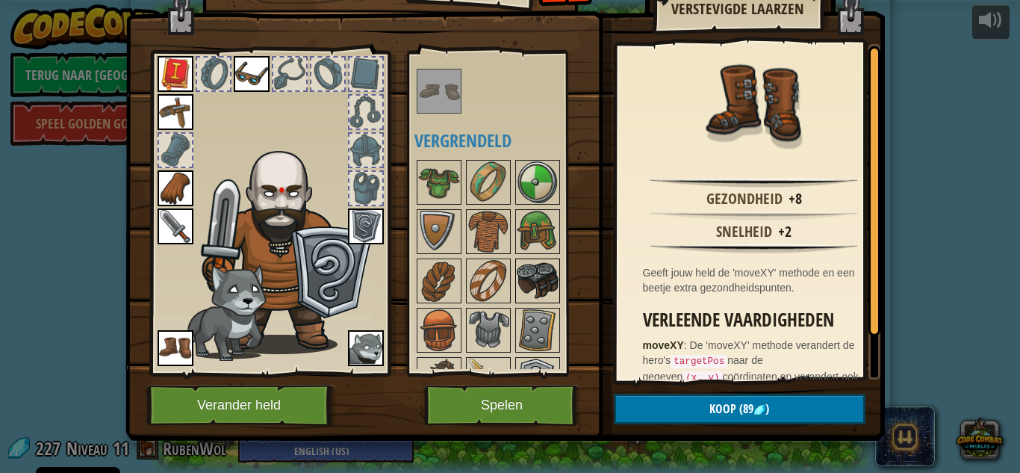
click at [532, 276] on img at bounding box center [538, 281] width 42 height 42
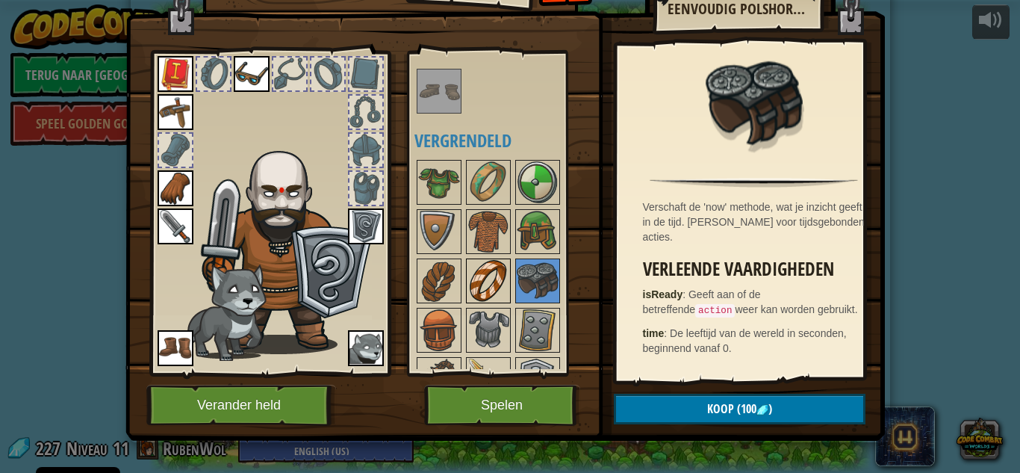
click at [483, 278] on img at bounding box center [488, 281] width 42 height 42
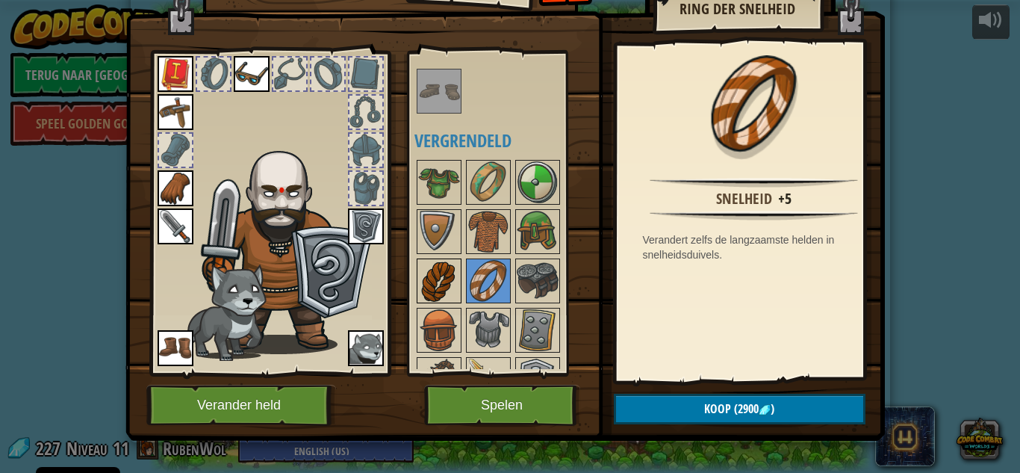
click at [443, 282] on img at bounding box center [439, 281] width 42 height 42
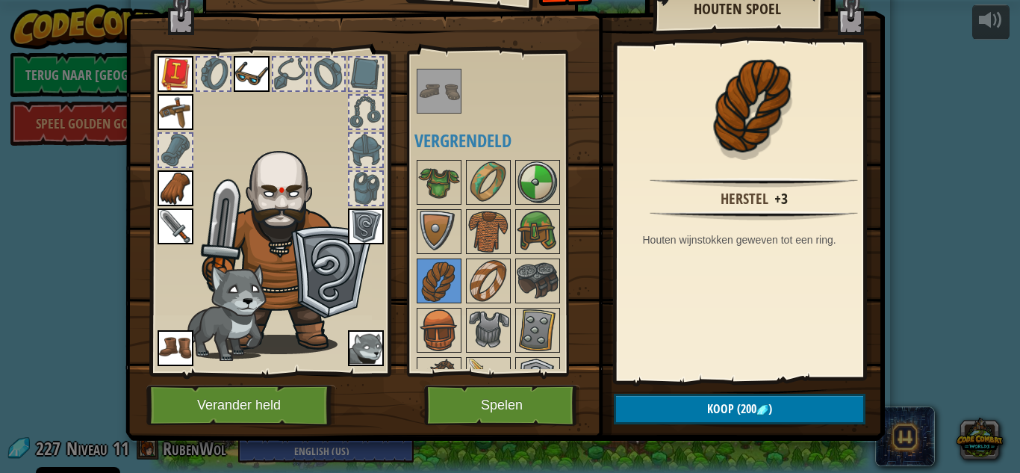
click at [508, 280] on div at bounding box center [502, 478] width 176 height 641
click at [494, 273] on img at bounding box center [488, 281] width 42 height 42
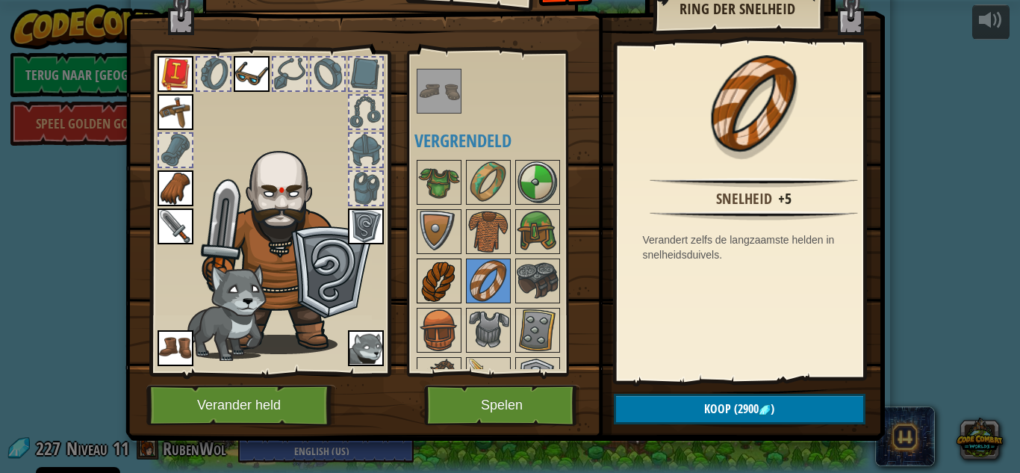
click at [436, 272] on img at bounding box center [439, 281] width 42 height 42
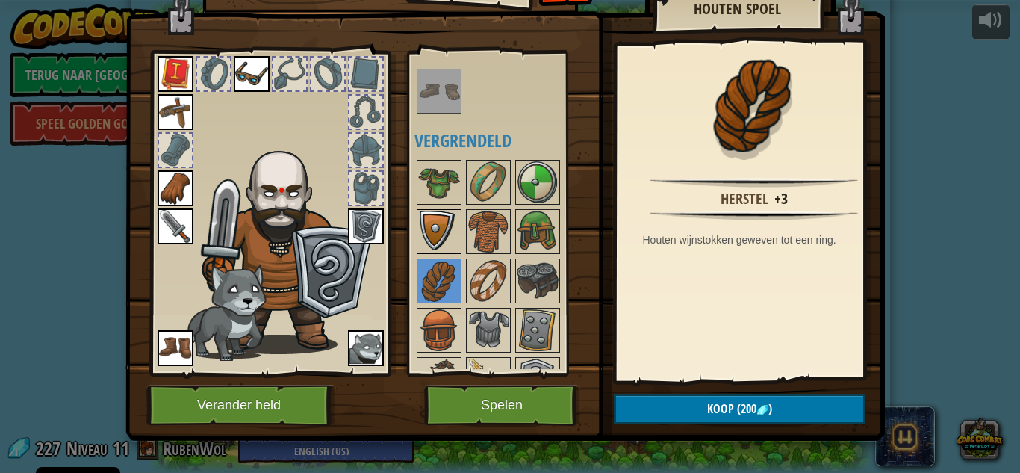
click at [427, 230] on img at bounding box center [439, 232] width 42 height 42
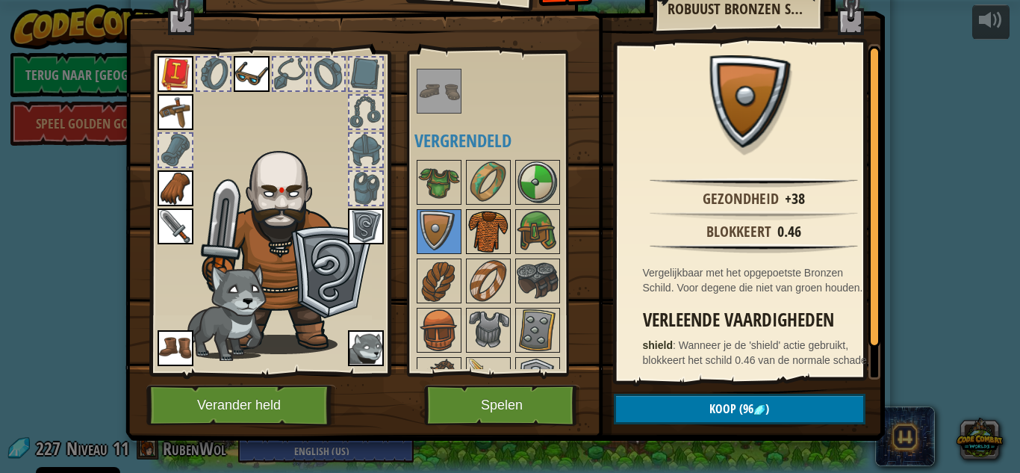
click at [470, 232] on img at bounding box center [488, 232] width 42 height 42
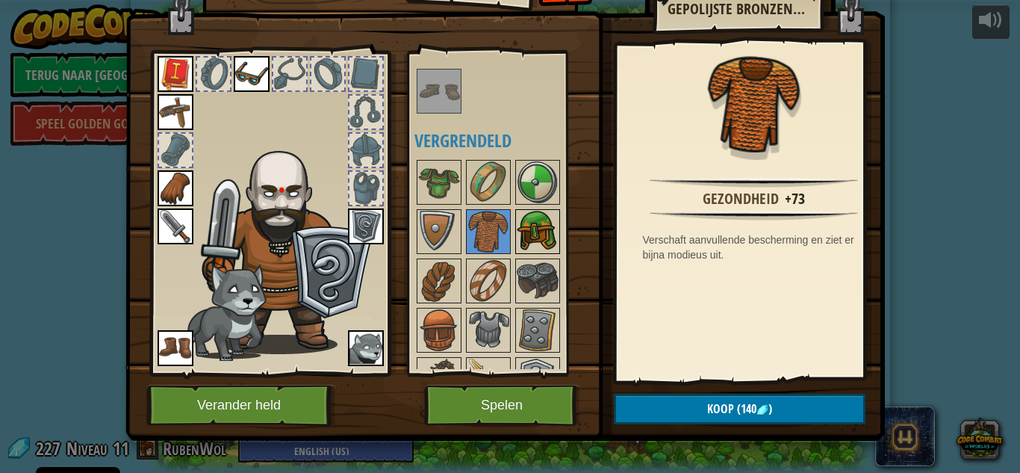
click at [515, 227] on div at bounding box center [537, 231] width 45 height 45
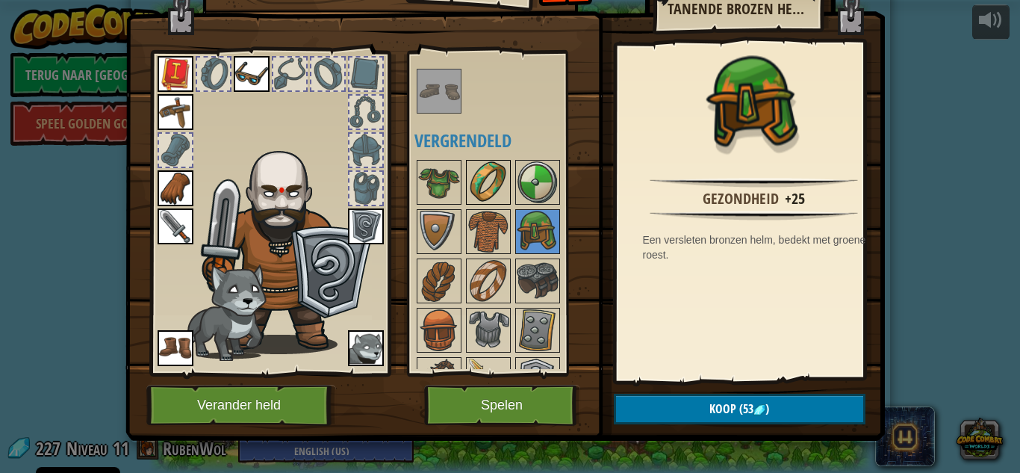
click at [490, 182] on img at bounding box center [488, 182] width 42 height 42
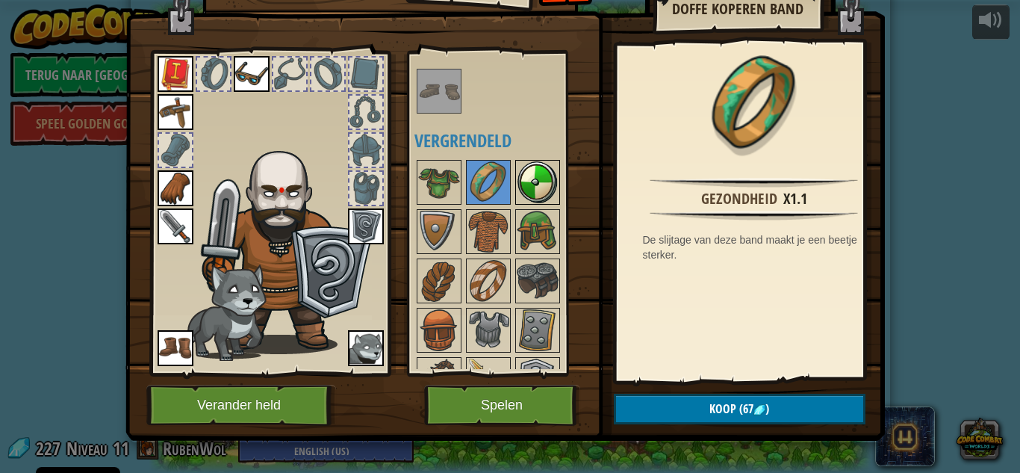
click at [517, 181] on img at bounding box center [538, 182] width 42 height 42
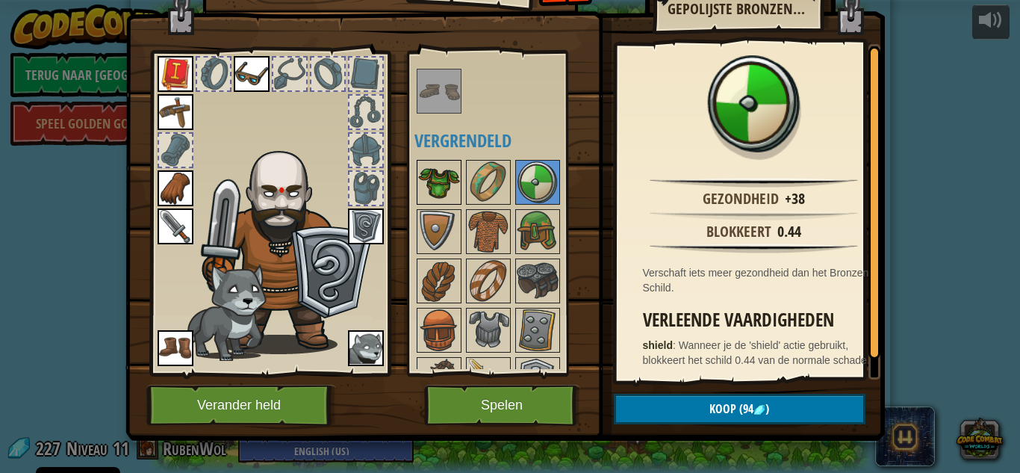
click at [430, 183] on img at bounding box center [439, 182] width 42 height 42
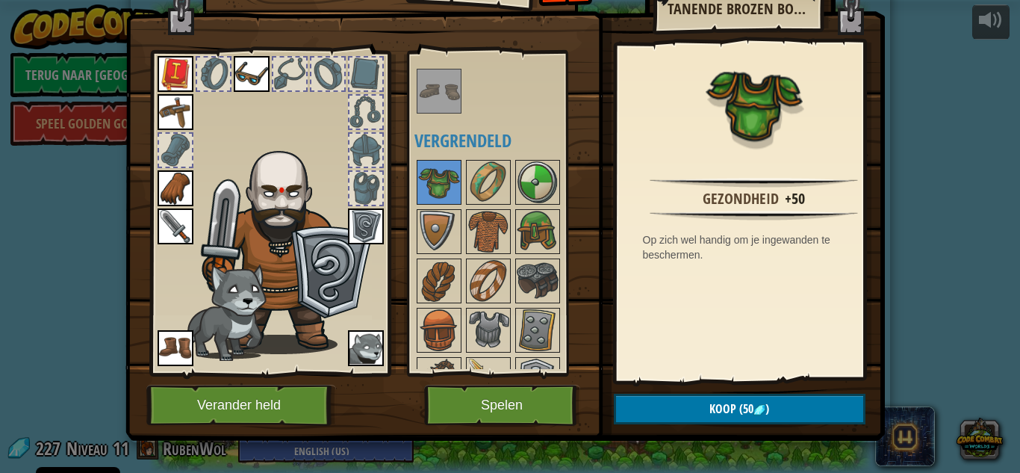
click at [505, 281] on div at bounding box center [502, 478] width 176 height 641
click at [458, 397] on button "Spelen" at bounding box center [502, 405] width 156 height 41
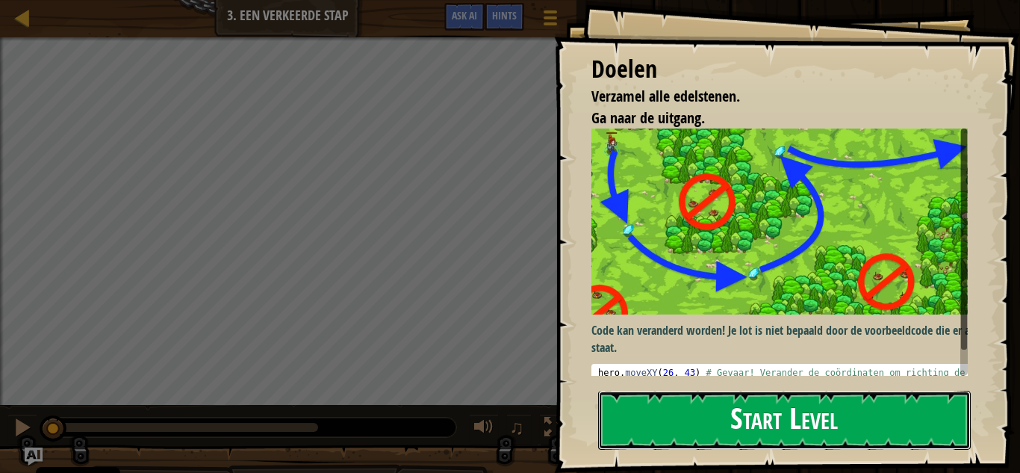
click at [793, 400] on button "Start Level" at bounding box center [784, 419] width 373 height 59
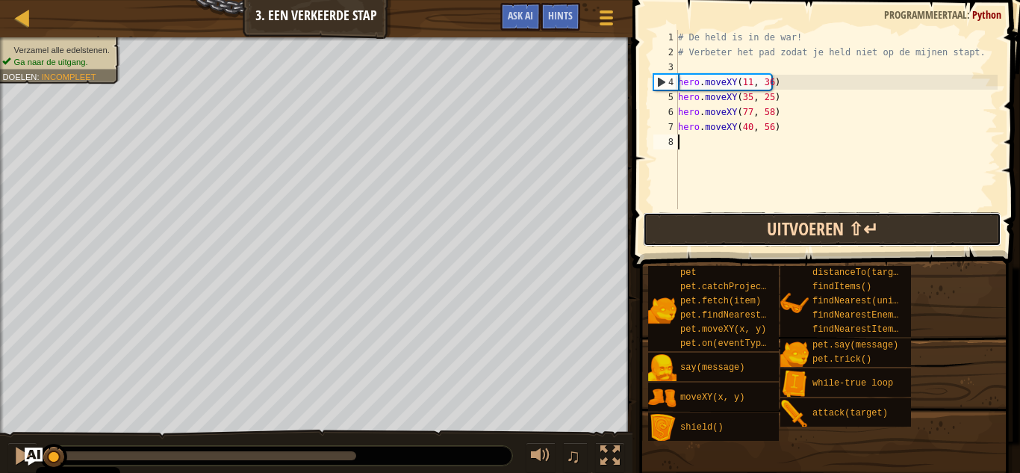
click at [726, 219] on button "Uitvoeren ⇧↵" at bounding box center [822, 229] width 358 height 34
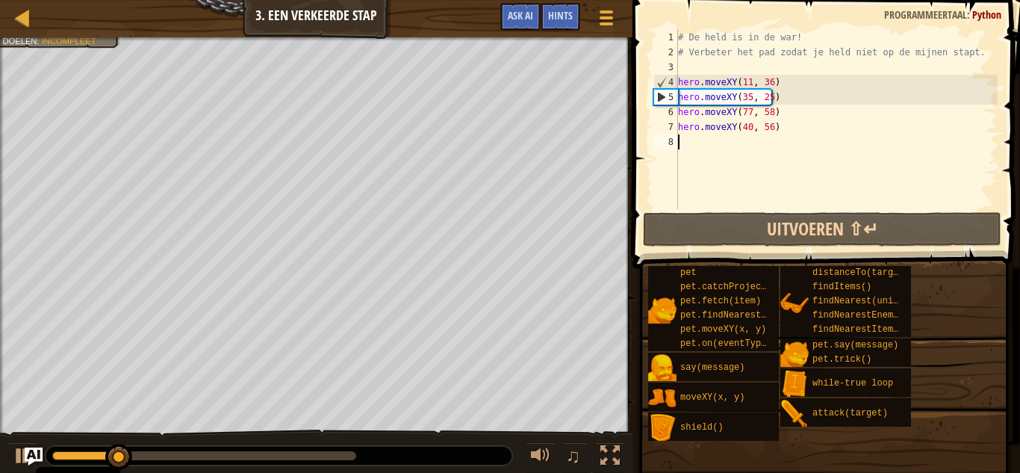
click at [386, 459] on div at bounding box center [279, 455] width 467 height 19
click at [340, 457] on div at bounding box center [204, 455] width 304 height 9
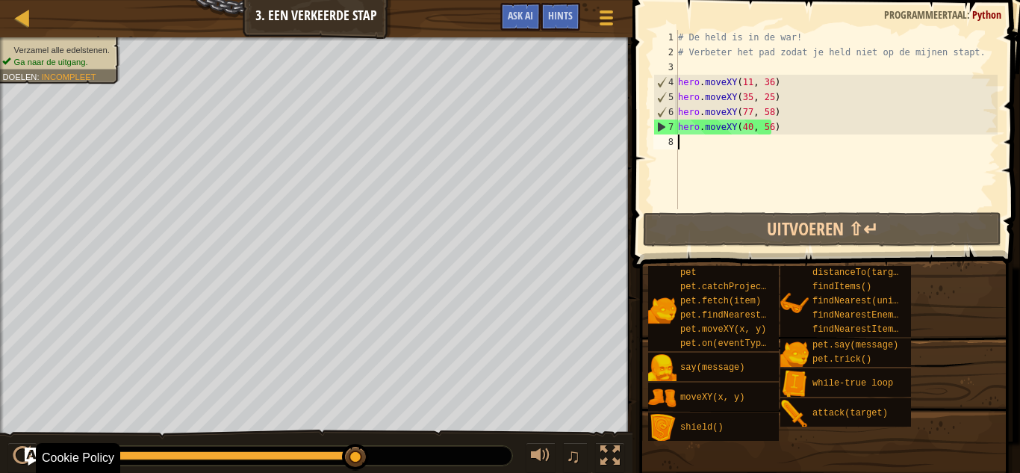
drag, startPoint x: 346, startPoint y: 455, endPoint x: 386, endPoint y: 458, distance: 39.7
click at [19, 11] on div at bounding box center [22, 17] width 19 height 19
